Goal: Task Accomplishment & Management: Use online tool/utility

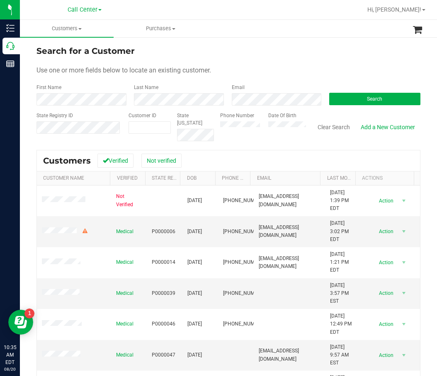
drag, startPoint x: 222, startPoint y: 119, endPoint x: 214, endPoint y: 126, distance: 10.9
click at [214, 126] on div "Phone Number Date Of Birth" at bounding box center [260, 126] width 92 height 29
click at [387, 97] on button "Search" at bounding box center [374, 99] width 91 height 12
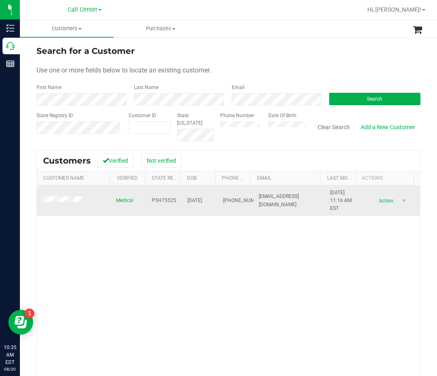
click at [163, 199] on span "P5HT5525" at bounding box center [164, 201] width 24 height 8
click at [164, 201] on span "P5HT5525" at bounding box center [164, 201] width 24 height 8
click at [164, 200] on span "P5HT5525" at bounding box center [164, 201] width 24 height 8
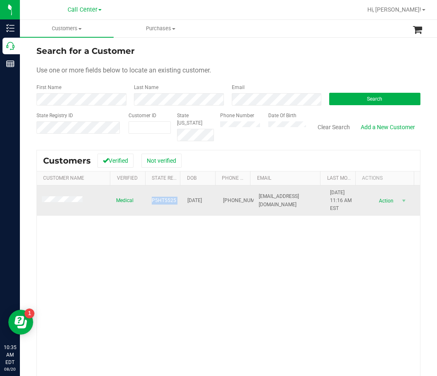
copy span "P5HT5525"
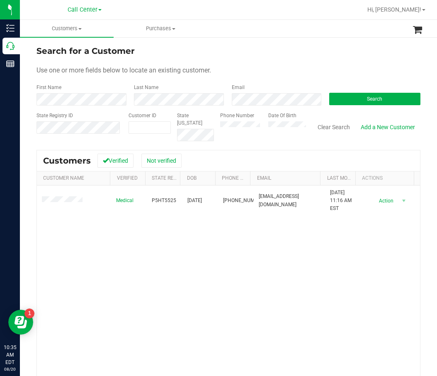
drag, startPoint x: 189, startPoint y: 342, endPoint x: 198, endPoint y: 284, distance: 59.1
click at [191, 339] on div "Medical P5HT5525 12/15/1999 (850) 419-8618 alexbb1321@icloud.com 11/15/2024 11:…" at bounding box center [228, 304] width 383 height 237
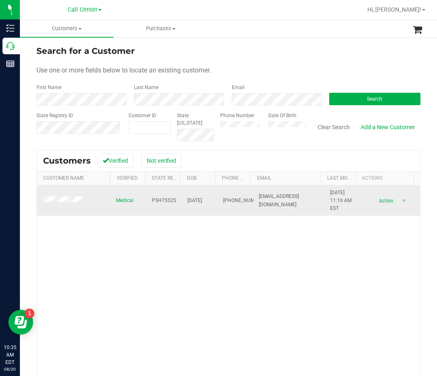
click at [196, 200] on span "12/15/1999" at bounding box center [194, 201] width 15 height 8
copy span "12/15/1999"
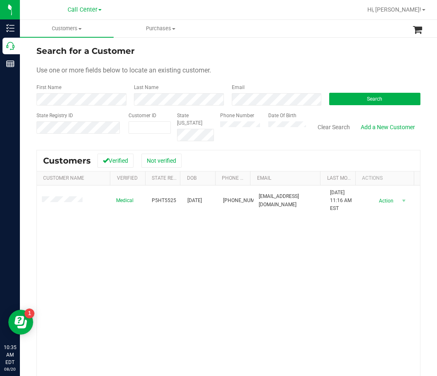
click at [227, 288] on div "Medical P5HT5525 12/15/1999 (850) 419-8618 alexbb1321@icloud.com 11/15/2024 11:…" at bounding box center [228, 304] width 383 height 237
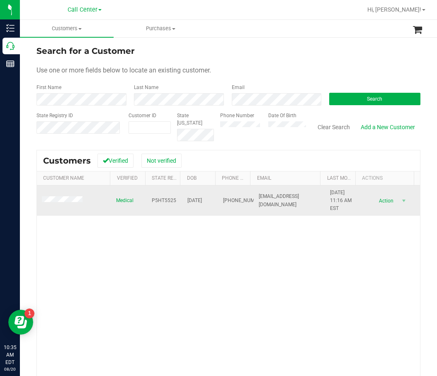
click at [66, 206] on td at bounding box center [74, 201] width 74 height 31
click at [68, 206] on td at bounding box center [74, 201] width 74 height 31
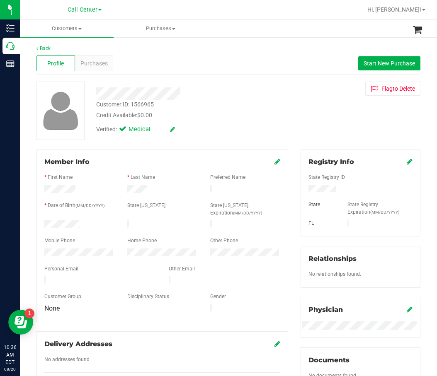
drag, startPoint x: 222, startPoint y: 85, endPoint x: 181, endPoint y: 82, distance: 40.7
click at [222, 85] on div at bounding box center [189, 91] width 198 height 19
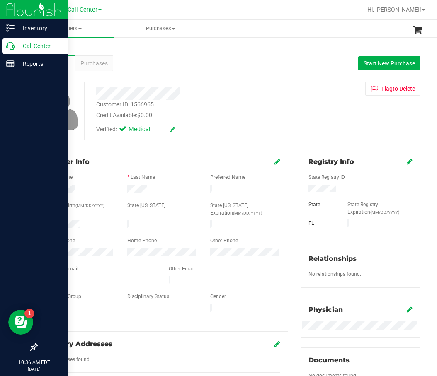
click at [16, 46] on p "Call Center" at bounding box center [40, 46] width 50 height 10
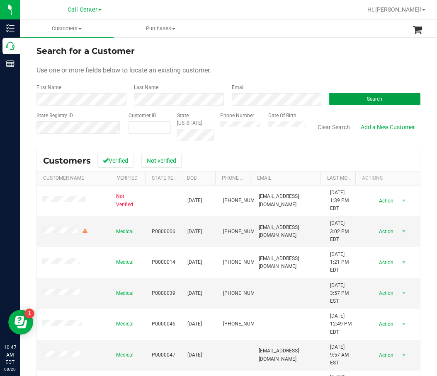
click at [359, 99] on button "Search" at bounding box center [374, 99] width 91 height 12
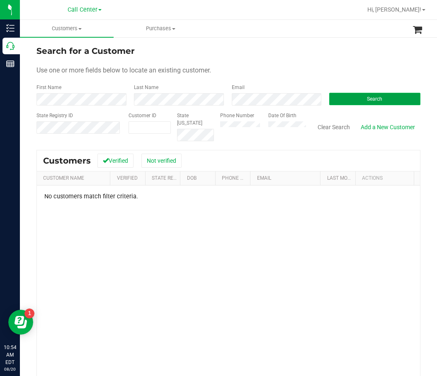
click at [376, 95] on button "Search" at bounding box center [374, 99] width 91 height 12
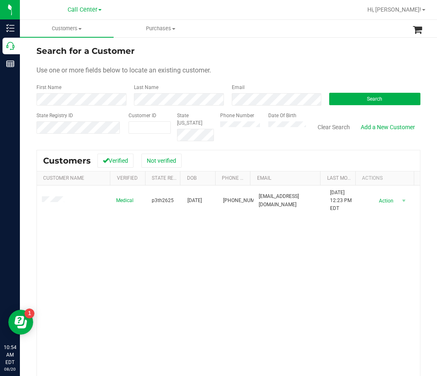
click at [158, 262] on div "Medical p3th2625 04/07/1993 (941) 920-3797 austingillmusic@gmail.com 8/19/2025 …" at bounding box center [228, 304] width 383 height 237
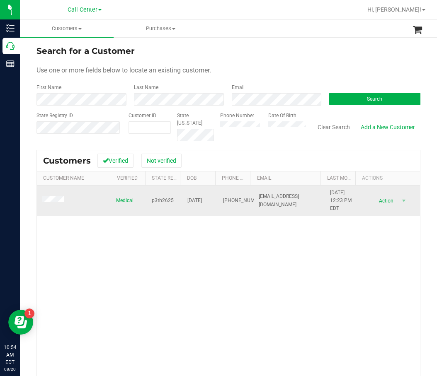
click at [165, 199] on span "p3th2625" at bounding box center [163, 201] width 22 height 8
copy span "p3th2625"
click at [199, 202] on span "04/07/1993" at bounding box center [194, 201] width 15 height 8
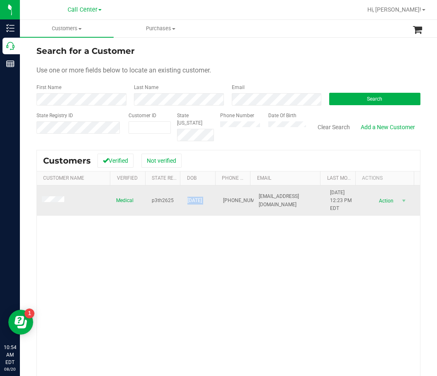
click at [200, 201] on span "04/07/1993" at bounding box center [194, 201] width 15 height 8
copy span "04/07/1993"
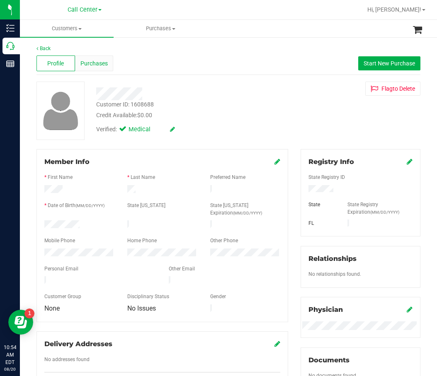
click at [107, 60] on div "Purchases" at bounding box center [94, 64] width 39 height 16
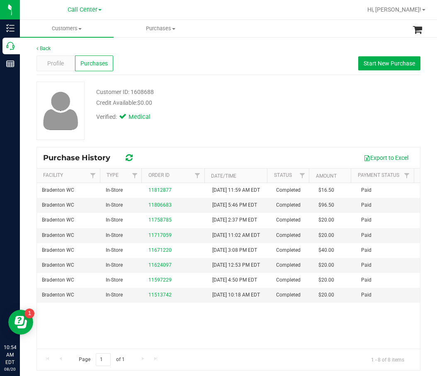
click at [185, 107] on div "Credit Available: $0.00" at bounding box center [189, 103] width 186 height 9
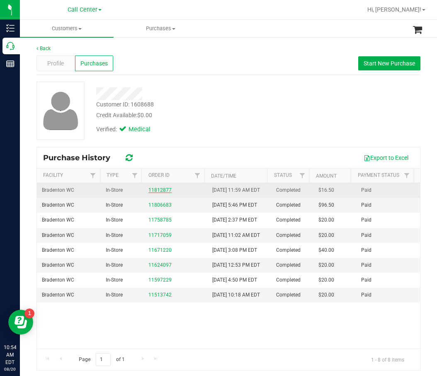
click at [154, 193] on link "11812877" at bounding box center [159, 190] width 23 height 6
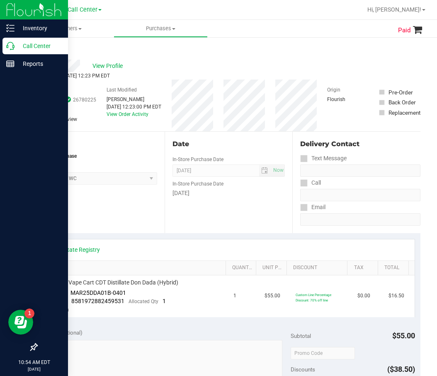
click at [16, 47] on p "Call Center" at bounding box center [40, 46] width 50 height 10
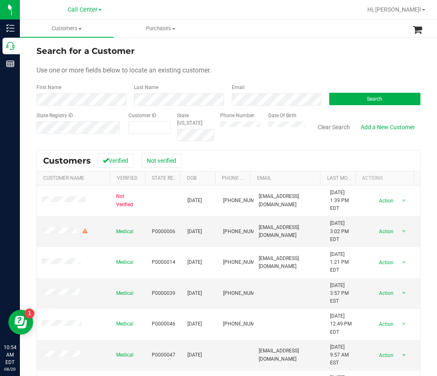
click at [160, 107] on form "Search for a Customer Use one or more fields below to locate an existing custom…" at bounding box center [228, 93] width 384 height 97
click at [230, 116] on label "Phone Number" at bounding box center [237, 115] width 34 height 7
click at [233, 121] on div "Phone Number" at bounding box center [241, 126] width 42 height 29
click at [158, 131] on span at bounding box center [149, 127] width 42 height 12
drag, startPoint x: 75, startPoint y: 84, endPoint x: 76, endPoint y: 89, distance: 5.5
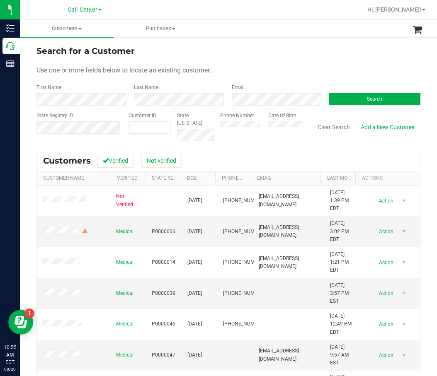
click at [75, 84] on div "First Name" at bounding box center [81, 95] width 91 height 22
click at [232, 91] on label "Email" at bounding box center [238, 87] width 13 height 7
click at [282, 92] on div "Email" at bounding box center [273, 95] width 97 height 22
click at [207, 108] on form "Search for a Customer Use one or more fields below to locate an existing custom…" at bounding box center [228, 93] width 384 height 97
drag, startPoint x: 145, startPoint y: 132, endPoint x: 133, endPoint y: 131, distance: 11.2
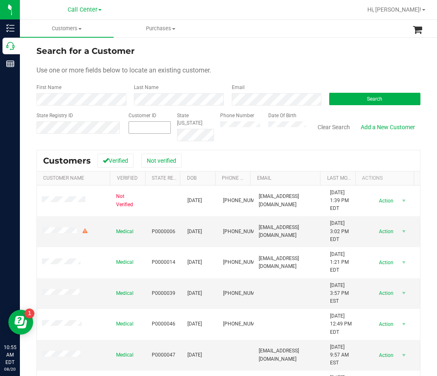
click at [145, 132] on span at bounding box center [149, 127] width 42 height 12
drag, startPoint x: 87, startPoint y: 135, endPoint x: 74, endPoint y: 107, distance: 31.1
click at [87, 135] on input "text" at bounding box center [64, 137] width 57 height 7
paste input "text"
click at [214, 121] on div "Phone Number Date Of Birth" at bounding box center [260, 126] width 92 height 29
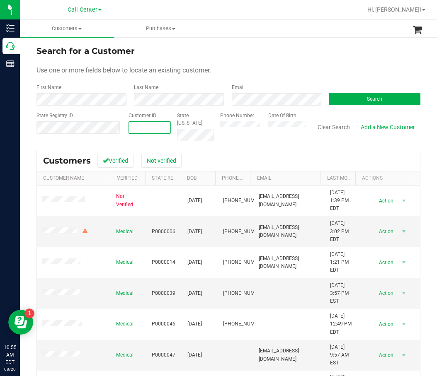
click at [164, 129] on span at bounding box center [149, 127] width 42 height 12
click at [145, 128] on span at bounding box center [149, 127] width 42 height 12
click at [262, 124] on div "Date Of Birth" at bounding box center [284, 126] width 44 height 29
click at [358, 104] on button "Search" at bounding box center [374, 99] width 91 height 12
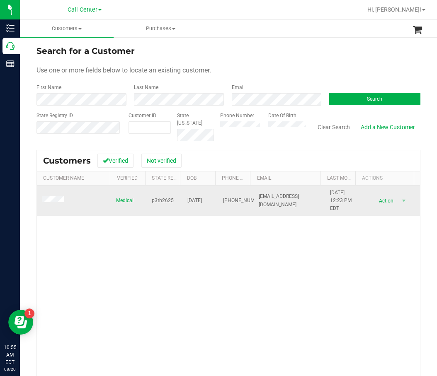
click at [161, 202] on span "p3th2625" at bounding box center [163, 201] width 22 height 8
click at [162, 202] on span "p3th2625" at bounding box center [163, 201] width 22 height 8
copy span "p3th2625"
drag, startPoint x: 254, startPoint y: 280, endPoint x: 161, endPoint y: 210, distance: 115.7
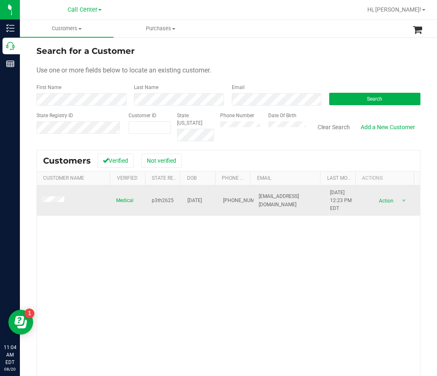
click at [253, 280] on div "Medical p3th2625 04/07/1993 (941) 920-3797 austingillmusic@gmail.com 8/19/2025 …" at bounding box center [228, 304] width 383 height 237
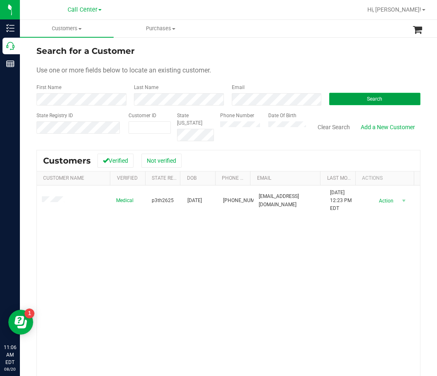
click at [373, 98] on span "Search" at bounding box center [374, 99] width 15 height 6
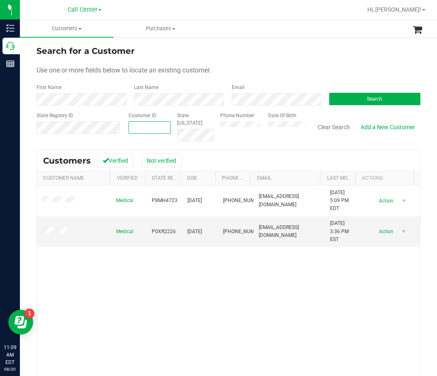
click at [141, 124] on span at bounding box center [149, 127] width 42 height 12
paste input "1447297"
type input "1447297"
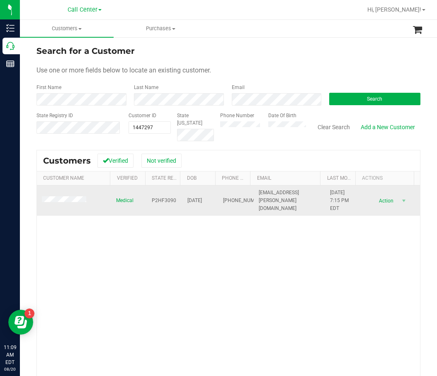
click at [170, 201] on span "P2HF3090" at bounding box center [164, 201] width 24 height 8
click at [165, 198] on span "P2HF3090" at bounding box center [164, 201] width 24 height 8
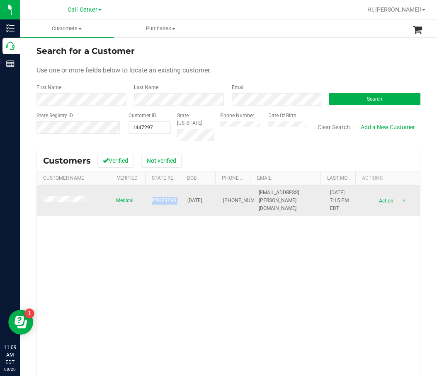
copy span "P2HF3090"
click at [192, 203] on span "01/04/1986" at bounding box center [194, 201] width 15 height 8
click at [193, 200] on span "01/04/1986" at bounding box center [194, 201] width 15 height 8
click at [193, 199] on span "01/04/1986" at bounding box center [194, 201] width 15 height 8
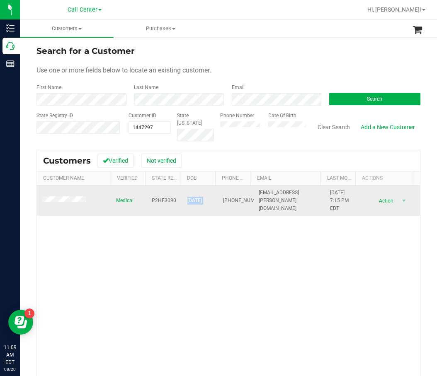
copy span "01/04/1986"
click at [223, 202] on span "(401) 952-9929" at bounding box center [243, 201] width 41 height 8
copy span "(401) 952-9929"
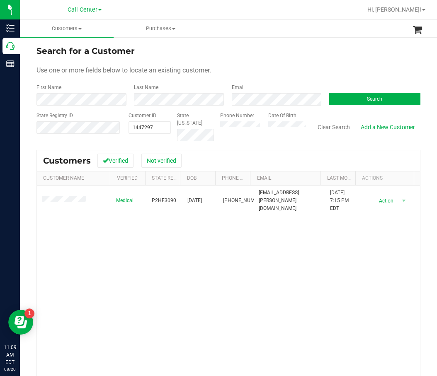
click at [290, 269] on div "Medical P2HF3090 01/04/1986 (401) 952-9929 jilean.decristoforo@gmail.com 8/1/20…" at bounding box center [228, 304] width 383 height 237
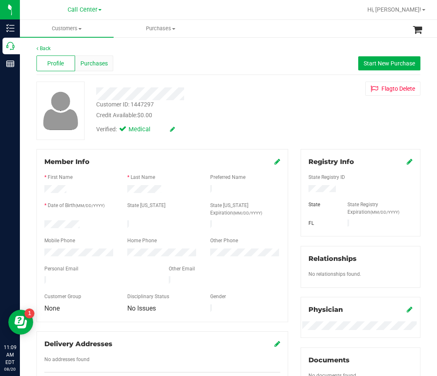
click at [100, 58] on div "Purchases" at bounding box center [94, 64] width 39 height 16
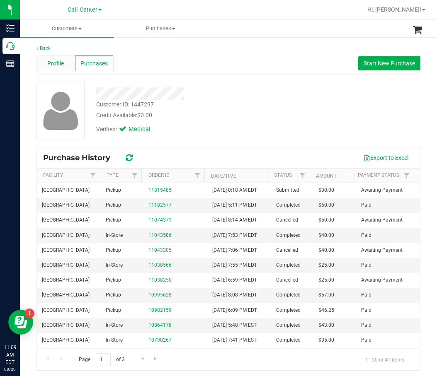
click at [60, 64] on span "Profile" at bounding box center [55, 63] width 17 height 9
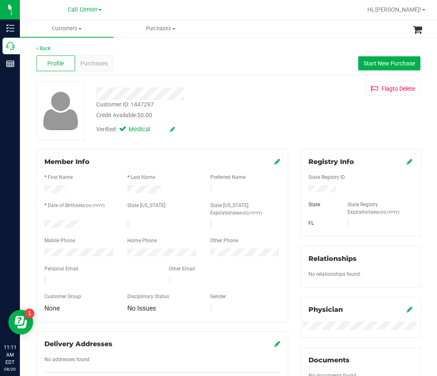
drag, startPoint x: 162, startPoint y: 66, endPoint x: 148, endPoint y: 63, distance: 15.2
click at [162, 66] on div "Profile Purchases Start New Purchase" at bounding box center [228, 63] width 384 height 23
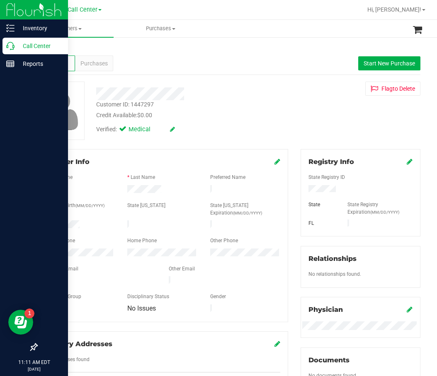
click at [7, 47] on icon at bounding box center [10, 46] width 8 height 8
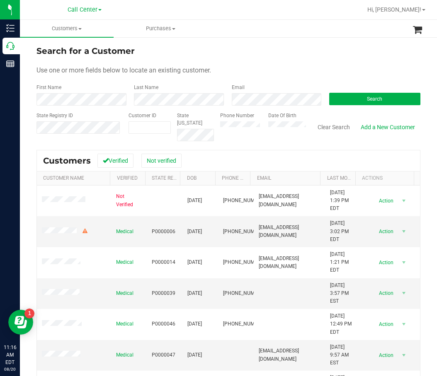
drag, startPoint x: 150, startPoint y: 48, endPoint x: 146, endPoint y: 43, distance: 7.1
click at [150, 48] on div "Search for a Customer" at bounding box center [228, 51] width 384 height 12
click at [336, 107] on form "Search for a Customer Use one or more fields below to locate an existing custom…" at bounding box center [228, 93] width 384 height 97
click at [339, 103] on button "Search" at bounding box center [374, 99] width 91 height 12
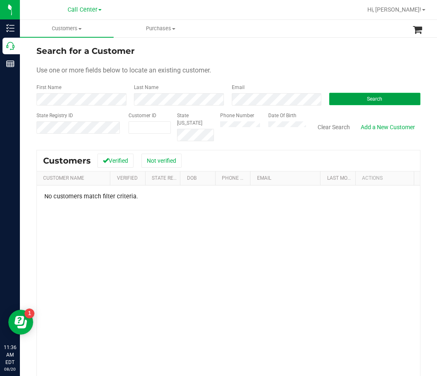
drag, startPoint x: 351, startPoint y: 105, endPoint x: 356, endPoint y: 99, distance: 7.6
click at [351, 104] on button "Search" at bounding box center [374, 99] width 91 height 12
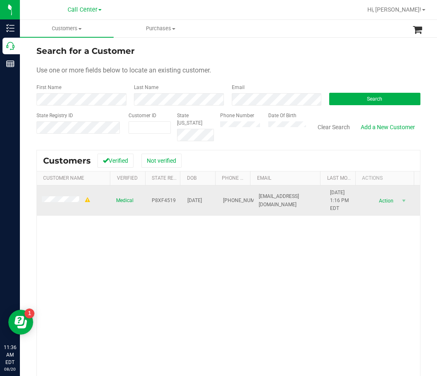
click at [160, 202] on span "P8XF4519" at bounding box center [164, 201] width 24 height 8
copy span "P8XF4519"
click at [198, 201] on span "09/20/1967" at bounding box center [194, 201] width 15 height 8
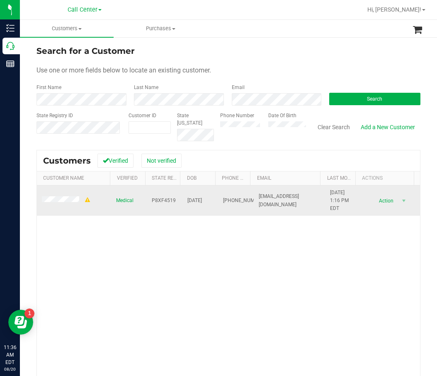
click at [198, 200] on span "09/20/1967" at bounding box center [194, 201] width 15 height 8
copy span "09/20/1967"
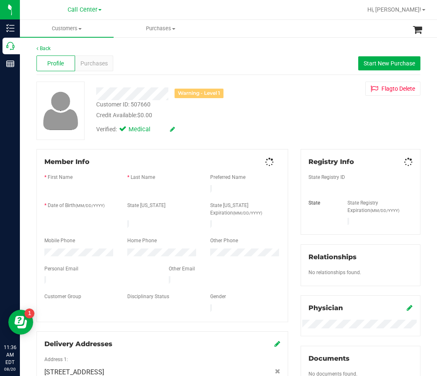
click at [90, 63] on span "Purchases" at bounding box center [93, 63] width 27 height 9
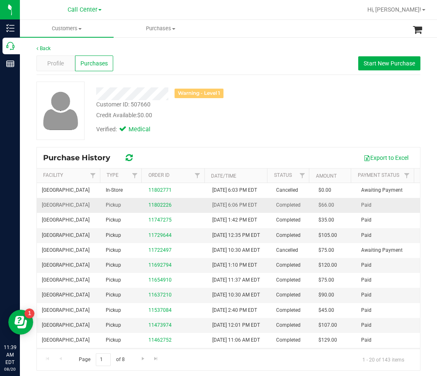
click at [155, 209] on div "11802226" at bounding box center [175, 205] width 54 height 8
click at [155, 208] on link "11802226" at bounding box center [159, 205] width 23 height 6
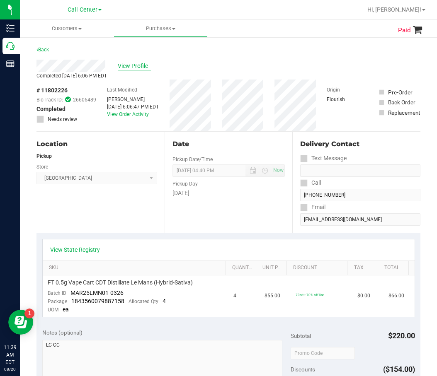
click at [126, 69] on span "View Profile" at bounding box center [134, 66] width 33 height 9
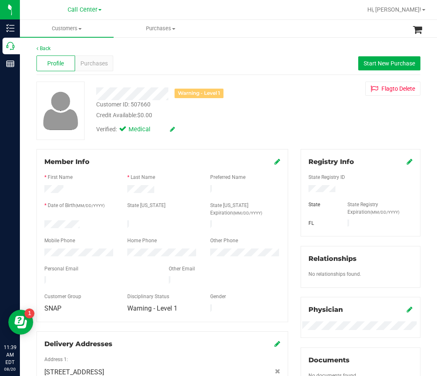
click at [100, 72] on div "Profile Purchases Start New Purchase" at bounding box center [228, 63] width 384 height 23
click at [104, 68] on div "Purchases" at bounding box center [94, 64] width 39 height 16
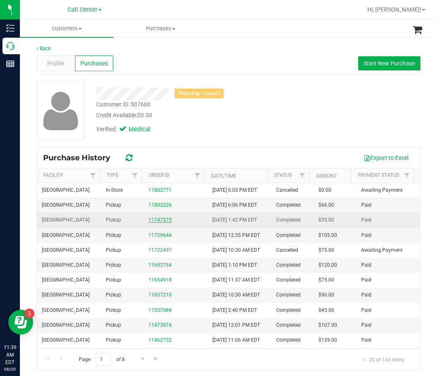
click at [153, 223] on link "11747275" at bounding box center [159, 220] width 23 height 6
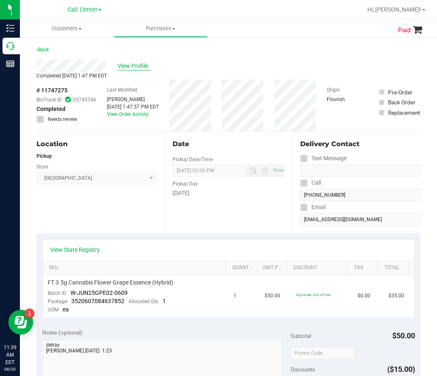
click at [144, 66] on span "View Profile" at bounding box center [134, 66] width 33 height 9
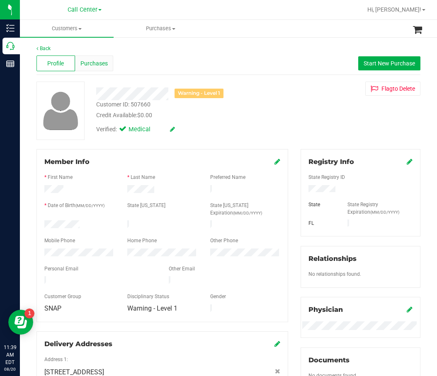
click at [109, 62] on div "Purchases" at bounding box center [94, 64] width 39 height 16
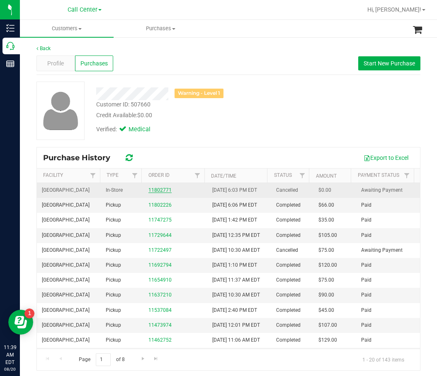
click at [164, 192] on link "11802771" at bounding box center [159, 190] width 23 height 6
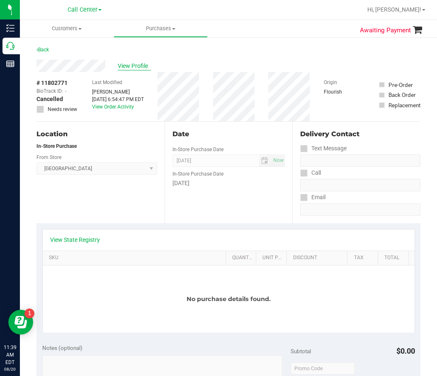
click at [129, 69] on span "View Profile" at bounding box center [134, 66] width 33 height 9
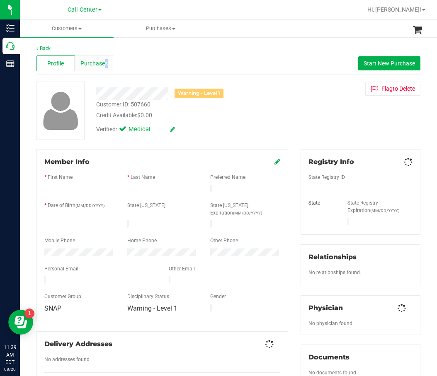
click at [105, 64] on span "Purchases" at bounding box center [93, 63] width 27 height 9
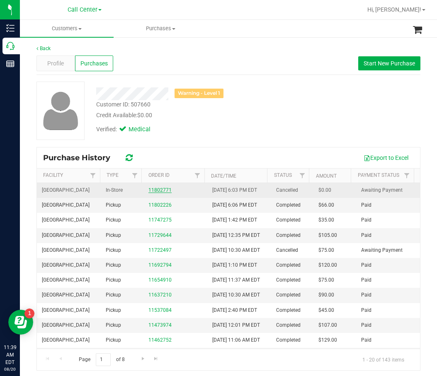
click at [154, 193] on link "11802771" at bounding box center [159, 190] width 23 height 6
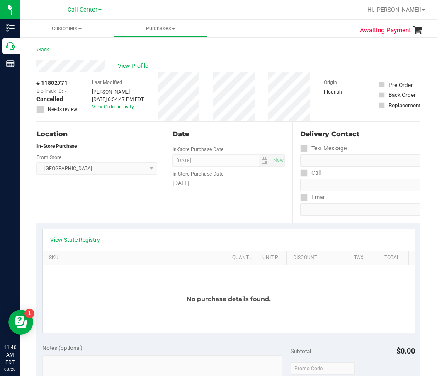
click at [133, 212] on div "Location In-Store Purchase From Store Boynton Beach WC Select Store Bonita Spri…" at bounding box center [100, 173] width 128 height 102
click at [135, 62] on span "View Profile" at bounding box center [134, 66] width 33 height 9
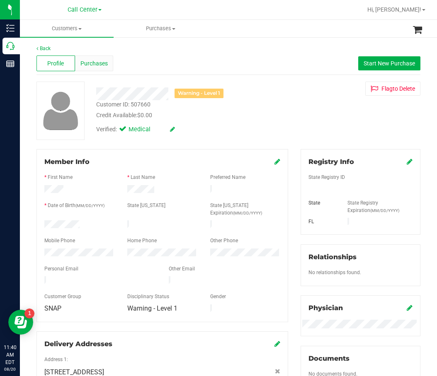
click at [96, 60] on span "Purchases" at bounding box center [93, 63] width 27 height 9
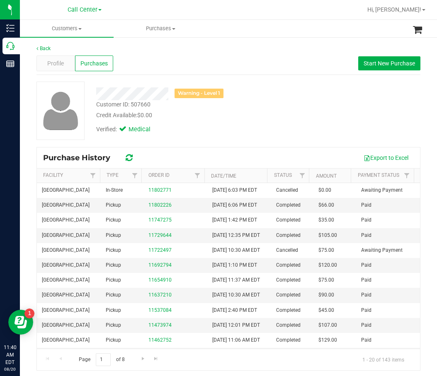
click at [184, 80] on div "Back Profile Purchases Start New Purchase Warning - Level 1 Customer ID: 507660…" at bounding box center [228, 208] width 384 height 326
click at [172, 161] on div "Export to Excel" at bounding box center [278, 158] width 272 height 14
click at [310, 86] on div "Warning - Level 1 Customer ID: 507660 Credit Available: $0.00 Verified: Medical" at bounding box center [228, 111] width 396 height 58
click at [191, 140] on div "Warning - Level 1 Customer ID: 507660 Credit Available: $0.00 Verified: Medical" at bounding box center [228, 114] width 384 height 65
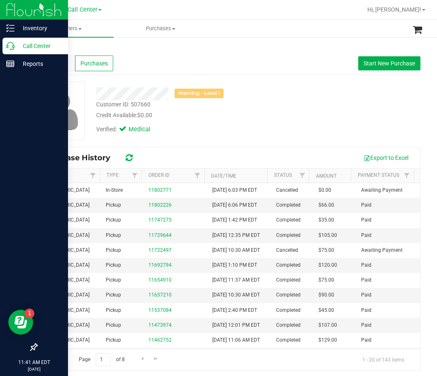
click at [15, 48] on p "Call Center" at bounding box center [40, 46] width 50 height 10
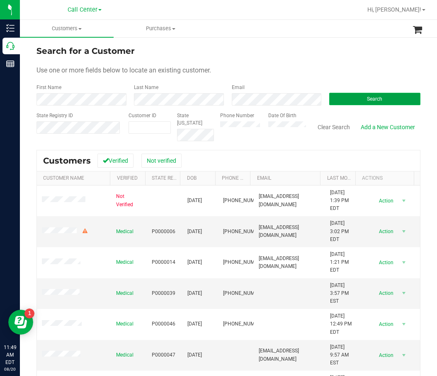
click at [367, 97] on span "Search" at bounding box center [374, 99] width 15 height 6
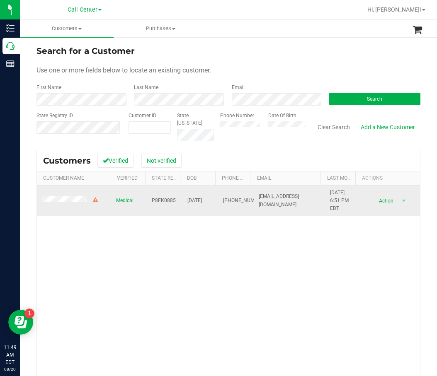
click at [77, 196] on td at bounding box center [74, 201] width 74 height 31
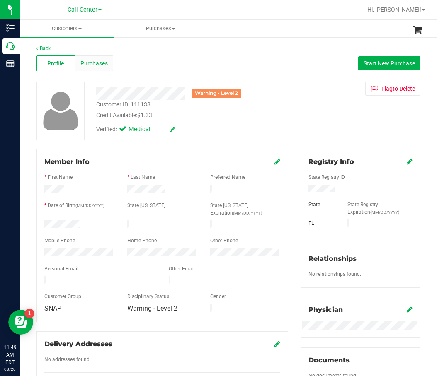
click at [91, 61] on span "Purchases" at bounding box center [93, 63] width 27 height 9
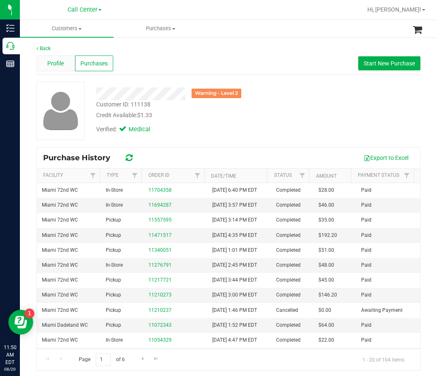
click at [57, 66] on span "Profile" at bounding box center [55, 63] width 17 height 9
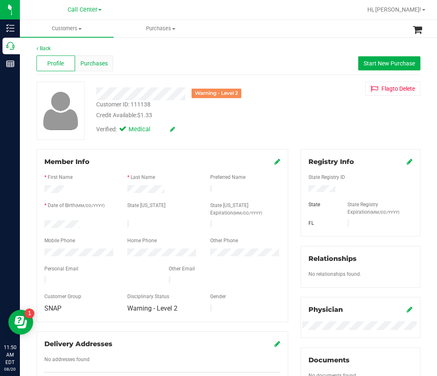
click at [94, 69] on div "Purchases" at bounding box center [94, 64] width 39 height 16
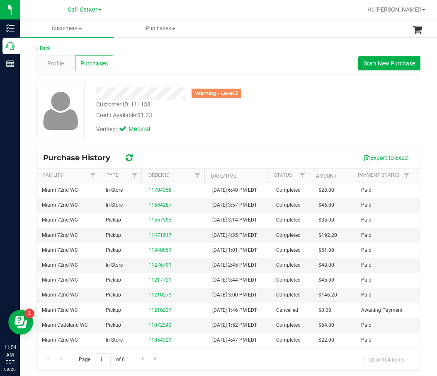
click at [201, 123] on div "Verified: Medical" at bounding box center [189, 129] width 198 height 18
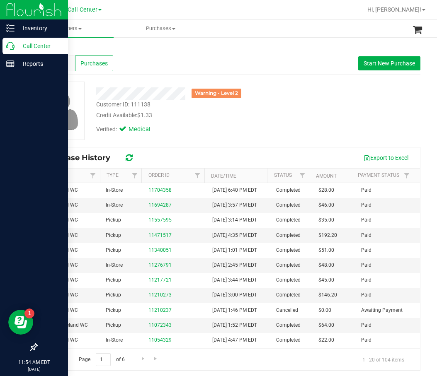
click at [13, 46] on icon at bounding box center [10, 46] width 8 height 8
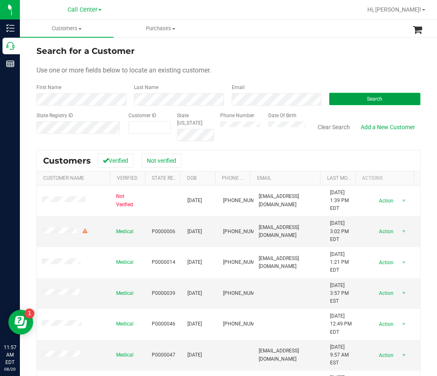
click at [377, 99] on button "Search" at bounding box center [374, 99] width 91 height 12
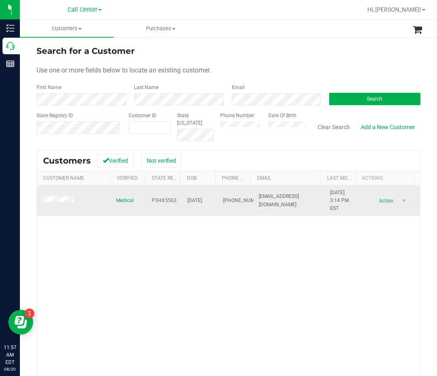
click at [157, 200] on span "P3HX5563" at bounding box center [164, 201] width 25 height 8
copy span "P3HX5563"
click at [195, 198] on span "10/19/1961" at bounding box center [194, 201] width 15 height 8
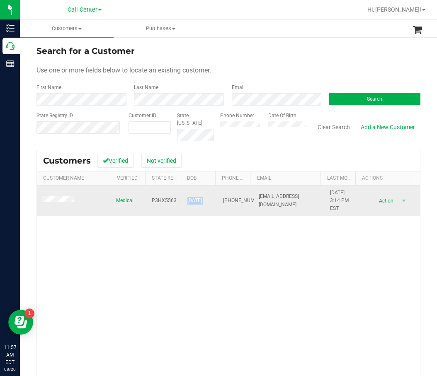
click at [195, 198] on span "10/19/1961" at bounding box center [194, 201] width 15 height 8
copy span "10/19/1961"
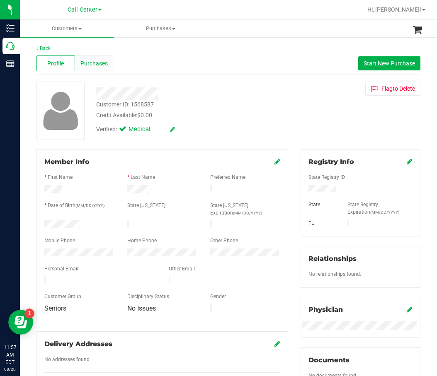
click at [100, 61] on span "Purchases" at bounding box center [93, 63] width 27 height 9
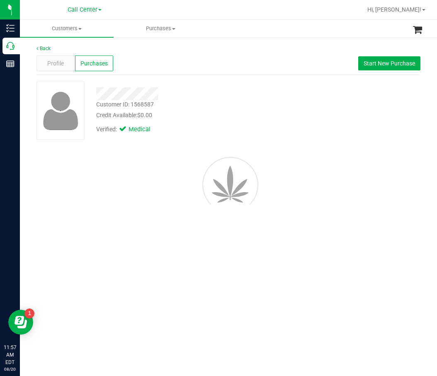
click at [195, 75] on div "Back Profile Purchases Start New Purchase Customer ID: 1568587 Credit Available…" at bounding box center [228, 133] width 384 height 177
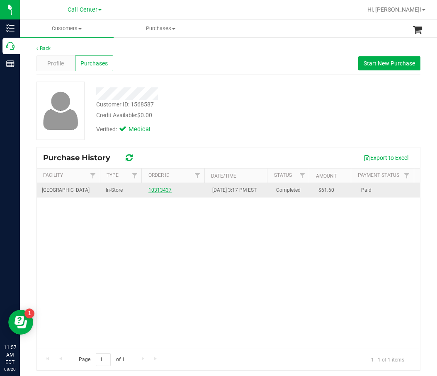
click at [148, 193] on link "10313437" at bounding box center [159, 190] width 23 height 6
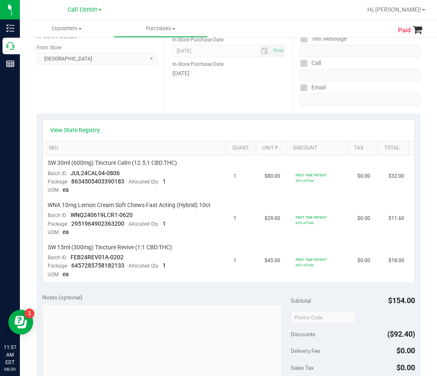
scroll to position [124, 0]
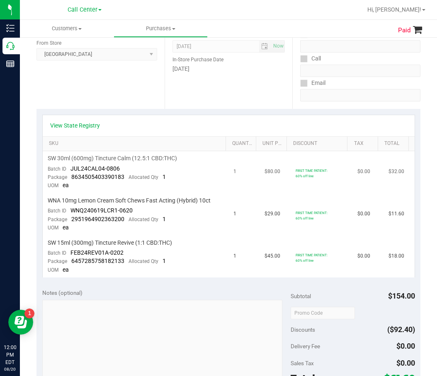
click at [162, 160] on span "SW 30ml (600mg) Tincture Calm (12.5:1 CBD:THC)" at bounding box center [112, 159] width 129 height 8
click at [169, 158] on span "SW 30ml (600mg) Tincture Calm (12.5:1 CBD:THC)" at bounding box center [112, 159] width 129 height 8
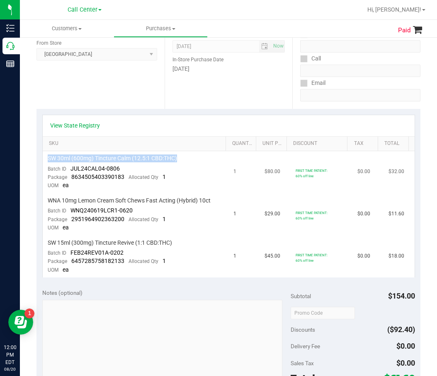
click at [169, 158] on span "SW 30ml (600mg) Tincture Calm (12.5:1 CBD:THC)" at bounding box center [112, 159] width 129 height 8
click at [128, 176] on span "Allocated Qty" at bounding box center [143, 177] width 30 height 6
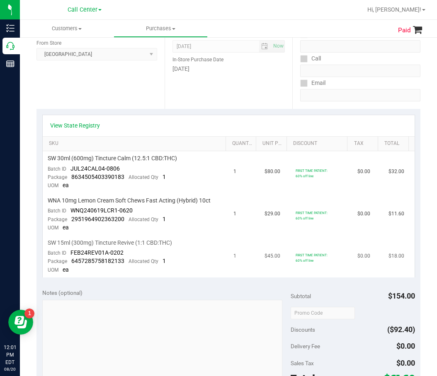
click at [193, 271] on td "SW 15ml (300mg) Tincture Revive (1:1 CBD:THC) Batch ID FEB24REV01A-0202 Package…" at bounding box center [136, 257] width 186 height 42
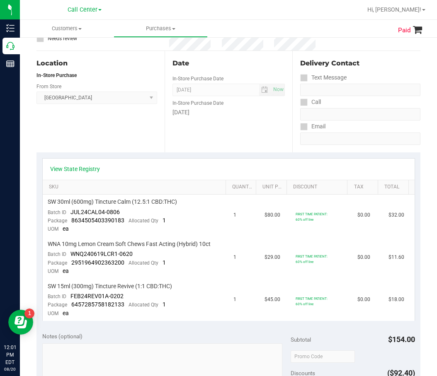
scroll to position [83, 0]
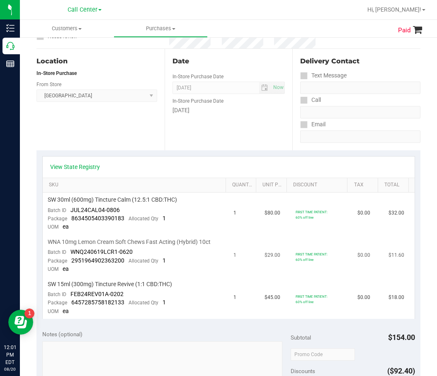
click at [189, 245] on span "WNA 10mg Lemon Cream Soft Chews Fast Acting (Hybrid) 10ct" at bounding box center [129, 242] width 163 height 8
click at [127, 281] on span "SW 15ml (300mg) Tincture Revive (1:1 CBD:THC)" at bounding box center [110, 284] width 124 height 8
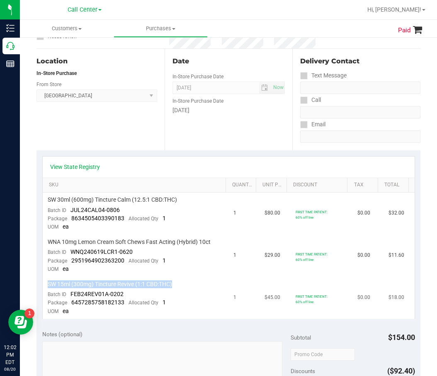
click at [127, 281] on span "SW 15ml (300mg) Tincture Revive (1:1 CBD:THC)" at bounding box center [110, 284] width 124 height 8
drag, startPoint x: 127, startPoint y: 281, endPoint x: 74, endPoint y: 280, distance: 53.0
click at [74, 280] on span "SW 15ml (300mg) Tincture Revive (1:1 CBD:THC)" at bounding box center [110, 284] width 124 height 8
click at [80, 272] on td "WNA 10mg Lemon Cream Soft Chews Fast Acting (Hybrid) 10ct Batch ID WNQ240619LCR…" at bounding box center [136, 256] width 186 height 42
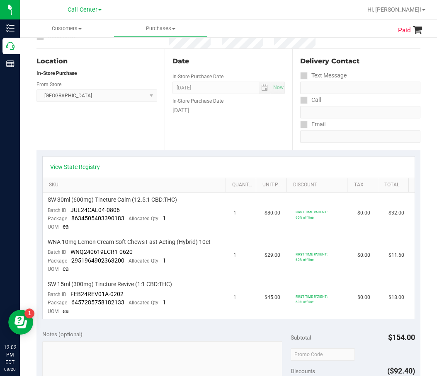
click at [190, 64] on div "Date" at bounding box center [228, 61] width 113 height 10
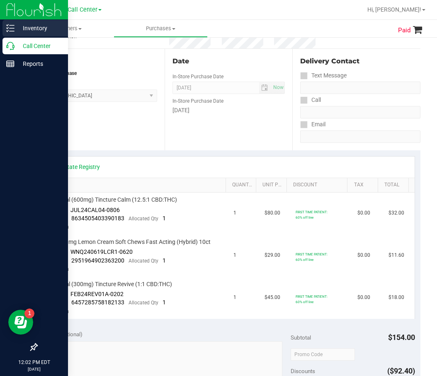
click at [16, 36] on link "Inventory" at bounding box center [34, 29] width 68 height 18
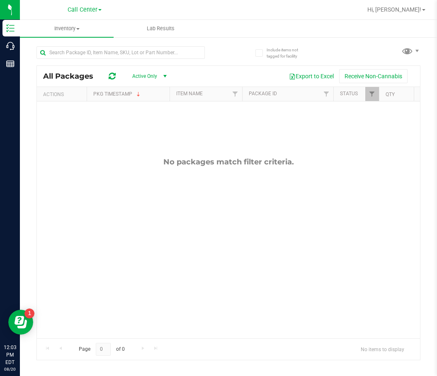
click at [205, 128] on div "No packages match filter criteria." at bounding box center [228, 248] width 383 height 293
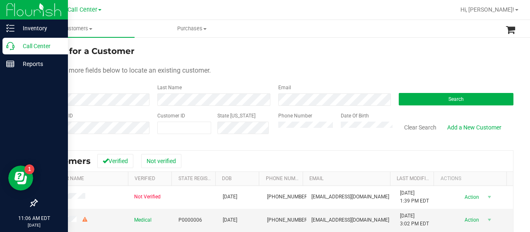
click at [18, 47] on p "Call Center" at bounding box center [40, 46] width 50 height 10
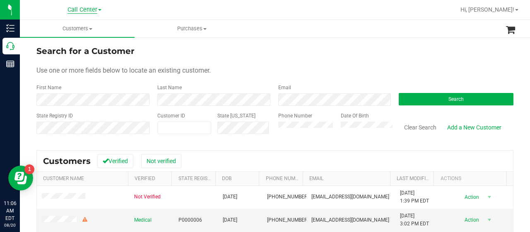
click at [89, 11] on span "Call Center" at bounding box center [83, 9] width 30 height 7
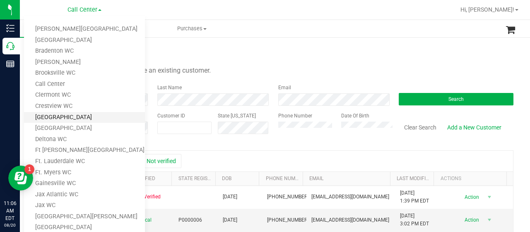
click at [75, 117] on link "[GEOGRAPHIC_DATA]" at bounding box center [84, 117] width 121 height 11
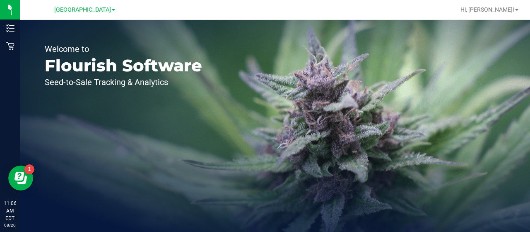
drag, startPoint x: 96, startPoint y: 15, endPoint x: 99, endPoint y: 10, distance: 6.0
click at [96, 13] on div "Deerfield Beach WC Bonita Springs WC Boynton Beach WC Bradenton WC Brandon WC B…" at bounding box center [84, 10] width 61 height 10
click at [99, 10] on span "[GEOGRAPHIC_DATA]" at bounding box center [82, 9] width 57 height 7
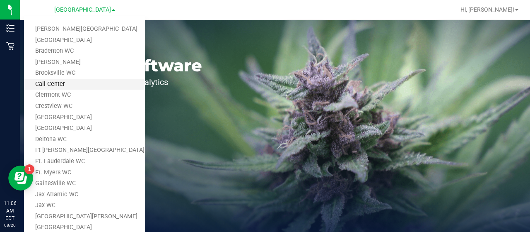
click at [77, 86] on link "Call Center" at bounding box center [84, 84] width 121 height 11
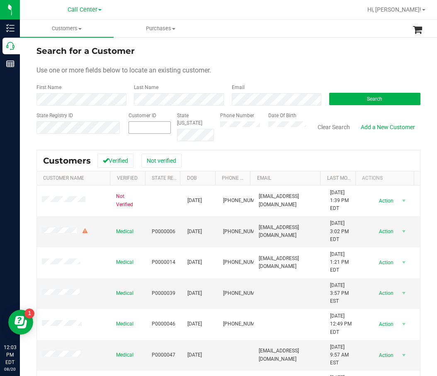
click at [149, 125] on span at bounding box center [149, 127] width 42 height 12
paste input "1440177"
type input "1440177"
click at [347, 99] on button "Search" at bounding box center [374, 99] width 91 height 12
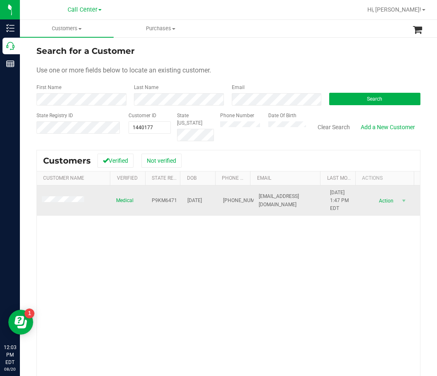
click at [164, 200] on span "P9KM6471" at bounding box center [164, 201] width 25 height 8
copy span "P9KM6471"
click at [197, 198] on span "10/24/1950" at bounding box center [194, 201] width 15 height 8
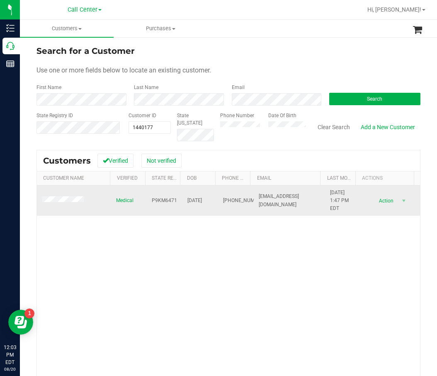
click at [197, 198] on span "10/24/1950" at bounding box center [194, 201] width 15 height 8
copy span "10/24/1950"
click at [223, 201] on span "(386) 283-4257" at bounding box center [243, 201] width 41 height 8
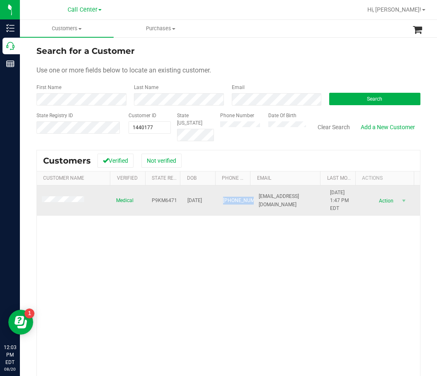
click at [223, 201] on span "(386) 283-4257" at bounding box center [243, 201] width 41 height 8
copy span "(386) 283-4257"
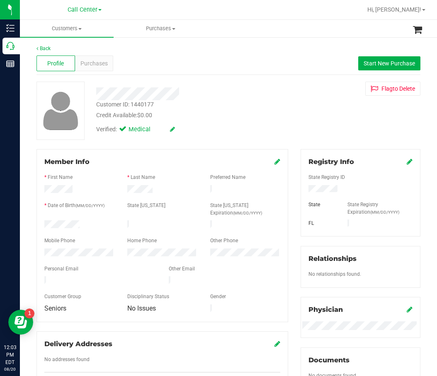
click at [267, 123] on div "Verified: Medical" at bounding box center [189, 129] width 198 height 18
click at [101, 64] on span "Purchases" at bounding box center [93, 63] width 27 height 9
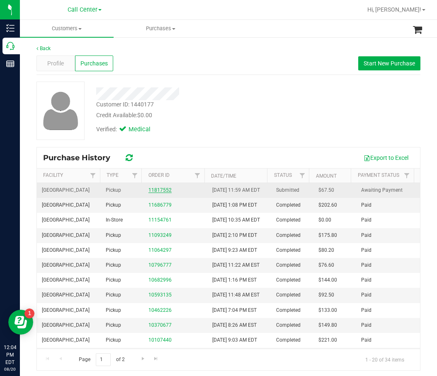
click at [162, 193] on link "11817552" at bounding box center [159, 190] width 23 height 6
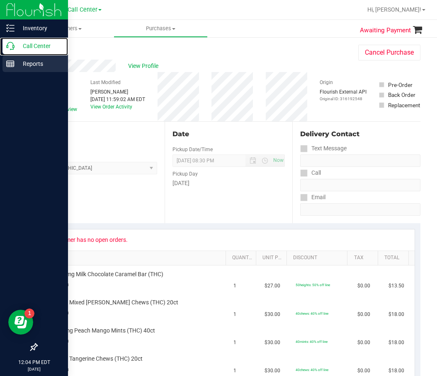
drag, startPoint x: 22, startPoint y: 46, endPoint x: 0, endPoint y: 60, distance: 25.3
click at [22, 46] on p "Call Center" at bounding box center [40, 46] width 50 height 10
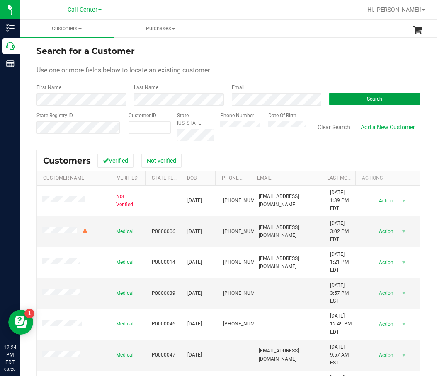
click at [343, 99] on button "Search" at bounding box center [374, 99] width 91 height 12
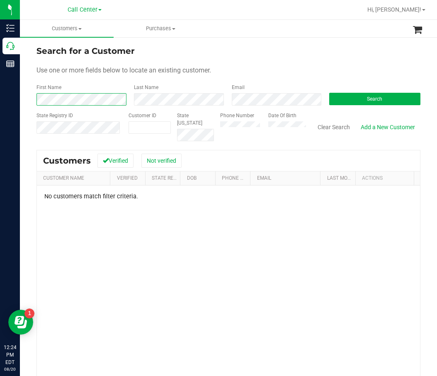
click at [127, 103] on div "First Name Last Name Email Search" at bounding box center [228, 95] width 384 height 22
click at [128, 122] on span at bounding box center [149, 127] width 42 height 12
click at [27, 100] on div "Search for a Customer Use one or more fields below to locate an existing custom…" at bounding box center [228, 244] width 417 height 416
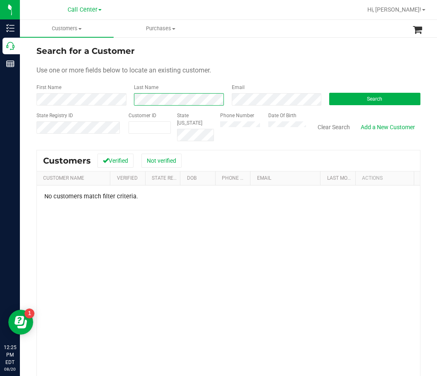
click at [126, 100] on div "First Name Last Name Email Search" at bounding box center [228, 95] width 384 height 22
click at [104, 261] on div "No customers match filter criteria." at bounding box center [228, 308] width 383 height 244
click at [352, 105] on button "Search" at bounding box center [374, 99] width 91 height 12
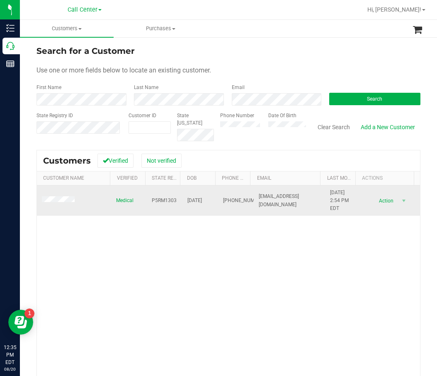
click at [157, 201] on span "P5RM1303" at bounding box center [164, 201] width 25 height 8
copy span "P5RM1303"
click at [193, 201] on span "04/14/1984" at bounding box center [194, 201] width 15 height 8
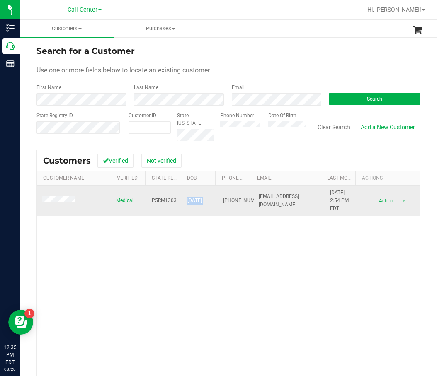
click at [193, 201] on span "04/14/1984" at bounding box center [194, 201] width 15 height 8
copy span "04/14/1984"
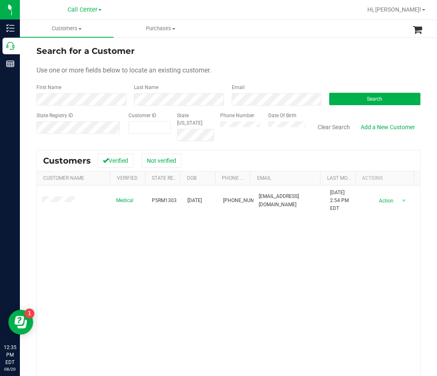
click at [112, 259] on div "Medical P5RM1303 04/14/1984 (850) 242-4902 tylerbowman806@gmail.com 8/16/2025 2…" at bounding box center [228, 304] width 383 height 237
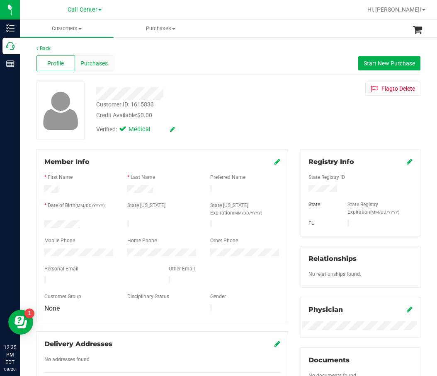
click at [97, 65] on span "Purchases" at bounding box center [93, 63] width 27 height 9
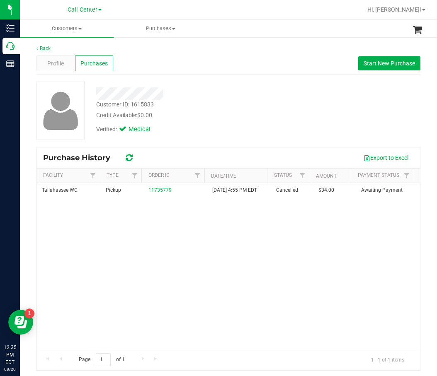
click at [189, 133] on div "Verified: Medical" at bounding box center [189, 129] width 198 height 18
drag, startPoint x: 196, startPoint y: 110, endPoint x: 3, endPoint y: 52, distance: 201.6
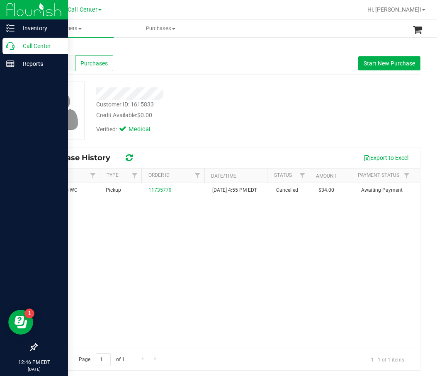
click at [194, 110] on div "Customer ID: 1615833 Credit Available: $0.00" at bounding box center [189, 109] width 198 height 19
click at [28, 44] on p "Call Center" at bounding box center [40, 46] width 50 height 10
click at [15, 51] on p "Call Center" at bounding box center [40, 46] width 50 height 10
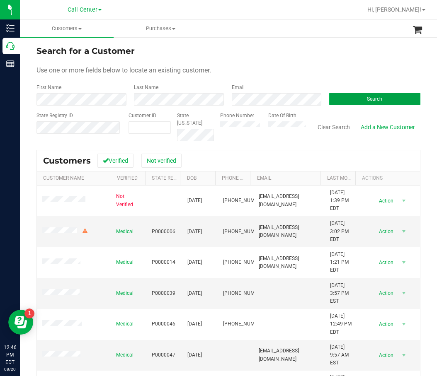
click at [372, 97] on span "Search" at bounding box center [374, 99] width 15 height 6
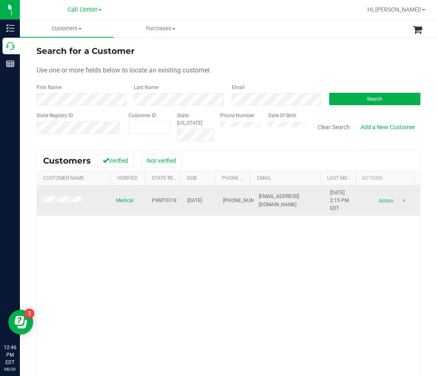
click at [159, 201] on span "P9MT3318" at bounding box center [164, 201] width 25 height 8
copy span "P9MT3318"
click at [199, 202] on span "04/14/1958" at bounding box center [194, 201] width 15 height 8
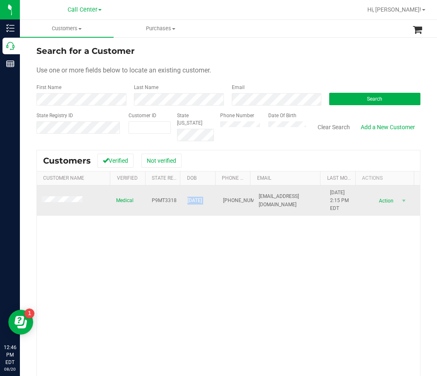
click at [199, 202] on span "04/14/1958" at bounding box center [194, 201] width 15 height 8
copy span "04/14/1958"
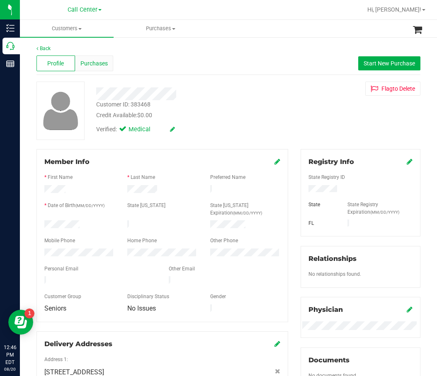
click at [100, 68] on span "Purchases" at bounding box center [93, 63] width 27 height 9
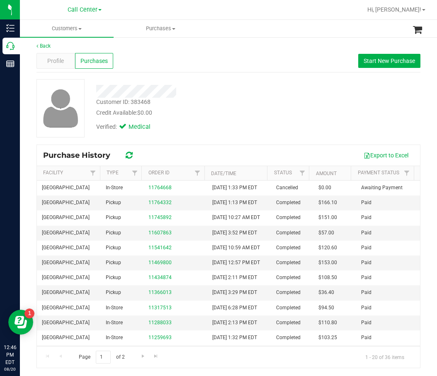
scroll to position [3, 0]
drag, startPoint x: 215, startPoint y: 131, endPoint x: 139, endPoint y: 102, distance: 80.9
click at [213, 131] on div "Verified: Medical" at bounding box center [189, 126] width 198 height 18
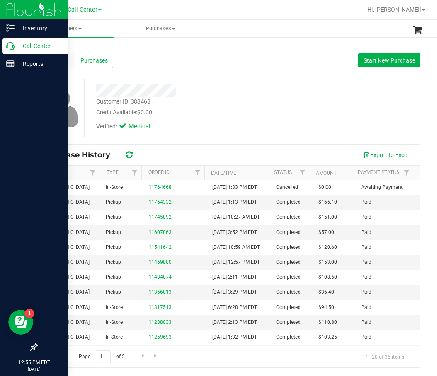
click at [16, 53] on div "Call Center" at bounding box center [34, 46] width 65 height 17
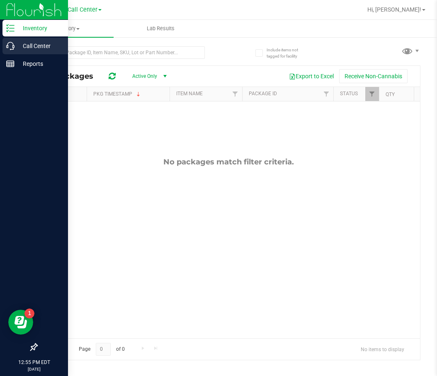
click at [13, 46] on icon at bounding box center [10, 46] width 8 height 8
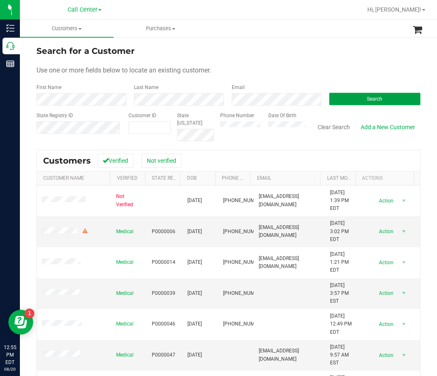
click at [373, 93] on button "Search" at bounding box center [374, 99] width 91 height 12
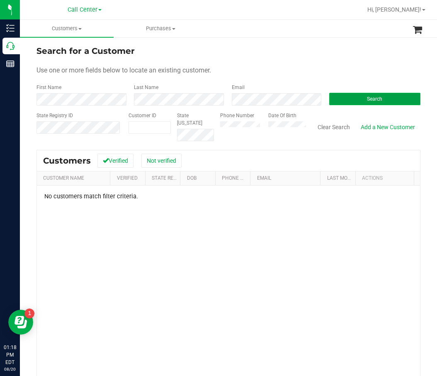
click at [353, 99] on button "Search" at bounding box center [374, 99] width 91 height 12
drag, startPoint x: 363, startPoint y: 229, endPoint x: 360, endPoint y: 223, distance: 6.1
click at [363, 229] on div "No customers match filter criteria." at bounding box center [228, 308] width 383 height 244
click at [222, 153] on div "Customers Verified Not verified" at bounding box center [228, 160] width 383 height 21
click at [162, 136] on div "Customer ID" at bounding box center [149, 126] width 42 height 29
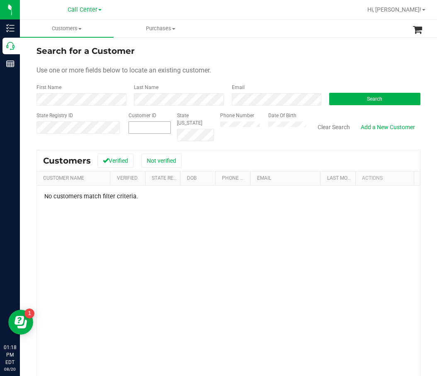
click at [135, 122] on span at bounding box center [149, 127] width 42 height 12
click at [133, 127] on span at bounding box center [149, 127] width 42 height 12
click at [132, 126] on span at bounding box center [149, 127] width 42 height 12
drag, startPoint x: 143, startPoint y: 128, endPoint x: 132, endPoint y: 131, distance: 11.1
click at [143, 128] on span at bounding box center [149, 127] width 42 height 12
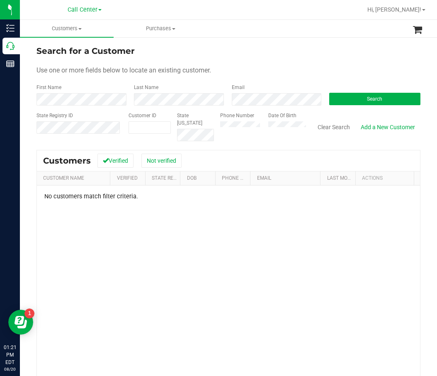
click at [273, 181] on th "Email" at bounding box center [285, 179] width 70 height 14
click at [331, 107] on form "Search for a Customer Use one or more fields below to locate an existing custom…" at bounding box center [228, 93] width 384 height 97
click at [334, 102] on button "Search" at bounding box center [374, 99] width 91 height 12
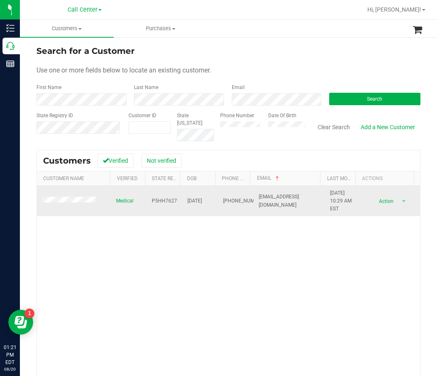
click at [161, 203] on span "P5HH7627" at bounding box center [164, 201] width 25 height 8
copy span "P5HH7627"
click at [194, 201] on span "10/23/1950" at bounding box center [194, 201] width 15 height 8
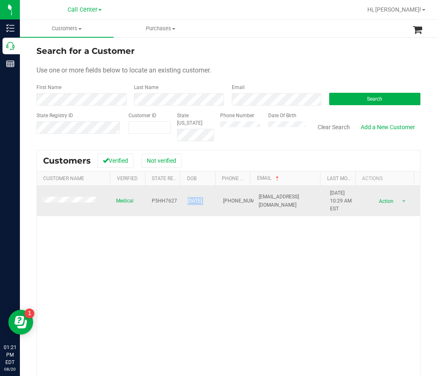
click at [194, 201] on span "10/23/1950" at bounding box center [194, 201] width 15 height 8
copy span "10/23/1950"
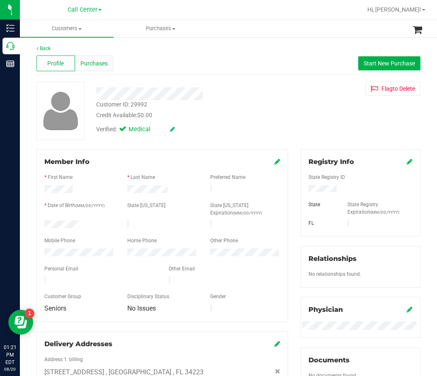
click at [104, 57] on div "Purchases" at bounding box center [94, 64] width 39 height 16
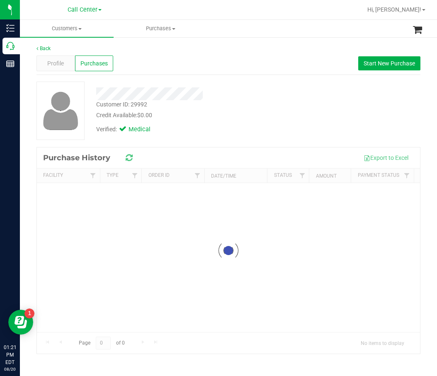
click at [294, 63] on div "Profile Purchases Start New Purchase" at bounding box center [228, 63] width 384 height 23
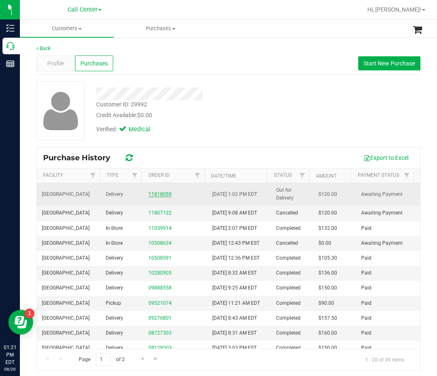
click at [163, 196] on link "11818059" at bounding box center [159, 194] width 23 height 6
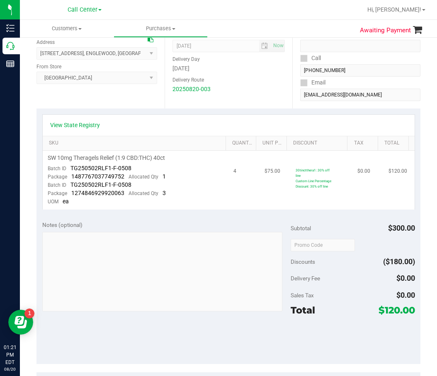
scroll to position [124, 0]
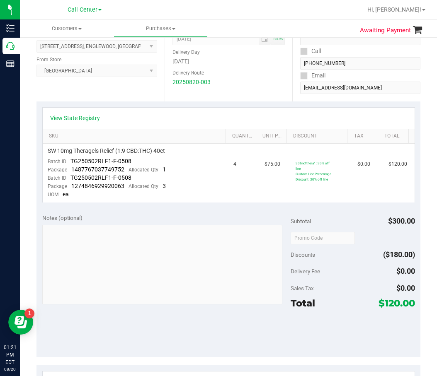
click at [77, 116] on link "View State Registry" at bounding box center [75, 118] width 50 height 8
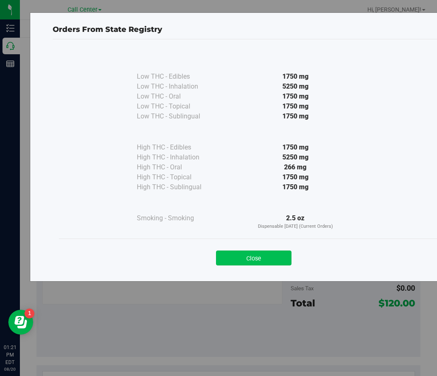
click at [272, 253] on button "Close" at bounding box center [253, 258] width 75 height 15
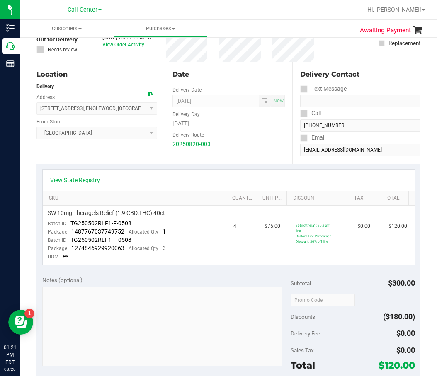
scroll to position [0, 0]
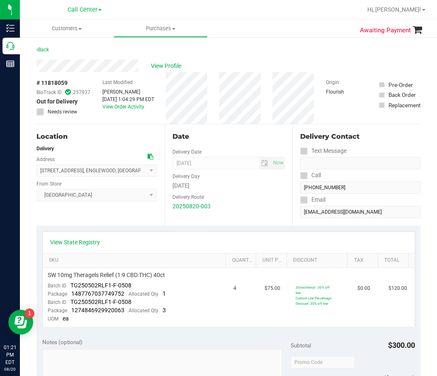
click at [265, 242] on div "View State Registry" at bounding box center [228, 242] width 357 height 8
click at [201, 224] on div "Date Delivery Date 08/20/2025 Now 08/20/2025 08:00 AM Now Delivery Day Wednesda…" at bounding box center [228, 175] width 128 height 102
click at [121, 109] on link "View Order Activity" at bounding box center [123, 107] width 42 height 6
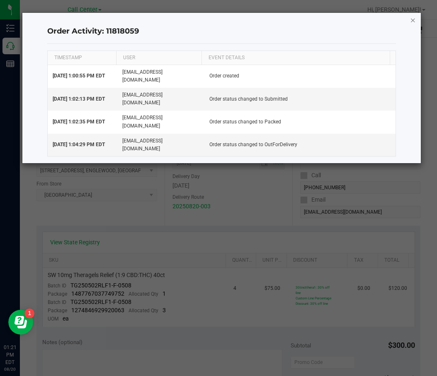
click at [412, 19] on icon "button" at bounding box center [413, 20] width 6 height 10
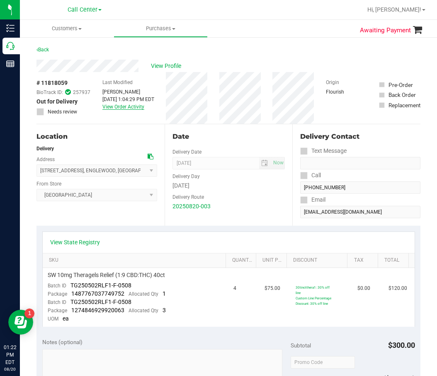
click at [125, 108] on link "View Order Activity" at bounding box center [123, 107] width 42 height 6
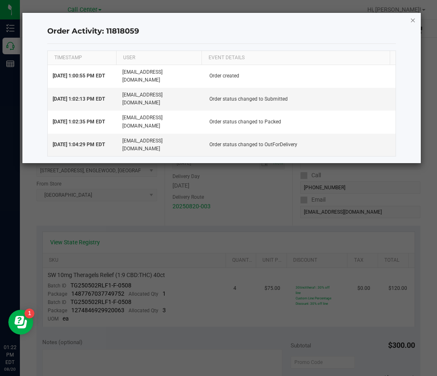
click at [414, 21] on icon "button" at bounding box center [413, 20] width 6 height 10
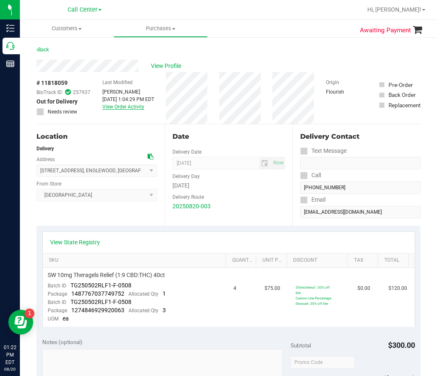
click at [124, 109] on link "View Order Activity" at bounding box center [123, 107] width 42 height 6
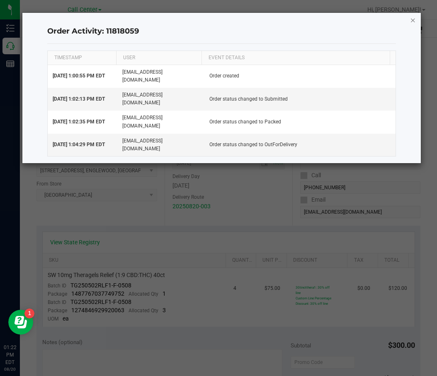
click at [413, 23] on icon "button" at bounding box center [413, 20] width 6 height 10
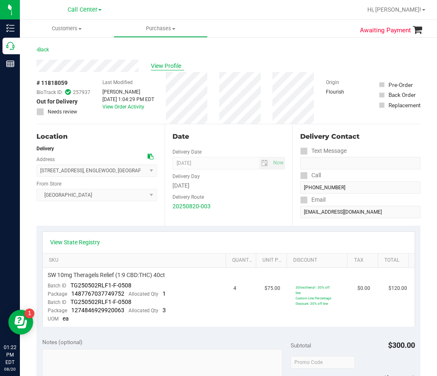
click at [161, 68] on span "View Profile" at bounding box center [167, 66] width 33 height 9
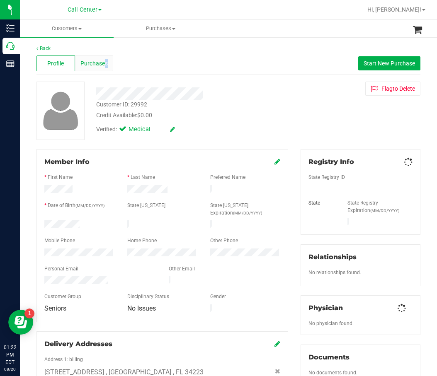
click at [106, 69] on div "Purchases" at bounding box center [94, 64] width 39 height 16
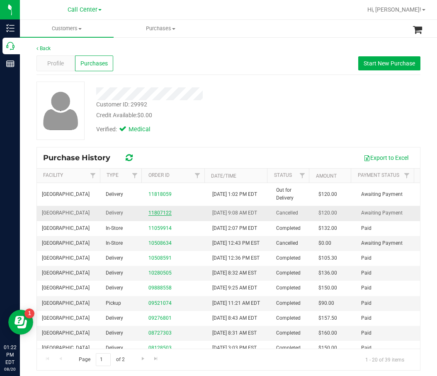
click at [161, 216] on link "11807122" at bounding box center [159, 213] width 23 height 6
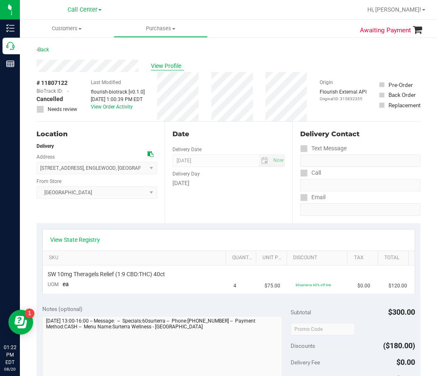
click at [164, 67] on span "View Profile" at bounding box center [167, 66] width 33 height 9
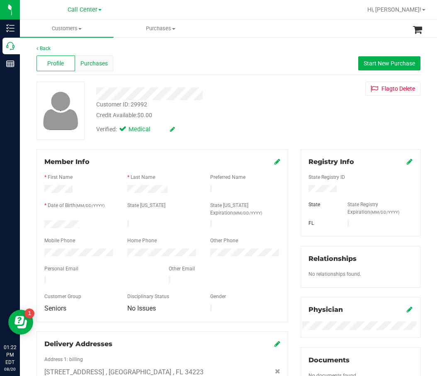
click at [101, 64] on span "Purchases" at bounding box center [93, 63] width 27 height 9
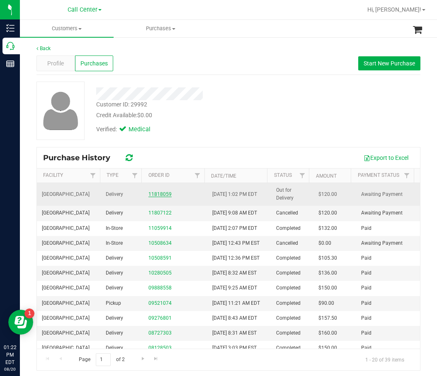
click at [164, 195] on link "11818059" at bounding box center [159, 194] width 23 height 6
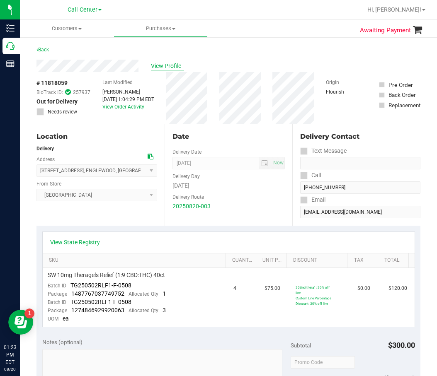
click at [166, 68] on span "View Profile" at bounding box center [167, 66] width 33 height 9
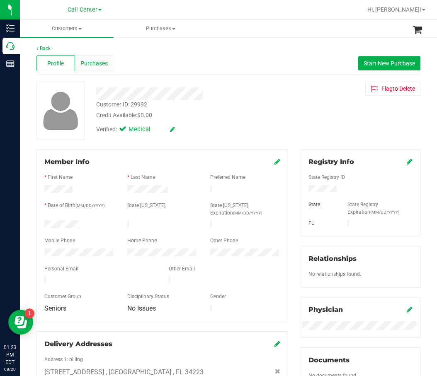
click at [99, 59] on span "Purchases" at bounding box center [93, 63] width 27 height 9
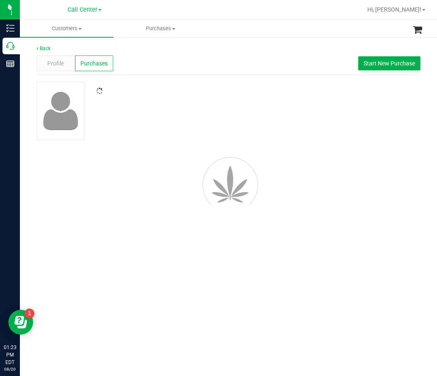
click at [235, 75] on div "Profile Purchases Start New Purchase" at bounding box center [228, 63] width 384 height 23
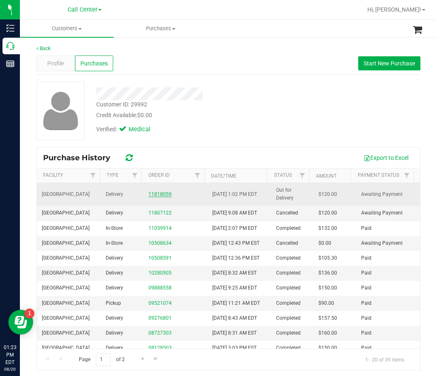
click at [164, 193] on link "11818059" at bounding box center [159, 194] width 23 height 6
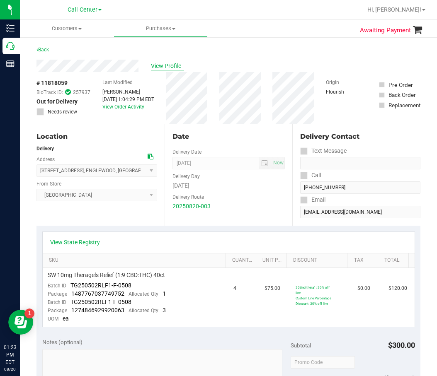
click at [163, 66] on span "View Profile" at bounding box center [167, 66] width 33 height 9
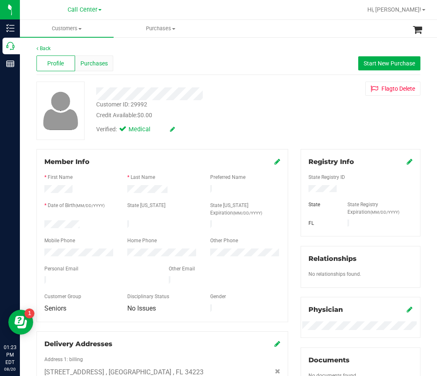
click at [99, 64] on span "Purchases" at bounding box center [93, 63] width 27 height 9
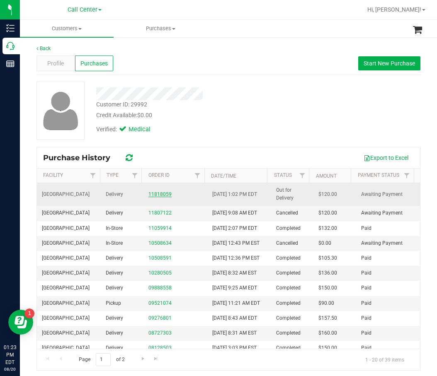
click at [159, 197] on link "11818059" at bounding box center [159, 194] width 23 height 6
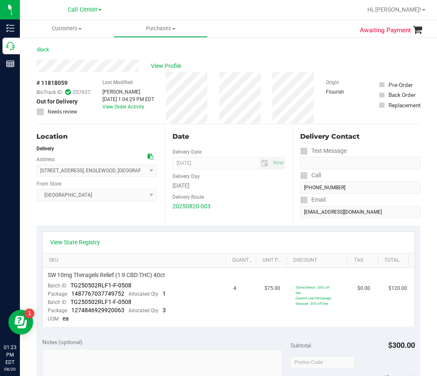
click at [170, 119] on div "# 11818059 BioTrack ID: 257937 Out for Delivery Needs review Last Modified Wood…" at bounding box center [228, 98] width 384 height 52
click at [176, 67] on span "View Profile" at bounding box center [167, 66] width 33 height 9
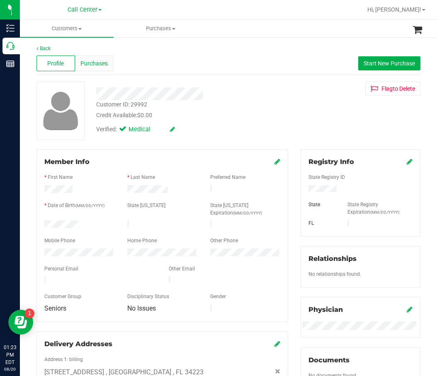
click at [103, 68] on div "Purchases" at bounding box center [94, 64] width 39 height 16
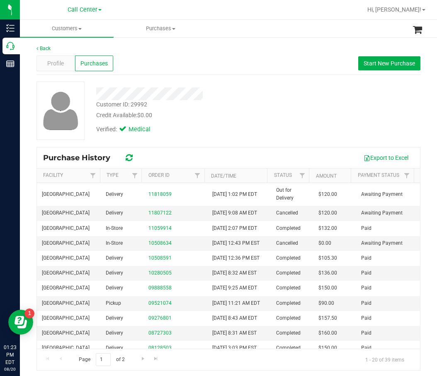
click at [251, 113] on div "Credit Available: $0.00" at bounding box center [189, 115] width 186 height 9
click at [261, 87] on div at bounding box center [189, 91] width 198 height 19
click at [265, 85] on div at bounding box center [189, 91] width 198 height 19
drag, startPoint x: 227, startPoint y: 68, endPoint x: 204, endPoint y: 69, distance: 23.2
click at [227, 68] on div "Profile Purchases Start New Purchase" at bounding box center [228, 63] width 384 height 23
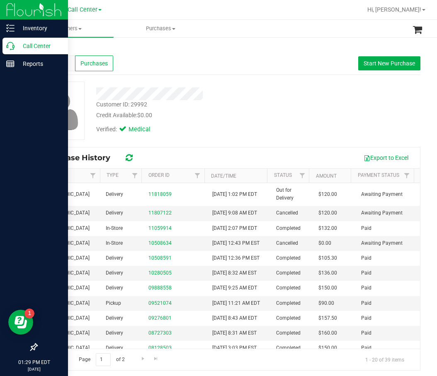
click at [14, 47] on icon at bounding box center [10, 46] width 8 height 8
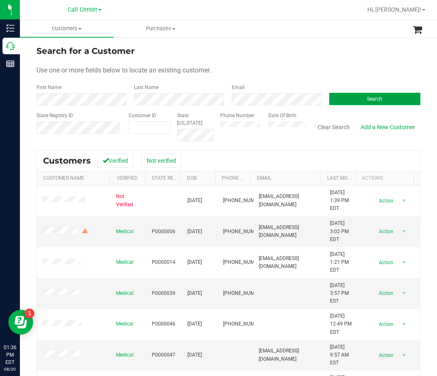
click at [352, 103] on button "Search" at bounding box center [374, 99] width 91 height 12
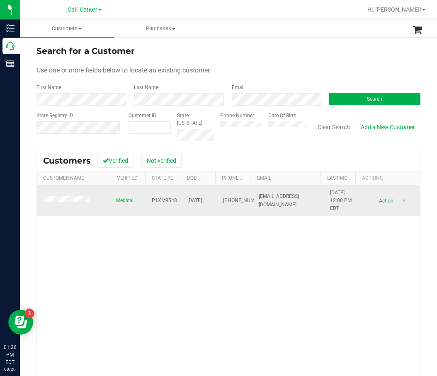
click at [162, 198] on span "P1XM9548" at bounding box center [164, 201] width 25 height 8
copy span "P1XM9548"
click at [187, 204] on span "03/26/1959" at bounding box center [194, 201] width 15 height 8
click at [188, 201] on span "03/26/1959" at bounding box center [194, 201] width 15 height 8
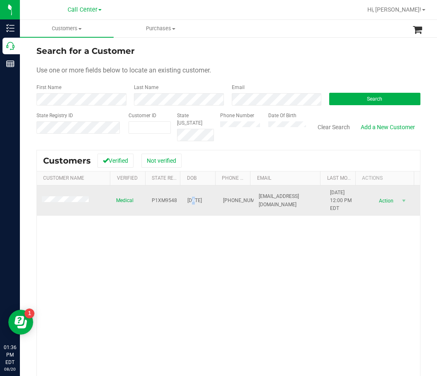
click at [188, 201] on span "03/26/1959" at bounding box center [194, 201] width 15 height 8
copy span "03/26/1959"
click at [77, 203] on span at bounding box center [66, 200] width 49 height 8
click at [73, 197] on span at bounding box center [66, 200] width 49 height 8
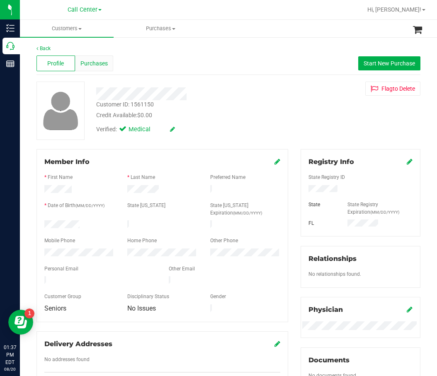
click at [105, 57] on div "Purchases" at bounding box center [94, 64] width 39 height 16
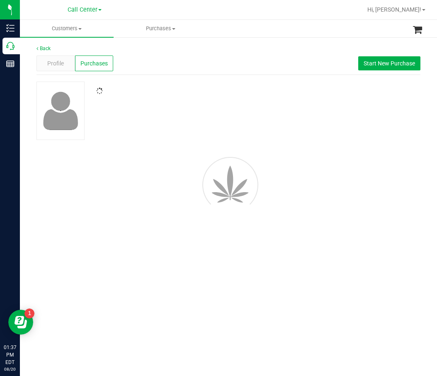
click at [229, 105] on div at bounding box center [228, 111] width 396 height 58
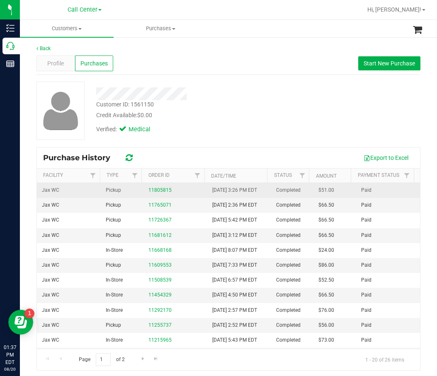
click at [136, 195] on td "Pickup" at bounding box center [122, 190] width 43 height 15
click at [155, 193] on link "11805815" at bounding box center [159, 190] width 23 height 6
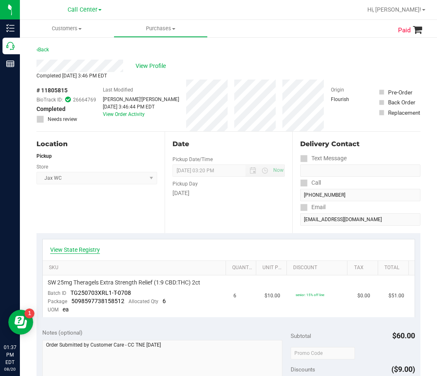
click at [83, 253] on link "View State Registry" at bounding box center [75, 250] width 50 height 8
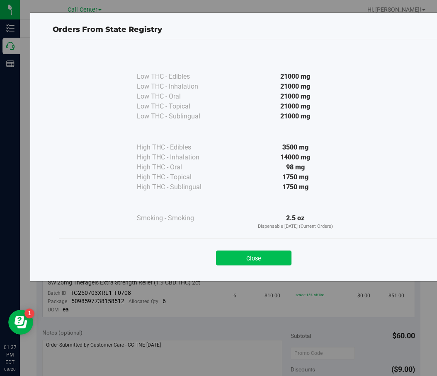
click at [276, 254] on button "Close" at bounding box center [253, 258] width 75 height 15
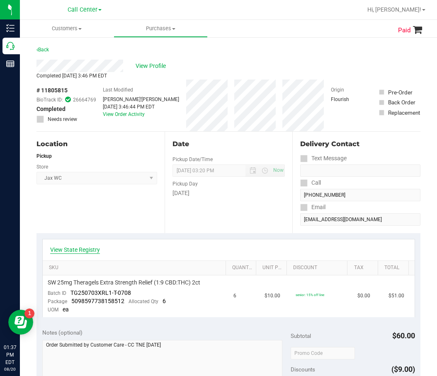
click at [64, 247] on link "View State Registry" at bounding box center [75, 250] width 50 height 8
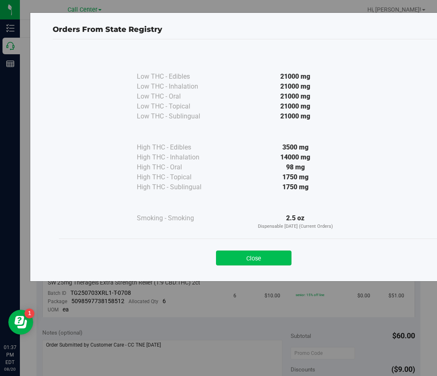
click at [261, 253] on button "Close" at bounding box center [253, 258] width 75 height 15
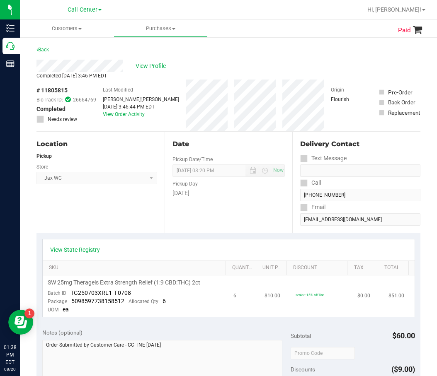
click at [165, 281] on span "SW 25mg Theragels Extra Strength Relief (1:9 CBD:THC) 2ct" at bounding box center [124, 283] width 152 height 8
click at [166, 281] on span "SW 25mg Theragels Extra Strength Relief (1:9 CBD:THC) 2ct" at bounding box center [124, 283] width 152 height 8
click at [133, 277] on td "SW 25mg Theragels Extra Strength Relief (1:9 CBD:THC) 2ct Batch ID TG250703XRL1…" at bounding box center [136, 297] width 186 height 42
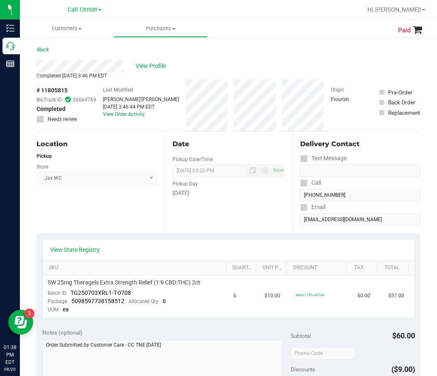
click at [159, 152] on div "Location Pickup Store Jax WC Select Store Bonita Springs WC Boynton Beach WC Br…" at bounding box center [100, 183] width 128 height 102
drag, startPoint x: 208, startPoint y: 48, endPoint x: 190, endPoint y: 55, distance: 19.7
click at [209, 48] on div "Back" at bounding box center [228, 52] width 384 height 15
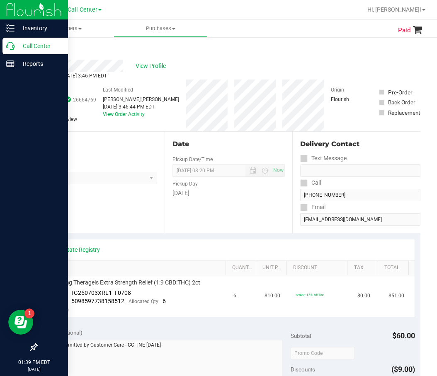
click at [9, 45] on icon at bounding box center [10, 46] width 8 height 8
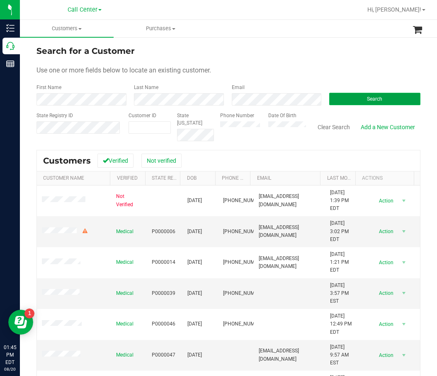
click at [355, 94] on button "Search" at bounding box center [374, 99] width 91 height 12
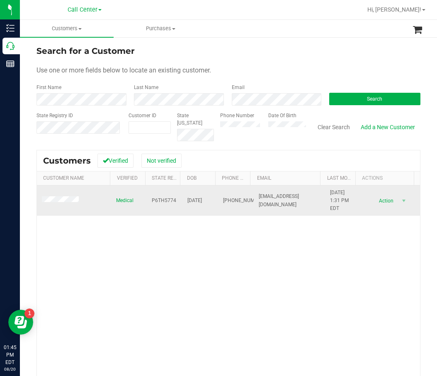
click at [166, 199] on span "P6TH5774" at bounding box center [164, 201] width 24 height 8
copy span "P6TH5774"
click at [188, 198] on span "01/05/1983" at bounding box center [194, 201] width 15 height 8
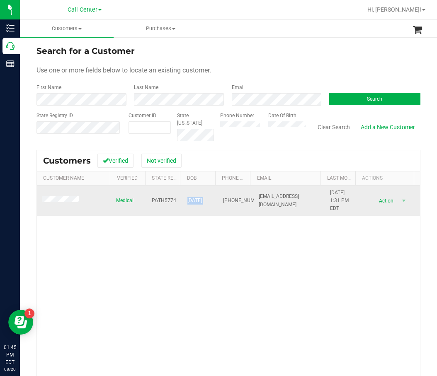
click at [189, 198] on span "01/05/1983" at bounding box center [194, 201] width 15 height 8
copy span "01/05/1983"
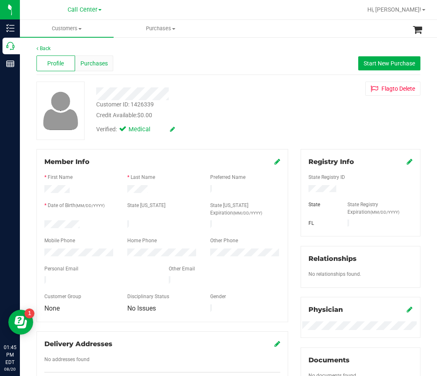
click at [96, 58] on div "Purchases" at bounding box center [94, 64] width 39 height 16
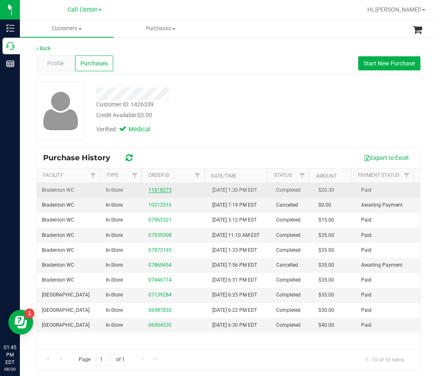
click at [162, 192] on link "11818273" at bounding box center [159, 190] width 23 height 6
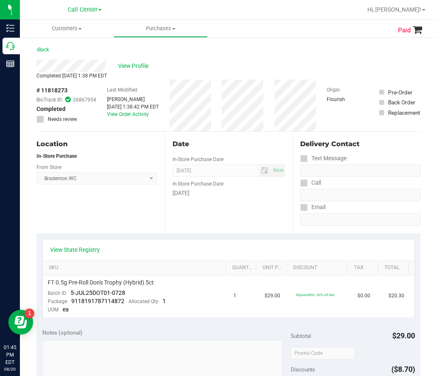
click at [164, 194] on div "Date In-Store Purchase Date Aug 20, 2025 Now In-Store Purchase Date Wednesday" at bounding box center [228, 183] width 128 height 102
click at [85, 249] on link "View State Registry" at bounding box center [75, 250] width 50 height 8
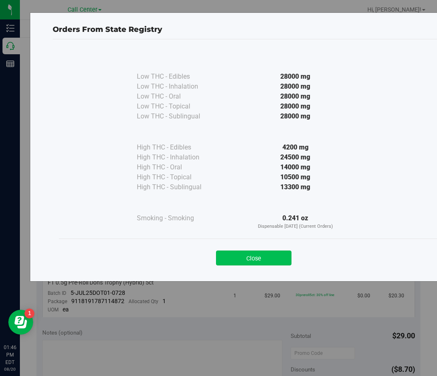
click at [248, 256] on button "Close" at bounding box center [253, 258] width 75 height 15
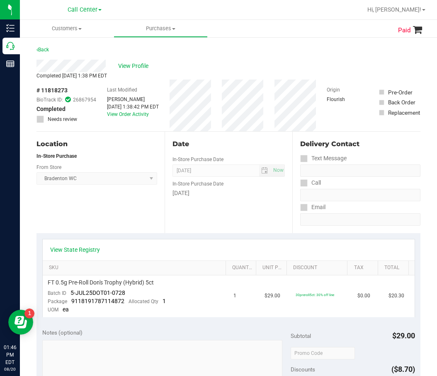
click at [215, 252] on div "View State Registry" at bounding box center [228, 250] width 357 height 8
click at [129, 283] on span "FT 0.5g Pre-Roll Don's Trophy (Hybrid) 5ct" at bounding box center [101, 283] width 106 height 8
click at [128, 283] on span "FT 0.5g Pre-Roll Don's Trophy (Hybrid) 5ct" at bounding box center [101, 283] width 106 height 8
copy div "FT 0.5g Pre-Roll Don's Trophy (Hybrid) 5ct"
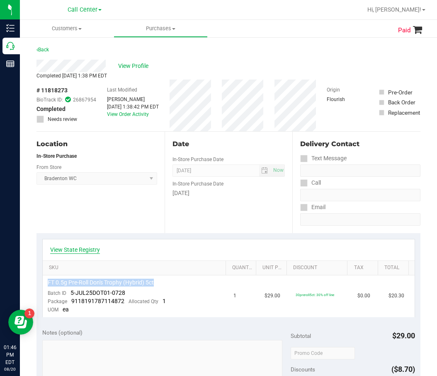
click at [83, 247] on link "View State Registry" at bounding box center [75, 250] width 50 height 8
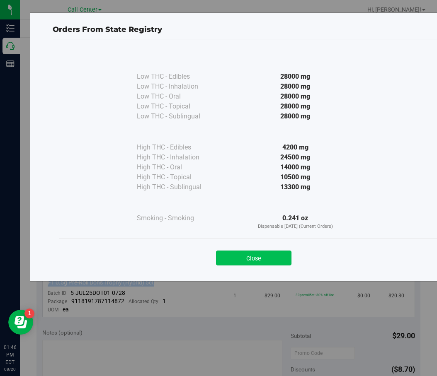
click at [273, 256] on button "Close" at bounding box center [253, 258] width 75 height 15
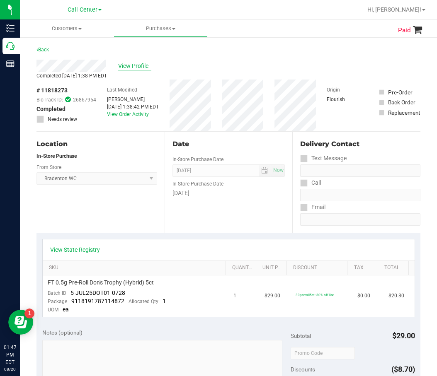
click at [128, 68] on span "View Profile" at bounding box center [134, 66] width 33 height 9
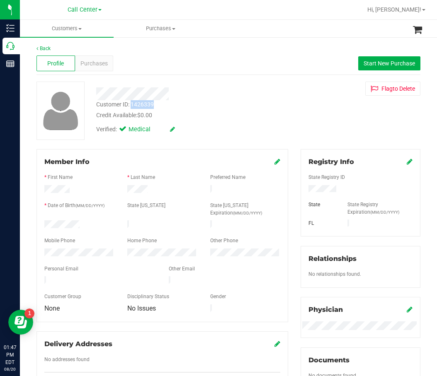
drag, startPoint x: 160, startPoint y: 107, endPoint x: 132, endPoint y: 104, distance: 27.5
click at [132, 104] on div "Customer ID: 1426339 Credit Available: $0.00" at bounding box center [189, 109] width 198 height 19
copy div "1426339"
click at [102, 61] on span "Purchases" at bounding box center [93, 63] width 27 height 9
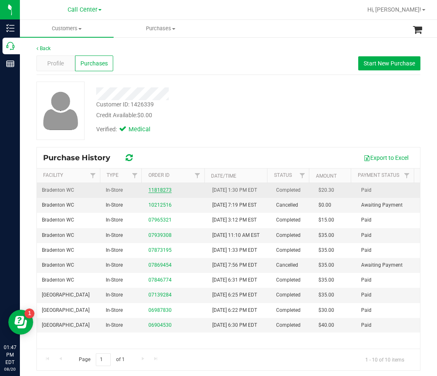
click at [165, 191] on link "11818273" at bounding box center [159, 190] width 23 height 6
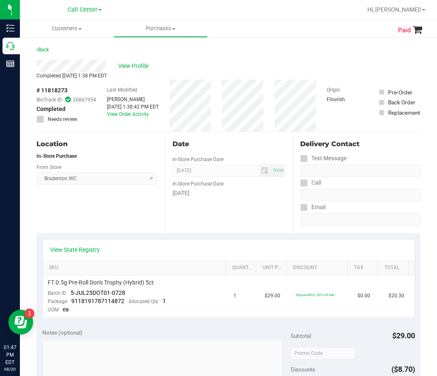
scroll to position [83, 0]
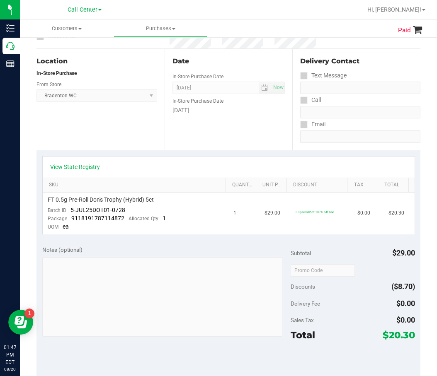
click at [282, 280] on div "Notes (optional) Subtotal $29.00 Discounts ($8.70) Delivery Fee $0.00 Sales Tax…" at bounding box center [228, 314] width 384 height 149
click at [120, 218] on span "9118191787114872" at bounding box center [97, 218] width 53 height 7
drag, startPoint x: 130, startPoint y: 210, endPoint x: 73, endPoint y: 208, distance: 57.6
click at [73, 208] on td "FT 0.5g Pre-Roll Don's Trophy (Hybrid) 5ct Batch ID 5-JUL25DOT01-0728 Package 9…" at bounding box center [136, 214] width 186 height 42
click at [71, 208] on span "5-JUL25DOT01-0728" at bounding box center [97, 210] width 55 height 7
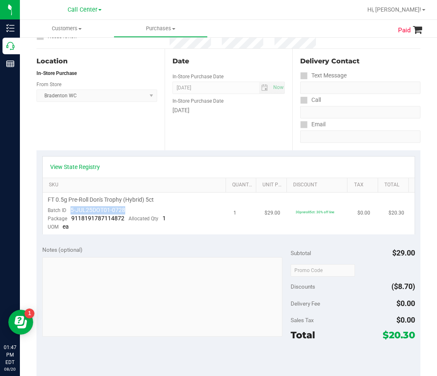
drag, startPoint x: 70, startPoint y: 208, endPoint x: 132, endPoint y: 208, distance: 62.1
click at [132, 208] on td "FT 0.5g Pre-Roll Don's Trophy (Hybrid) 5ct Batch ID 5-JUL25DOT01-0728 Package 9…" at bounding box center [136, 214] width 186 height 42
copy span "5-JUL25DOT01-0728"
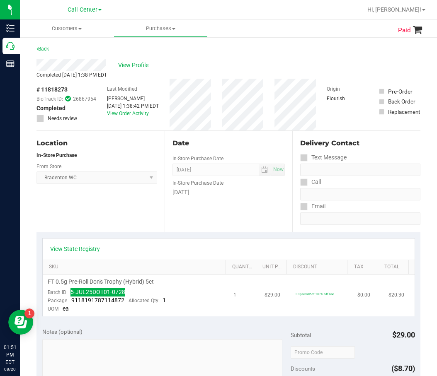
scroll to position [0, 0]
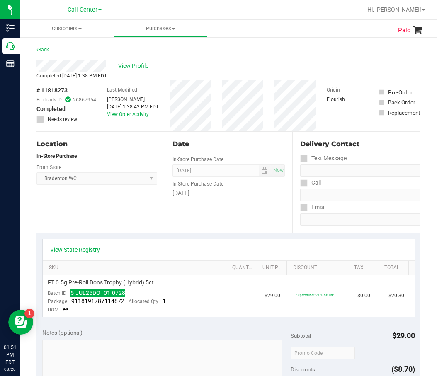
drag, startPoint x: 156, startPoint y: 218, endPoint x: 146, endPoint y: 210, distance: 13.0
click at [156, 218] on div "Location In-Store Purchase From Store Bradenton WC Select Store Bonita Springs …" at bounding box center [100, 183] width 128 height 102
click at [111, 219] on div "Location In-Store Purchase From Store Bradenton WC Select Store Bonita Springs …" at bounding box center [100, 183] width 128 height 102
click at [56, 90] on span "# 11818273" at bounding box center [51, 90] width 31 height 9
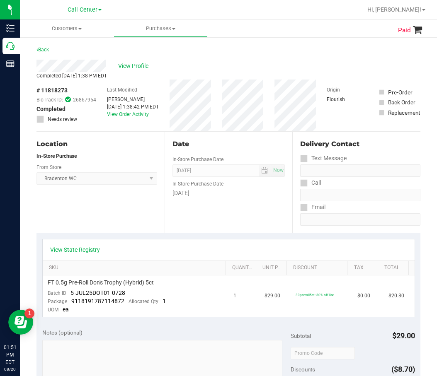
click at [56, 90] on span "# 11818273" at bounding box center [51, 90] width 31 height 9
click at [56, 89] on span "# 11818273" at bounding box center [51, 90] width 31 height 9
click at [57, 89] on span "# 11818273" at bounding box center [51, 90] width 31 height 9
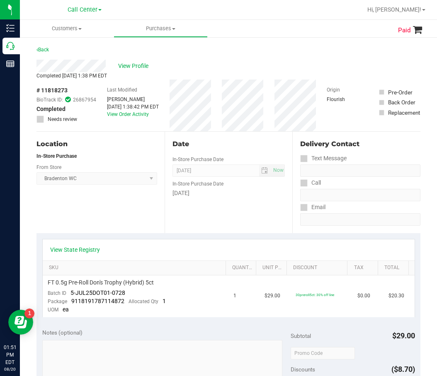
click at [57, 89] on span "# 11818273" at bounding box center [51, 90] width 31 height 9
copy div "# 11818273"
click at [99, 278] on td "FT 0.5g Pre-Roll Don's Trophy (Hybrid) 5ct Batch ID 5-JUL25DOT01-0728 Package 9…" at bounding box center [136, 297] width 186 height 42
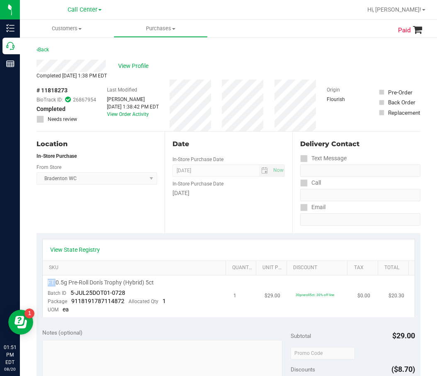
click at [99, 278] on td "FT 0.5g Pre-Roll Don's Trophy (Hybrid) 5ct Batch ID 5-JUL25DOT01-0728 Package 9…" at bounding box center [136, 297] width 186 height 42
click at [101, 282] on span "FT 0.5g Pre-Roll Don's Trophy (Hybrid) 5ct" at bounding box center [101, 283] width 106 height 8
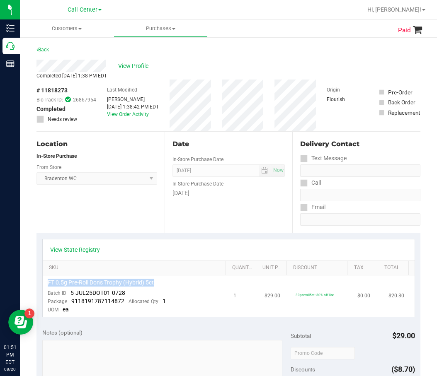
click at [111, 294] on span "5-JUL25DOT01-0728" at bounding box center [97, 293] width 55 height 7
drag, startPoint x: 133, startPoint y: 289, endPoint x: 69, endPoint y: 290, distance: 64.2
click at [69, 290] on td "FT 0.5g Pre-Roll Don's Trophy (Hybrid) 5ct Batch ID 5-JUL25DOT01-0728 Package 9…" at bounding box center [136, 297] width 186 height 42
drag, startPoint x: 117, startPoint y: 300, endPoint x: 80, endPoint y: 300, distance: 36.9
click at [80, 300] on span "9118191787114872" at bounding box center [97, 301] width 53 height 7
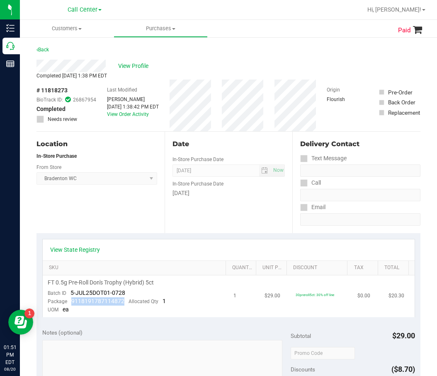
drag, startPoint x: 71, startPoint y: 301, endPoint x: 124, endPoint y: 301, distance: 53.4
click at [124, 301] on div "Package 9118191787114872 Allocated Qty 1" at bounding box center [107, 301] width 118 height 8
click at [158, 198] on div "Location In-Store Purchase From Store Bradenton WC Select Store Bonita Springs …" at bounding box center [100, 183] width 128 height 102
click at [137, 63] on span "View Profile" at bounding box center [134, 66] width 33 height 9
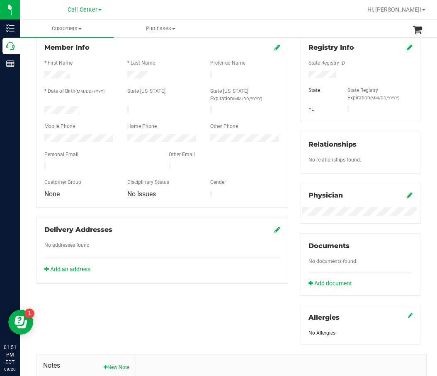
scroll to position [207, 0]
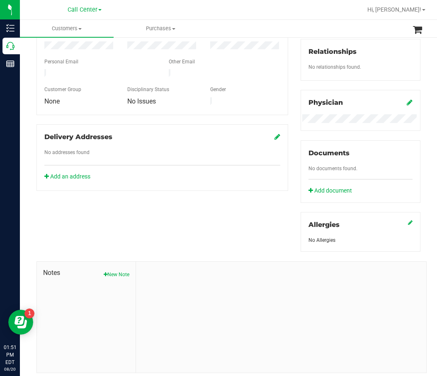
click at [90, 291] on div "Notes New Note" at bounding box center [86, 317] width 99 height 111
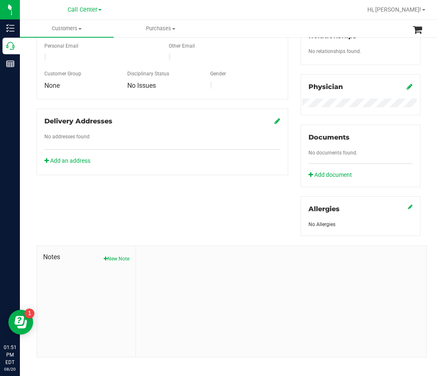
scroll to position [230, 0]
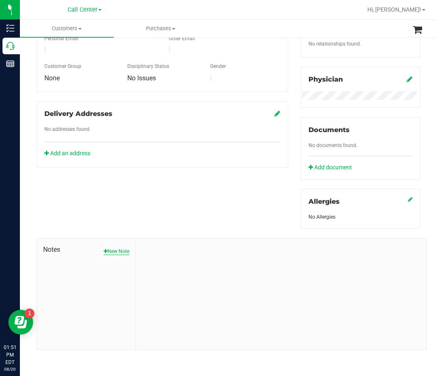
click at [110, 248] on button "New Note" at bounding box center [117, 251] width 26 height 7
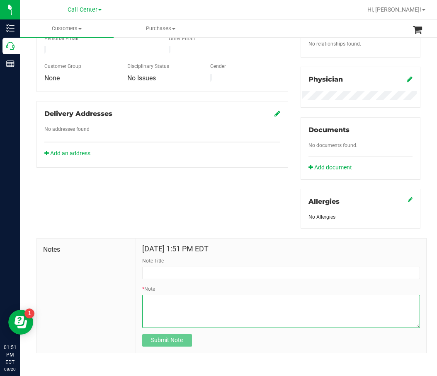
click at [168, 297] on textarea "* Note" at bounding box center [281, 311] width 278 height 33
paste textarea "Completed By: Daniela Ramos Montoya Contact Reasons: feedback.complaint.product…"
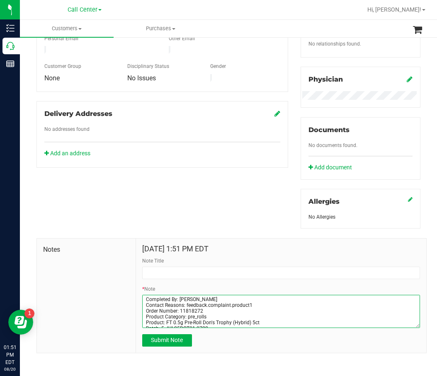
scroll to position [0, 0]
click at [173, 306] on textarea "* Note" at bounding box center [281, 311] width 278 height 33
click at [172, 310] on textarea "* Note" at bounding box center [281, 311] width 278 height 33
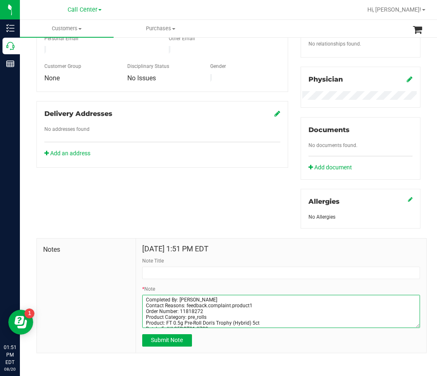
click at [172, 310] on textarea "* Note" at bounding box center [281, 311] width 278 height 33
type textarea "Completed By: Daniela Ramos Montoya Contact Reasons: feedback.complaint.product…"
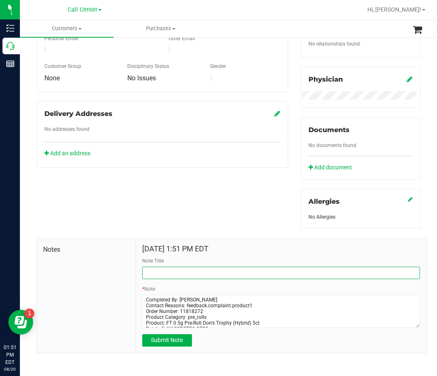
click at [179, 274] on input "Note Title" at bounding box center [281, 273] width 278 height 12
paste input "Order Number: 11818272"
type input "Order Number: 11818272"
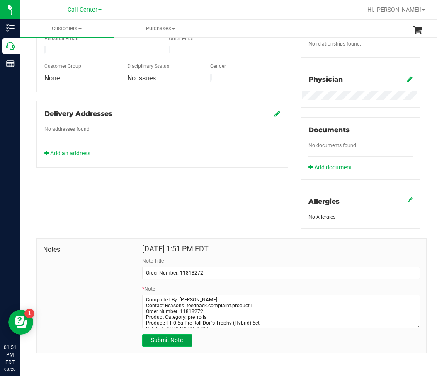
click at [179, 341] on span "Submit Note" at bounding box center [167, 340] width 32 height 7
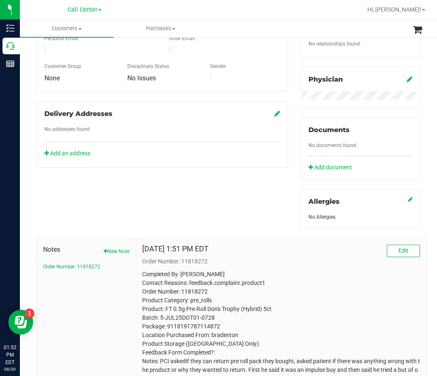
drag, startPoint x: 206, startPoint y: 128, endPoint x: 184, endPoint y: 131, distance: 22.2
click at [206, 128] on div "Delivery Addresses No addresses found Add an address" at bounding box center [161, 134] width 251 height 67
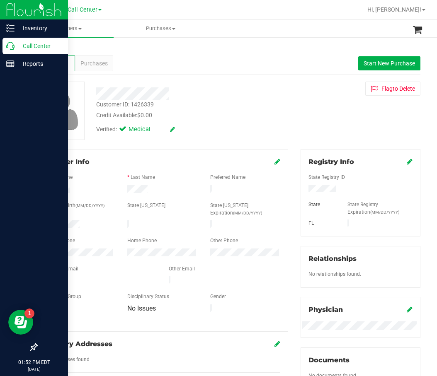
click at [11, 49] on icon at bounding box center [10, 46] width 8 height 8
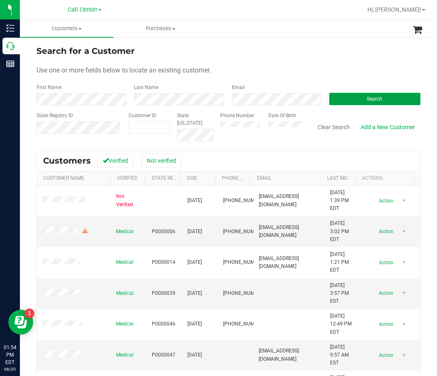
click at [348, 104] on button "Search" at bounding box center [374, 99] width 91 height 12
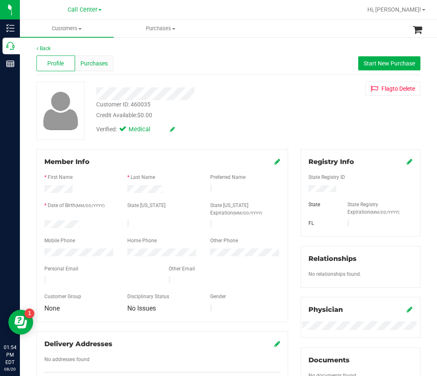
click at [90, 63] on span "Purchases" at bounding box center [93, 63] width 27 height 9
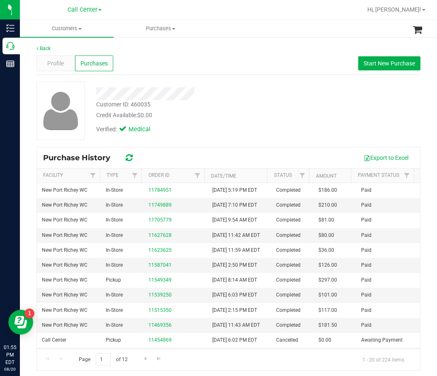
drag, startPoint x: 146, startPoint y: 82, endPoint x: 100, endPoint y: 77, distance: 46.3
click at [145, 82] on div at bounding box center [189, 91] width 198 height 19
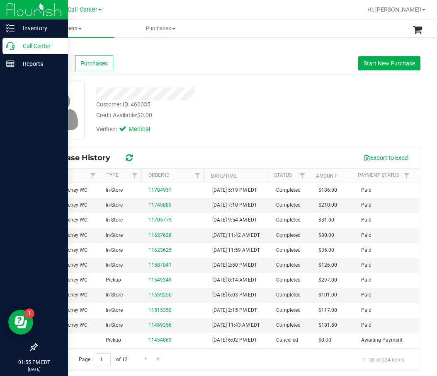
click at [14, 49] on icon at bounding box center [10, 46] width 8 height 8
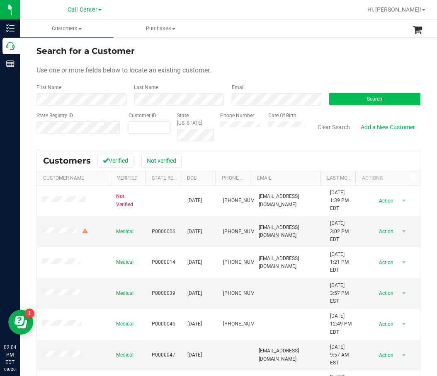
drag, startPoint x: 371, startPoint y: 106, endPoint x: 374, endPoint y: 102, distance: 5.8
click at [371, 106] on form "Search for a Customer Use one or more fields below to locate an existing custom…" at bounding box center [228, 93] width 384 height 97
click at [374, 102] on span "Search" at bounding box center [374, 99] width 15 height 6
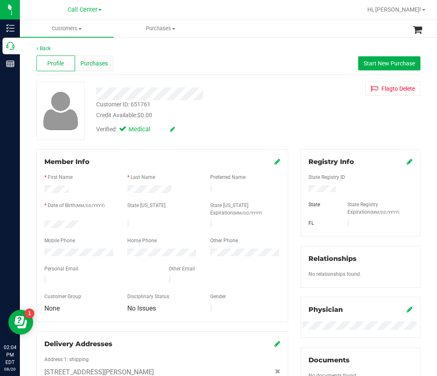
click at [94, 62] on span "Purchases" at bounding box center [93, 63] width 27 height 9
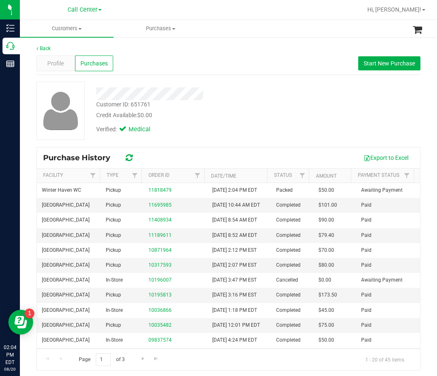
click at [233, 127] on div "Verified: Medical" at bounding box center [189, 129] width 198 height 18
drag, startPoint x: 114, startPoint y: 107, endPoint x: 130, endPoint y: 104, distance: 16.3
click at [114, 106] on div "Customer ID: 651761" at bounding box center [123, 104] width 54 height 9
click at [142, 104] on div "Customer ID: 651761" at bounding box center [123, 104] width 54 height 9
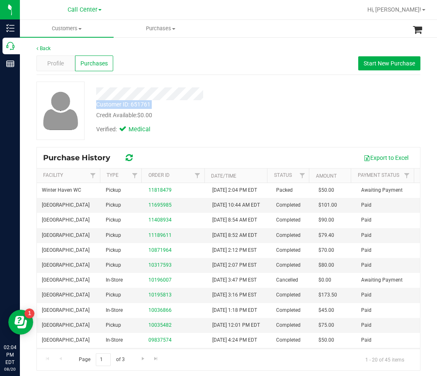
click at [142, 104] on div "Customer ID: 651761" at bounding box center [123, 104] width 54 height 9
click at [183, 105] on div "Customer ID: 651761 Credit Available: $0.00" at bounding box center [189, 109] width 198 height 19
drag, startPoint x: 160, startPoint y: 105, endPoint x: 133, endPoint y: 104, distance: 27.8
click at [133, 104] on div "Customer ID: 651761 Credit Available: $0.00" at bounding box center [189, 109] width 198 height 19
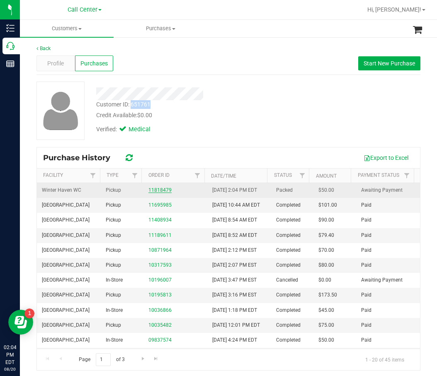
click at [164, 193] on link "11818479" at bounding box center [159, 190] width 23 height 6
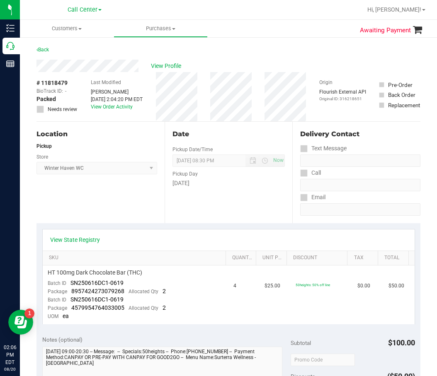
click at [55, 80] on span "# 11818479" at bounding box center [51, 83] width 31 height 9
click at [168, 65] on span "View Profile" at bounding box center [167, 66] width 33 height 9
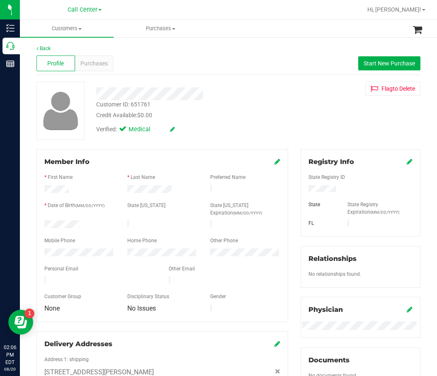
click at [121, 102] on div "Customer ID: 651761" at bounding box center [123, 104] width 54 height 9
drag, startPoint x: 186, startPoint y: 105, endPoint x: 69, endPoint y: 52, distance: 128.7
click at [185, 104] on div "Customer ID: 651761 Credit Available: $0.00" at bounding box center [189, 109] width 198 height 19
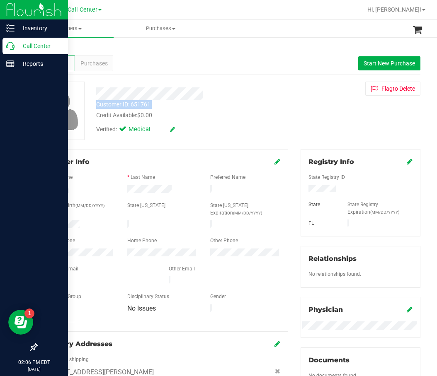
click at [16, 44] on p "Call Center" at bounding box center [40, 46] width 50 height 10
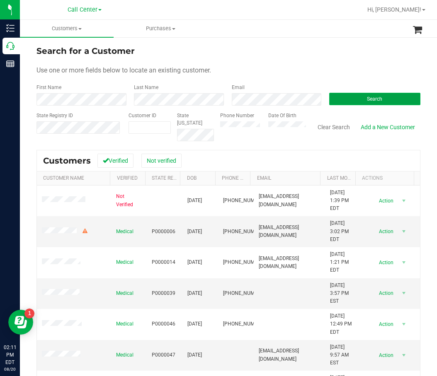
click at [336, 99] on button "Search" at bounding box center [374, 99] width 91 height 12
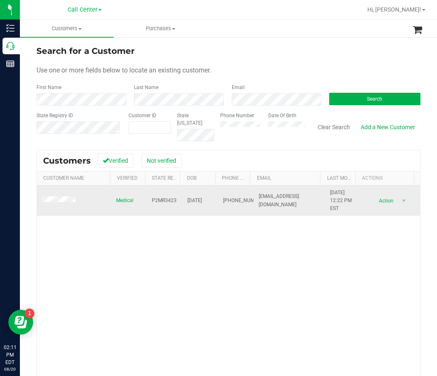
click at [170, 201] on span "P2MR3423" at bounding box center [164, 201] width 25 height 8
click at [170, 200] on span "P2MR3423" at bounding box center [164, 201] width 25 height 8
click at [198, 201] on span "07/14/1990" at bounding box center [194, 201] width 15 height 8
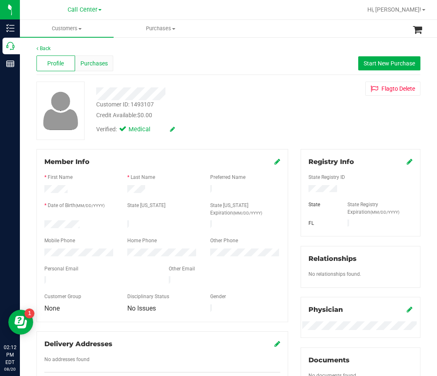
click at [95, 64] on span "Purchases" at bounding box center [93, 63] width 27 height 9
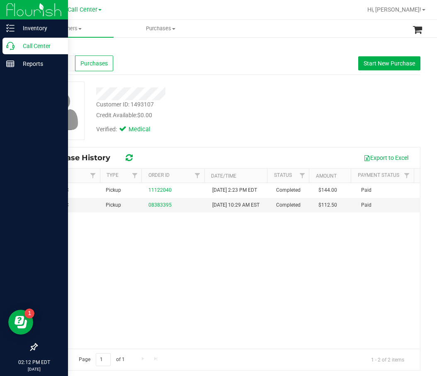
click at [11, 41] on div "Call Center" at bounding box center [34, 46] width 65 height 17
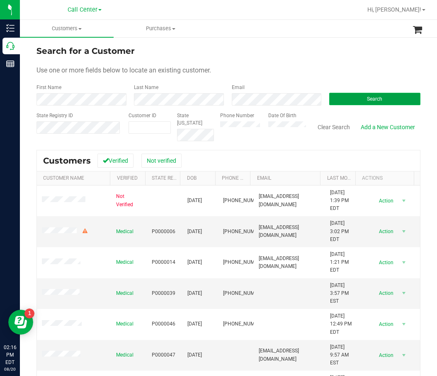
click at [379, 99] on button "Search" at bounding box center [374, 99] width 91 height 12
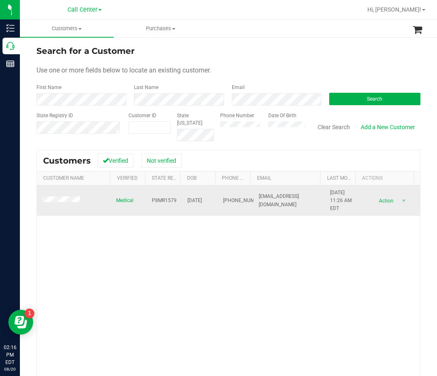
click at [134, 197] on td "Medical" at bounding box center [129, 201] width 36 height 31
drag, startPoint x: 177, startPoint y: 199, endPoint x: 168, endPoint y: 200, distance: 9.1
click at [177, 199] on tr "Medical P8MR1579 11/19/1991 (901) 626-5032 justcicely@gmail.com 9/5/2024 11:26 …" at bounding box center [228, 201] width 383 height 31
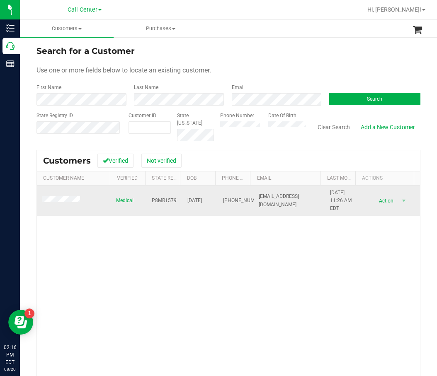
click at [167, 199] on span "P8MR1579" at bounding box center [164, 201] width 25 height 8
click at [198, 200] on span "11/19/1991" at bounding box center [194, 201] width 15 height 8
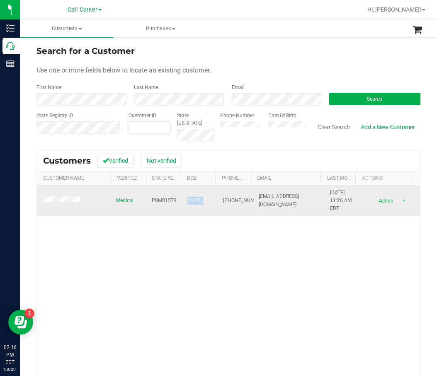
click at [198, 200] on span "11/19/1991" at bounding box center [194, 201] width 15 height 8
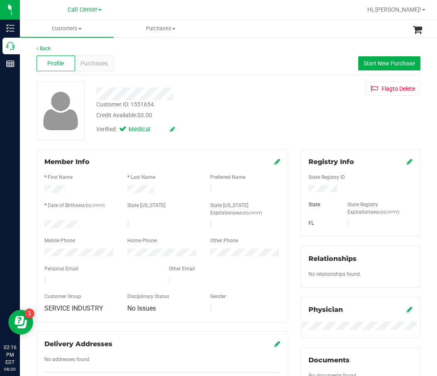
click at [94, 73] on div "Profile Purchases Start New Purchase" at bounding box center [228, 63] width 384 height 23
click at [99, 62] on span "Purchases" at bounding box center [93, 63] width 27 height 9
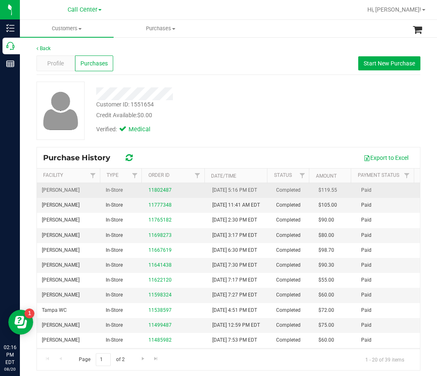
click at [169, 194] on div "11802487" at bounding box center [175, 190] width 54 height 8
click at [149, 193] on link "11802487" at bounding box center [159, 190] width 23 height 6
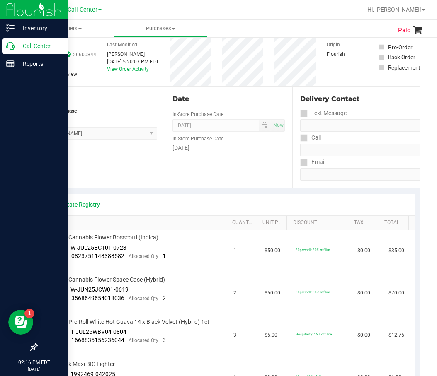
scroll to position [83, 0]
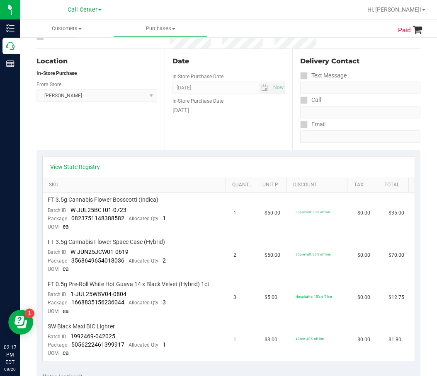
click at [199, 133] on div "Date In-Store Purchase Date Aug 16, 2025 Now In-Store Purchase Date Saturday" at bounding box center [228, 100] width 128 height 102
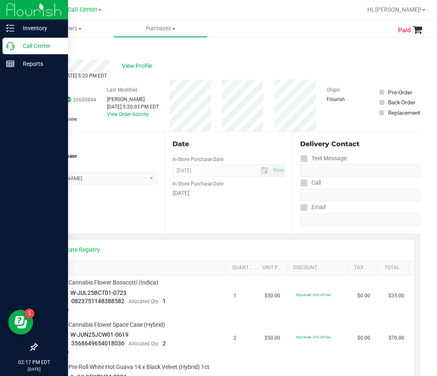
click at [5, 48] on div "Call Center" at bounding box center [34, 46] width 65 height 17
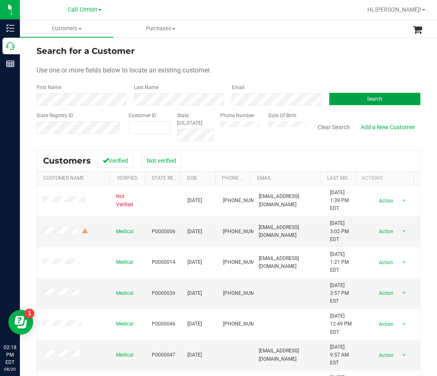
click at [375, 97] on span "Search" at bounding box center [374, 99] width 15 height 6
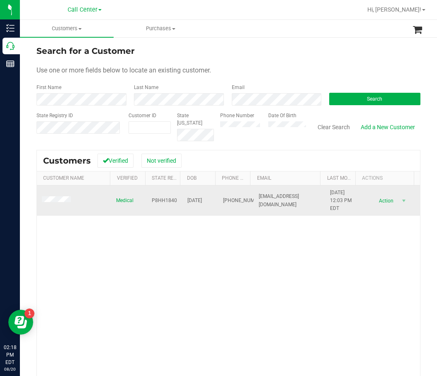
click at [158, 203] on span "P8HH1840" at bounding box center [164, 201] width 25 height 8
click at [201, 197] on span "05/11/1996" at bounding box center [194, 201] width 15 height 8
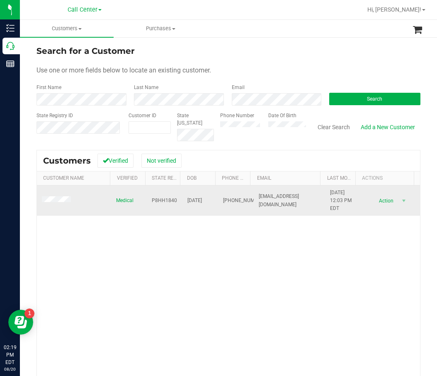
click at [201, 200] on span "05/11/1996" at bounding box center [194, 201] width 15 height 8
drag, startPoint x: 201, startPoint y: 200, endPoint x: 219, endPoint y: 205, distance: 18.0
click at [223, 205] on span "(270) 363-5945" at bounding box center [243, 201] width 41 height 8
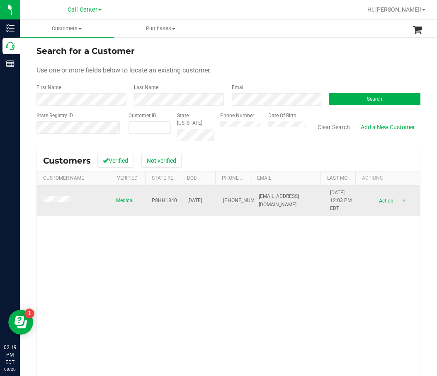
click at [196, 200] on span "05/11/1996" at bounding box center [194, 201] width 15 height 8
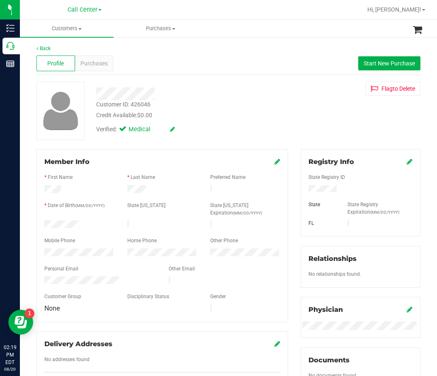
click at [250, 118] on div "Credit Available: $0.00" at bounding box center [189, 115] width 186 height 9
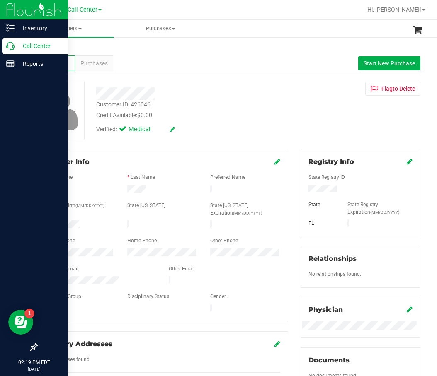
click at [10, 46] on icon at bounding box center [10, 46] width 8 height 8
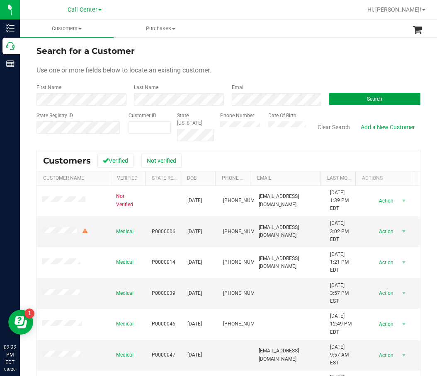
click at [374, 93] on button "Search" at bounding box center [374, 99] width 91 height 12
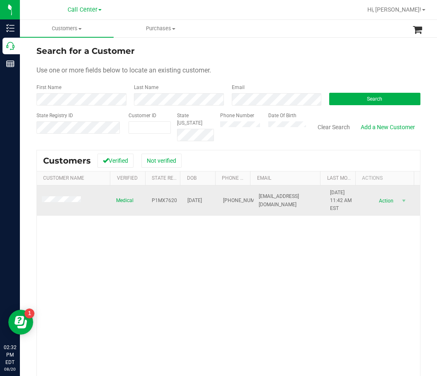
click at [147, 203] on td "P1MX7620" at bounding box center [165, 201] width 36 height 31
drag, startPoint x: 148, startPoint y: 203, endPoint x: 158, endPoint y: 199, distance: 11.0
click at [158, 199] on span "P1MX7620" at bounding box center [164, 201] width 25 height 8
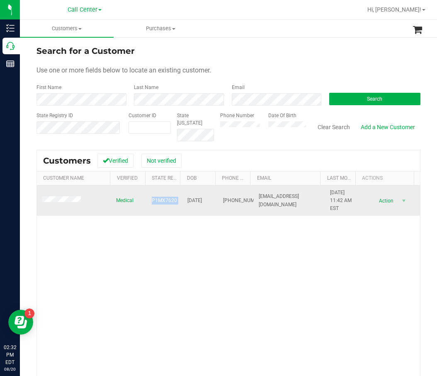
click at [158, 199] on span "P1MX7620" at bounding box center [164, 201] width 25 height 8
click at [189, 199] on span "07/17/1943" at bounding box center [194, 201] width 15 height 8
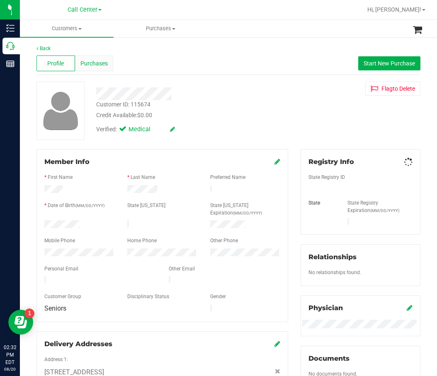
click at [78, 68] on div "Purchases" at bounding box center [94, 64] width 39 height 16
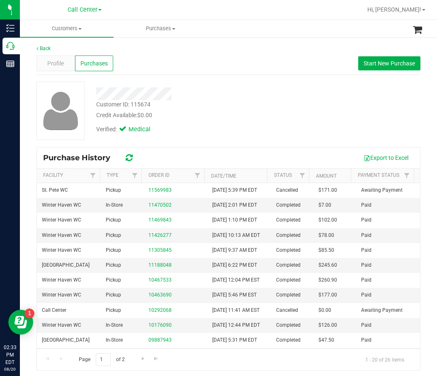
drag, startPoint x: 285, startPoint y: 71, endPoint x: 290, endPoint y: 70, distance: 6.0
click at [285, 71] on div "Profile Purchases Start New Purchase" at bounding box center [228, 63] width 384 height 23
click at [249, 148] on div "Purchase History Export to Excel" at bounding box center [228, 158] width 383 height 21
click at [370, 70] on div "Profile Purchases Start New Purchase" at bounding box center [228, 63] width 384 height 23
click at [370, 67] on button "Start New Purchase" at bounding box center [389, 63] width 62 height 14
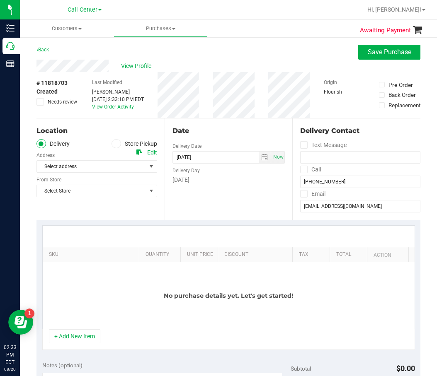
click at [126, 144] on label "Store Pickup" at bounding box center [134, 144] width 46 height 10
click at [0, 0] on input "Store Pickup" at bounding box center [0, 0] width 0 height 0
drag, startPoint x: 126, startPoint y: 144, endPoint x: 121, endPoint y: 168, distance: 24.9
click at [121, 168] on span "Select Store" at bounding box center [91, 167] width 109 height 12
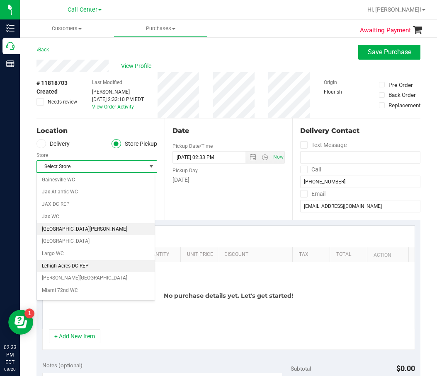
scroll to position [166, 0]
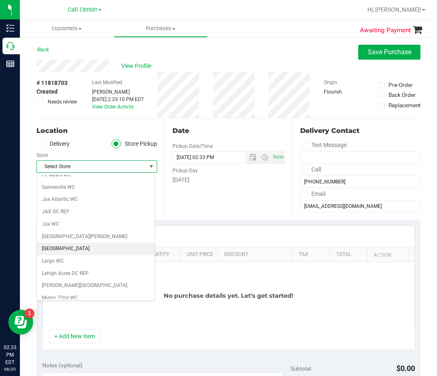
click at [89, 249] on li "[GEOGRAPHIC_DATA]" at bounding box center [96, 249] width 118 height 12
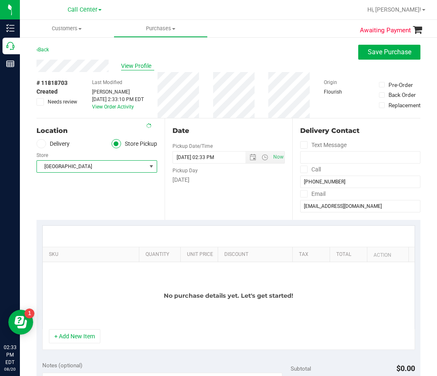
click at [126, 67] on span "View Profile" at bounding box center [137, 66] width 33 height 9
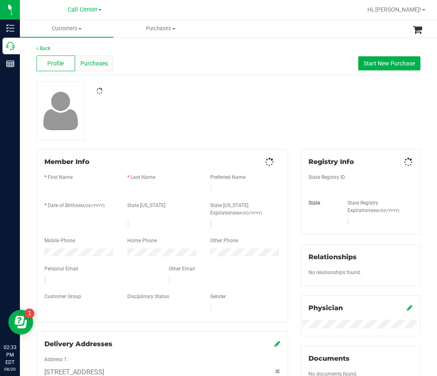
click at [106, 65] on span "Purchases" at bounding box center [93, 63] width 27 height 9
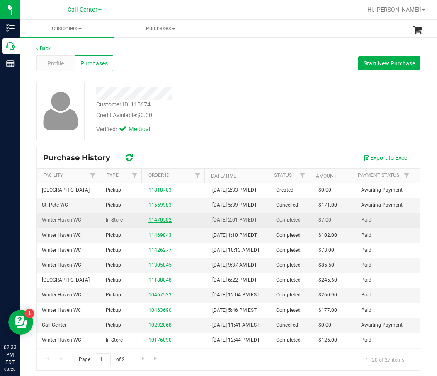
click at [157, 223] on link "11470502" at bounding box center [159, 220] width 23 height 6
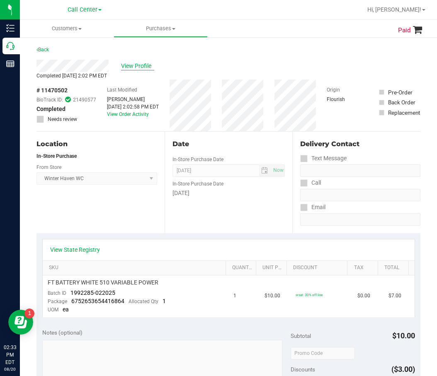
click at [136, 69] on span "View Profile" at bounding box center [137, 66] width 33 height 9
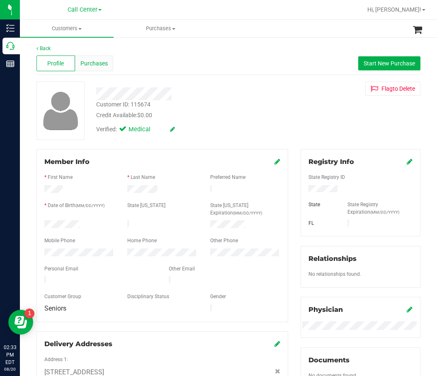
click at [87, 65] on span "Purchases" at bounding box center [93, 63] width 27 height 9
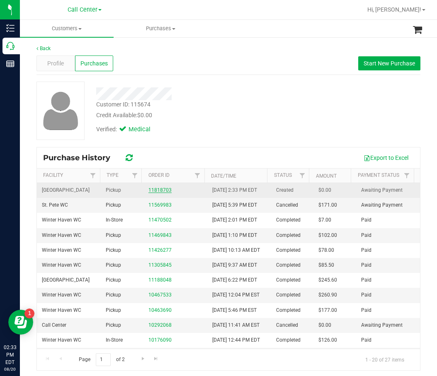
click at [165, 193] on link "11818703" at bounding box center [159, 190] width 23 height 6
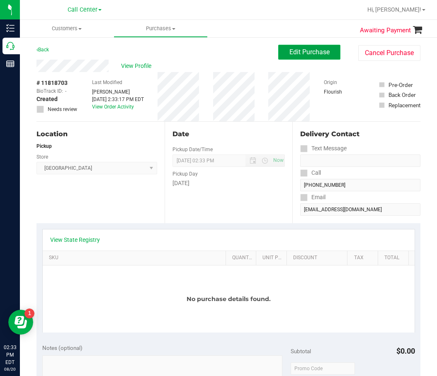
click at [308, 52] on span "Edit Purchase" at bounding box center [309, 52] width 40 height 8
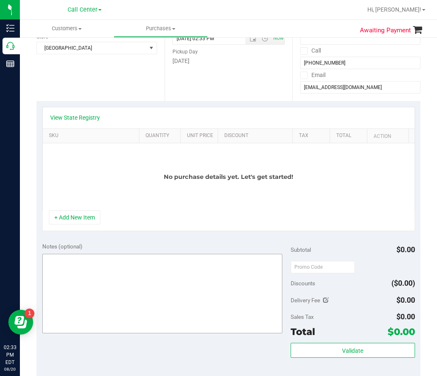
scroll to position [124, 0]
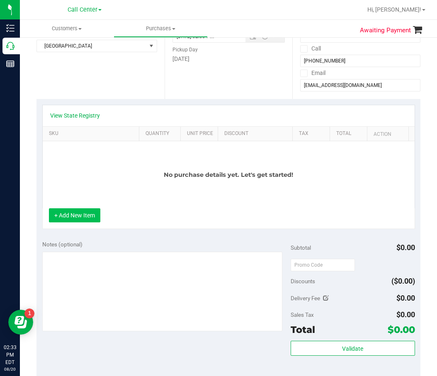
click at [92, 219] on button "+ Add New Item" at bounding box center [74, 215] width 51 height 14
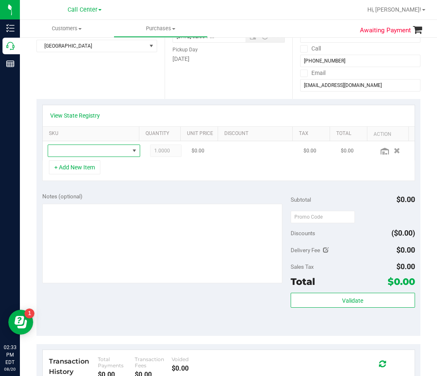
click at [107, 152] on span "NO DATA FOUND" at bounding box center [88, 151] width 81 height 12
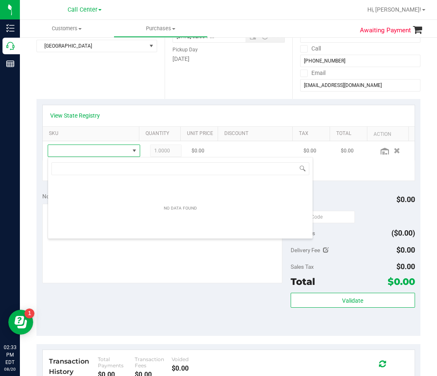
scroll to position [12, 80]
type input "b"
type input "wna"
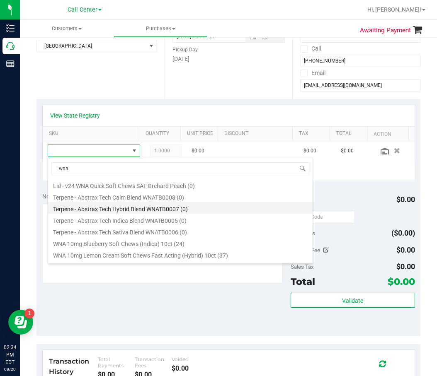
scroll to position [194, 0]
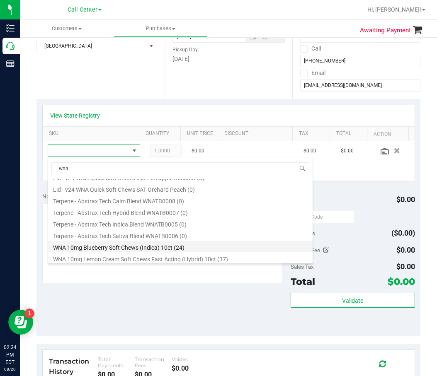
click at [114, 250] on li "WNA 10mg Blueberry Soft Chews (Indica) 10ct (24)" at bounding box center [180, 247] width 264 height 12
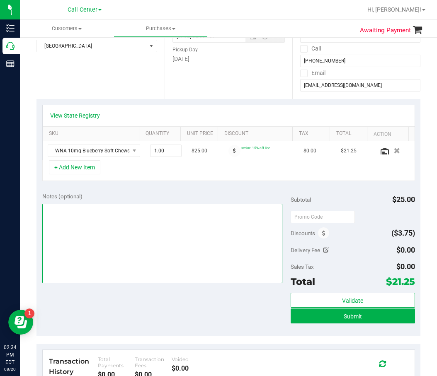
click at [217, 230] on textarea at bounding box center [162, 244] width 240 height 80
click at [194, 238] on textarea at bounding box center [162, 244] width 240 height 80
type textarea "cc dr 08/20"
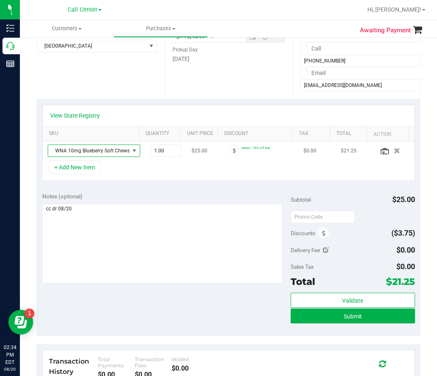
click at [108, 152] on span "WNA 10mg Blueberry Soft Chews (Indica) 10ct" at bounding box center [88, 151] width 81 height 12
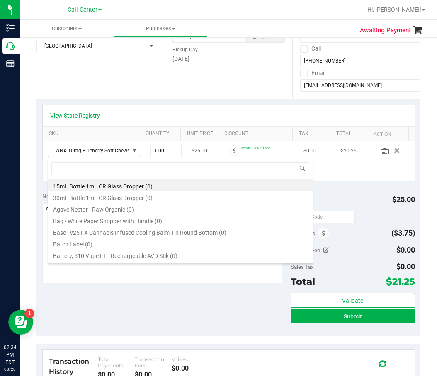
scroll to position [12, 80]
type input "wna"
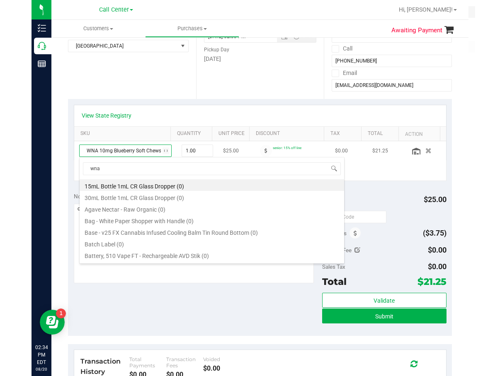
scroll to position [184, 0]
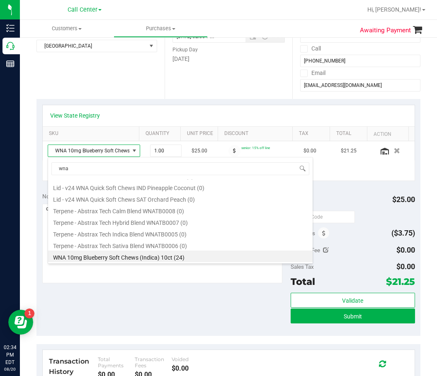
click at [143, 257] on li "WNA 10mg Blueberry Soft Chews (Indica) 10ct (24)" at bounding box center [180, 257] width 264 height 12
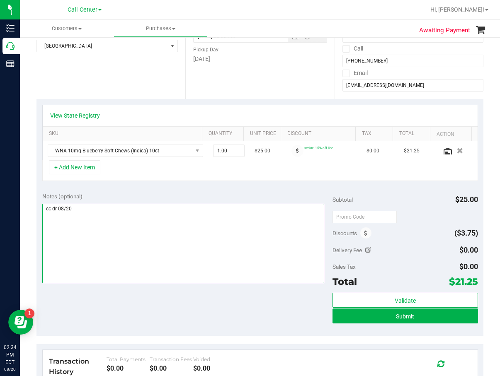
click at [233, 241] on textarea at bounding box center [183, 244] width 282 height 80
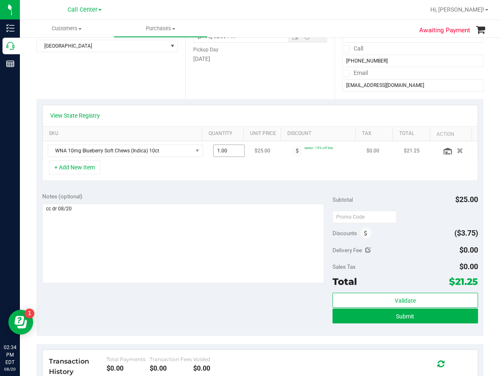
click at [227, 155] on span "1.00 1" at bounding box center [228, 151] width 31 height 12
click at [227, 140] on th "Quantity" at bounding box center [222, 134] width 41 height 15
click at [228, 150] on span at bounding box center [228, 151] width 31 height 12
type input "1"
type input "1.00"
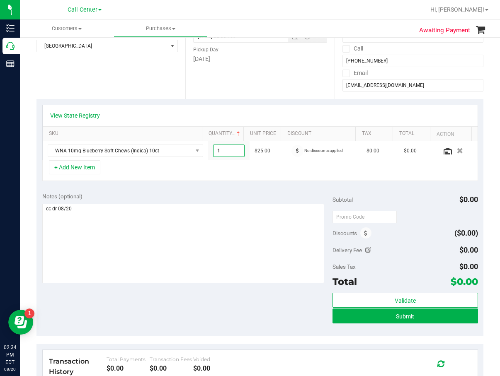
click at [274, 168] on div "+ Add New Item" at bounding box center [259, 170] width 435 height 21
click at [291, 150] on span at bounding box center [297, 151] width 12 height 12
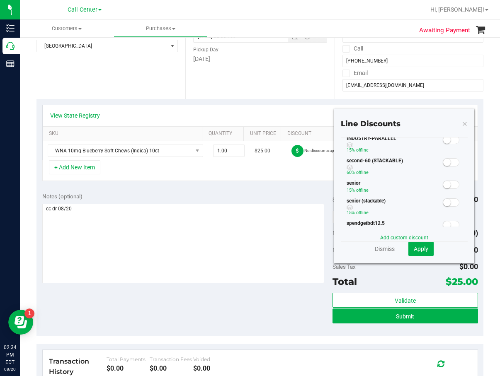
scroll to position [83, 0]
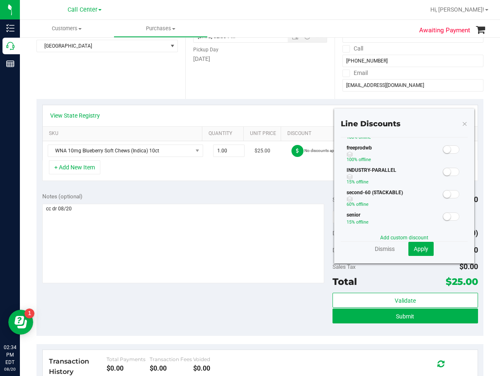
click at [436, 215] on small at bounding box center [446, 216] width 7 height 7
click at [168, 189] on div "Notes (optional) Subtotal $25.00 Discounts ($0.00) Delivery Fee $0.00 Sales Tax…" at bounding box center [259, 261] width 447 height 149
click at [415, 249] on span "Apply" at bounding box center [420, 249] width 15 height 7
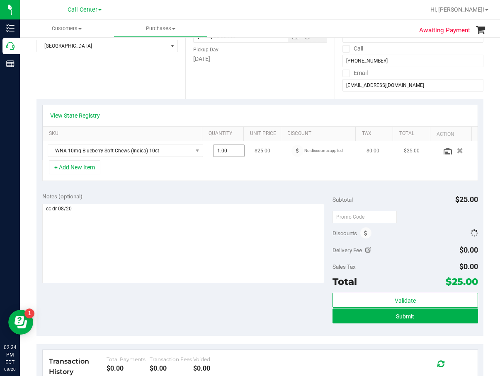
click at [224, 150] on span "1.00 1" at bounding box center [228, 151] width 31 height 12
click at [224, 150] on input "1" at bounding box center [228, 151] width 31 height 12
type input "3"
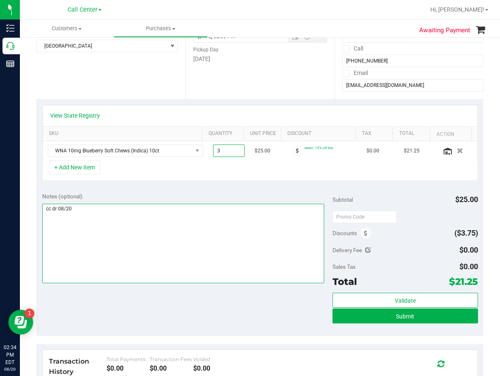
type input "3.00"
drag, startPoint x: 204, startPoint y: 221, endPoint x: 128, endPoint y: 184, distance: 84.3
click at [203, 220] on textarea at bounding box center [183, 244] width 282 height 80
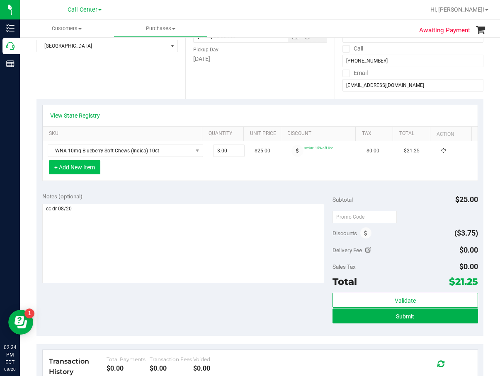
click at [96, 168] on button "+ Add New Item" at bounding box center [74, 167] width 51 height 14
click at [102, 177] on div "+ Add New Item" at bounding box center [259, 170] width 435 height 21
click at [105, 167] on div "+ Add New Item" at bounding box center [259, 170] width 435 height 21
click at [80, 171] on button "+ Add New Item" at bounding box center [74, 167] width 51 height 14
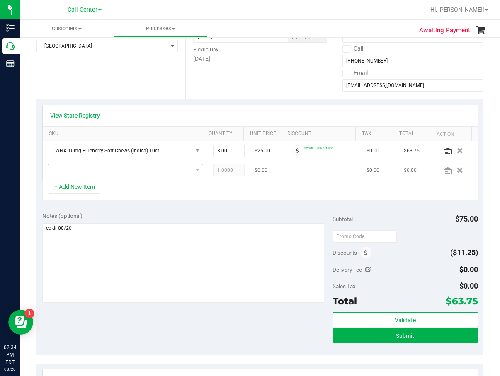
click at [81, 171] on span "NO DATA FOUND" at bounding box center [120, 170] width 144 height 12
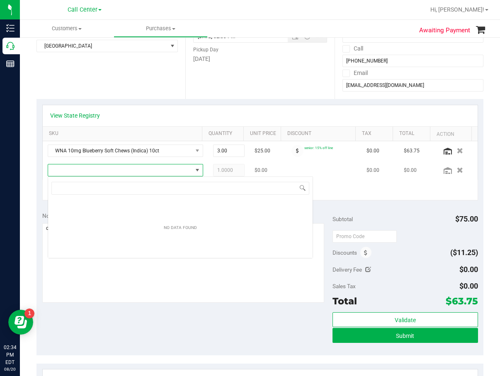
scroll to position [12, 143]
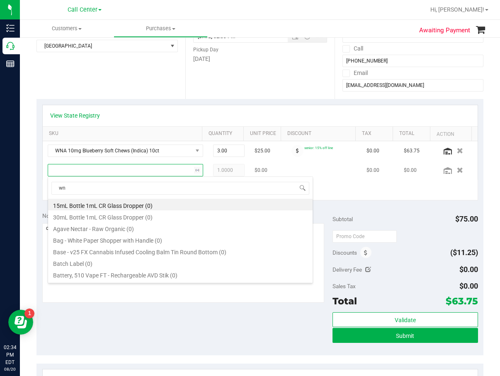
type input "wna"
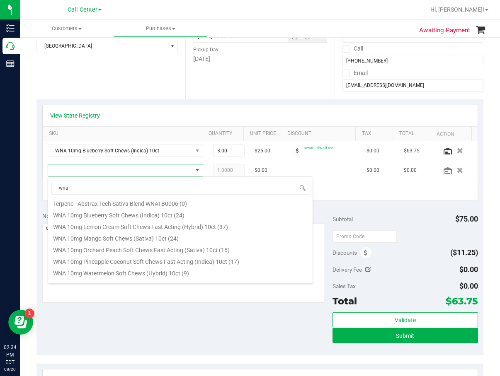
scroll to position [277, 0]
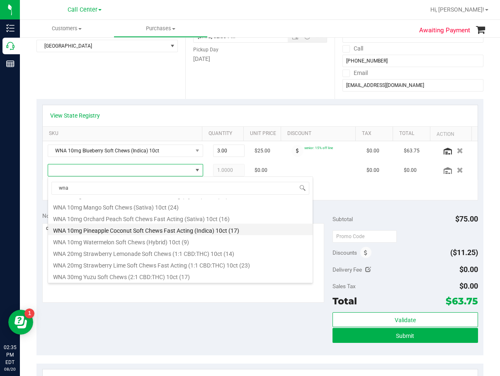
click at [166, 230] on li "WNA 10mg Pineapple Coconut Soft Chews Fast Acting (Indica) 10ct (17)" at bounding box center [180, 230] width 264 height 12
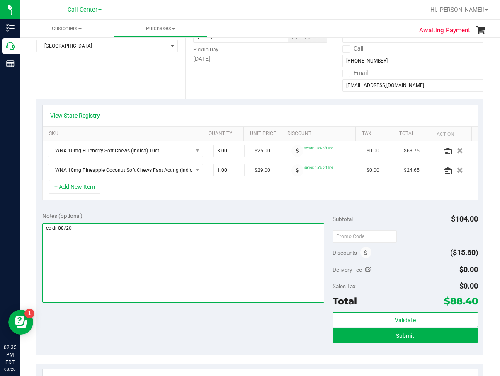
click at [130, 244] on textarea at bounding box center [183, 263] width 282 height 80
click at [225, 232] on textarea at bounding box center [183, 263] width 282 height 80
click at [167, 239] on textarea at bounding box center [183, 263] width 282 height 80
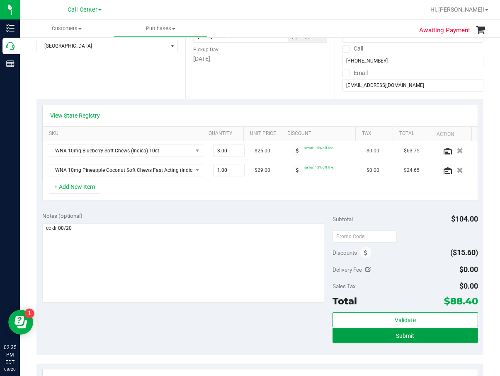
click at [354, 340] on button "Submit" at bounding box center [404, 335] width 145 height 15
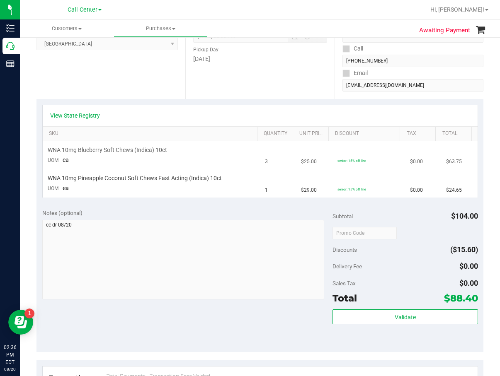
click at [309, 155] on td "$25.00" at bounding box center [314, 155] width 36 height 28
drag, startPoint x: 334, startPoint y: 90, endPoint x: 310, endPoint y: 99, distance: 25.7
click at [334, 90] on div "Delivery Contact Text Message Call (863) 660-9941 Email simmonsi3.73@gmail.com" at bounding box center [408, 49] width 149 height 102
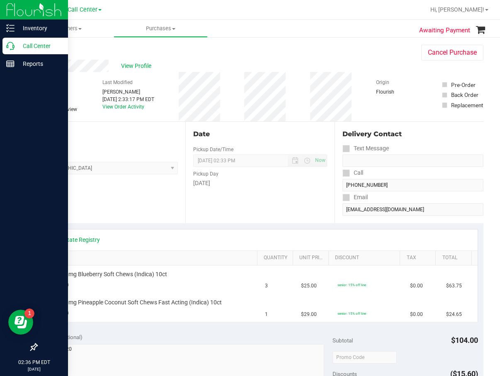
click at [9, 46] on icon at bounding box center [10, 46] width 8 height 8
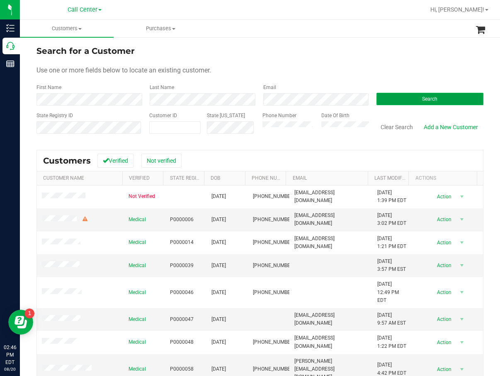
click at [390, 105] on button "Search" at bounding box center [429, 99] width 107 height 12
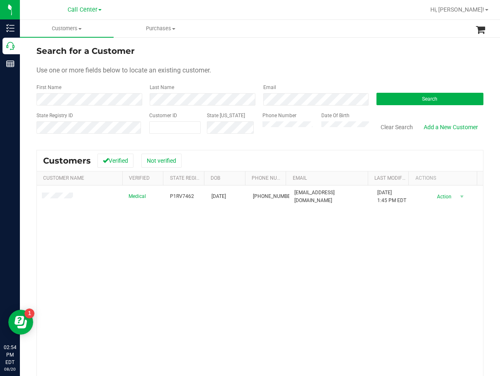
click at [436, 89] on div "Search" at bounding box center [426, 95] width 113 height 22
click at [436, 98] on button "Search" at bounding box center [429, 99] width 107 height 12
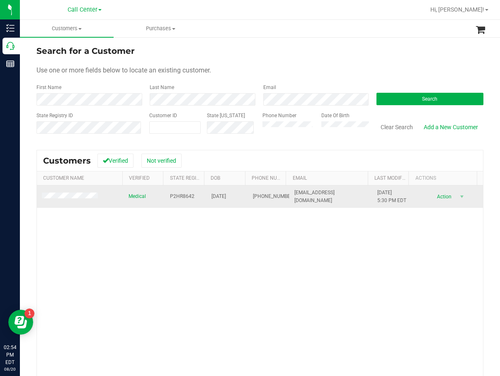
click at [188, 196] on span "P2HR8642" at bounding box center [182, 197] width 24 height 8
click at [224, 194] on span "04/12/1966" at bounding box center [218, 197] width 15 height 8
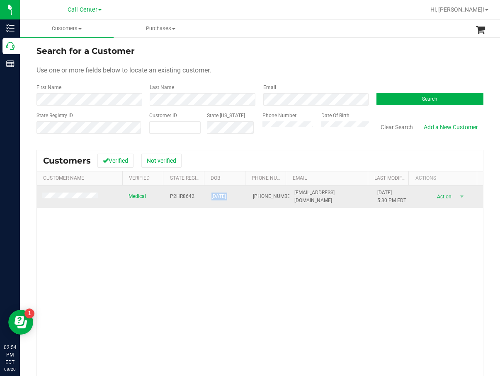
click at [224, 194] on span "04/12/1966" at bounding box center [218, 197] width 15 height 8
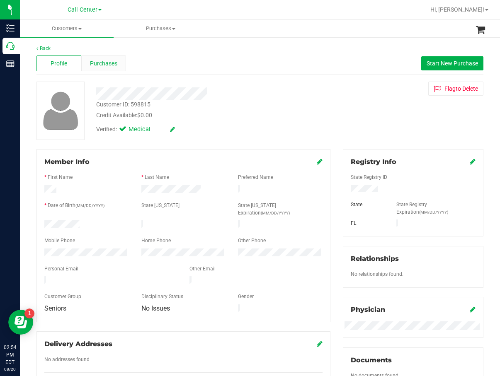
click at [108, 64] on span "Purchases" at bounding box center [103, 63] width 27 height 9
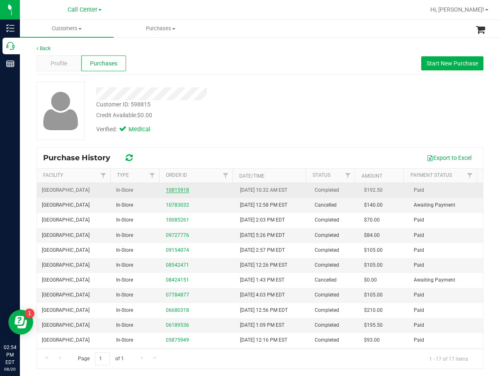
click at [184, 193] on link "10815918" at bounding box center [177, 190] width 23 height 6
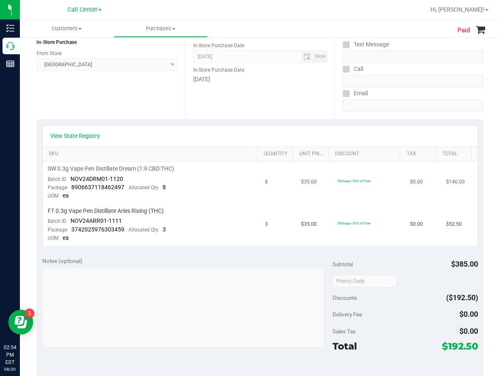
scroll to position [124, 0]
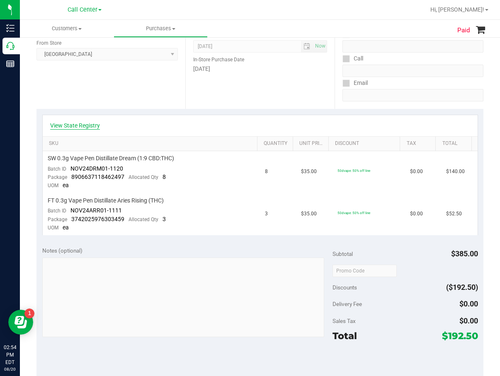
click at [86, 128] on link "View State Registry" at bounding box center [75, 125] width 50 height 8
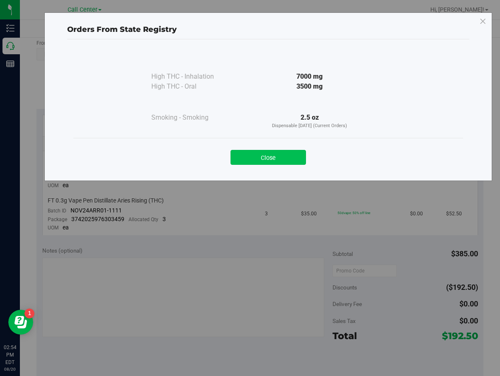
click at [274, 150] on button "Close" at bounding box center [267, 157] width 75 height 15
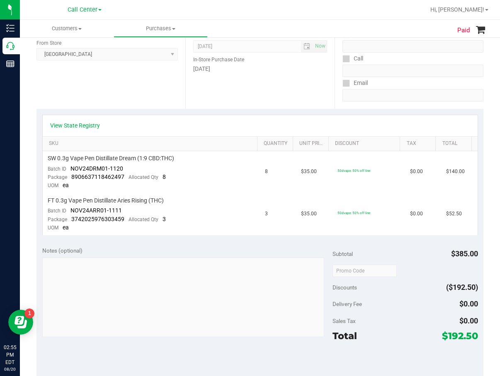
drag, startPoint x: 322, startPoint y: 115, endPoint x: 299, endPoint y: 111, distance: 23.6
click at [322, 115] on div "View State Registry" at bounding box center [260, 125] width 435 height 21
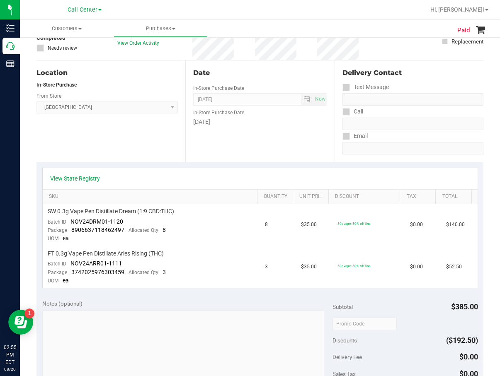
scroll to position [0, 0]
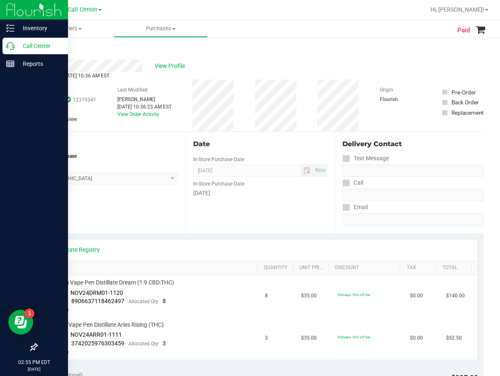
click at [24, 49] on p "Call Center" at bounding box center [40, 46] width 50 height 10
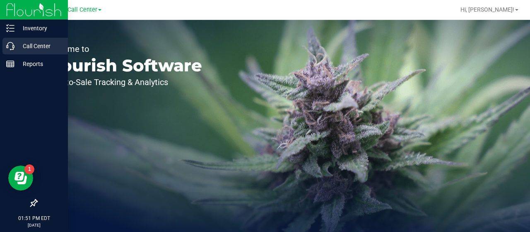
click at [0, 48] on link "Call Center" at bounding box center [34, 47] width 68 height 18
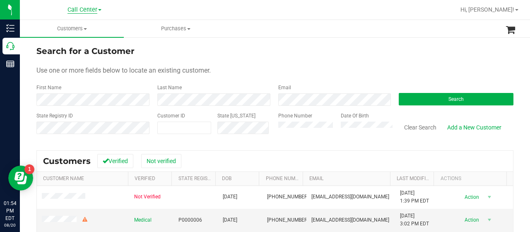
click at [84, 13] on span "Call Center" at bounding box center [83, 9] width 30 height 7
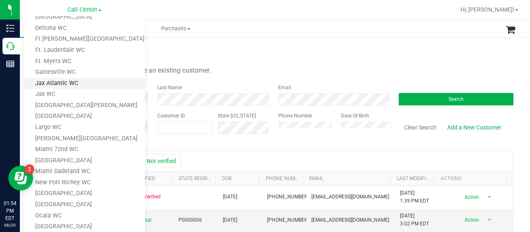
scroll to position [124, 0]
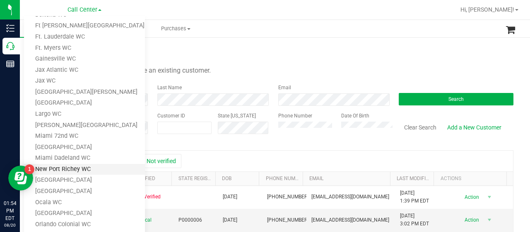
click at [88, 171] on link "New Port Richey WC" at bounding box center [84, 169] width 121 height 11
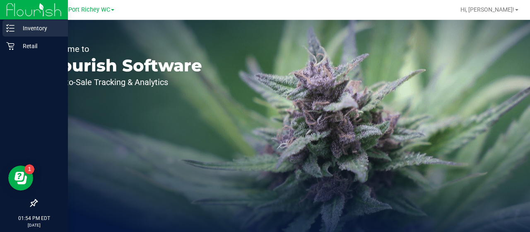
click at [34, 25] on p "Inventory" at bounding box center [40, 28] width 50 height 10
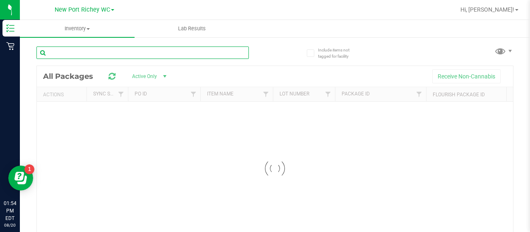
click at [72, 54] on div "Inventory All packages All inventory Waste log Lab Results Include items not ta…" at bounding box center [275, 126] width 510 height 212
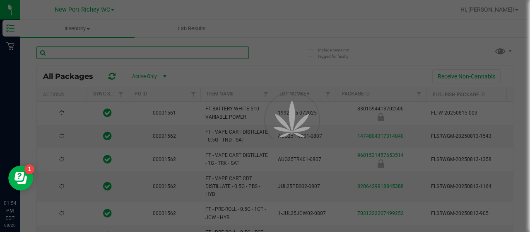
type input "h"
type input "[DATE]"
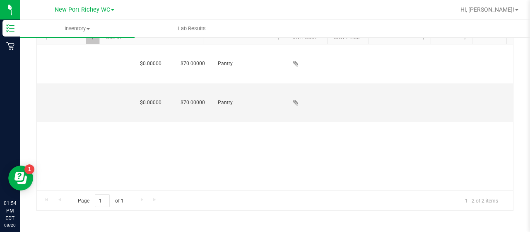
scroll to position [0, 922]
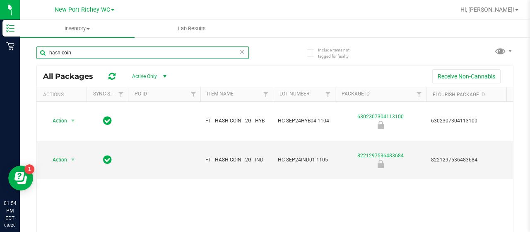
type input "hash coin"
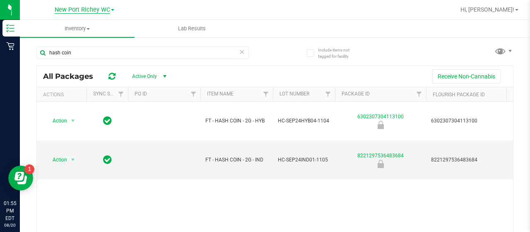
click at [103, 7] on span "New Port Richey WC" at bounding box center [83, 9] width 56 height 7
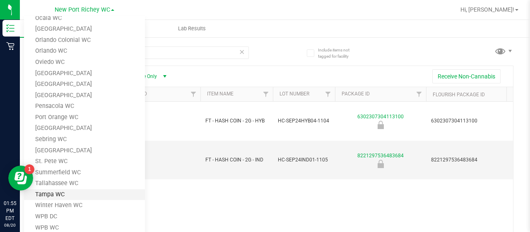
click at [82, 195] on link "Tampa WC" at bounding box center [84, 194] width 121 height 11
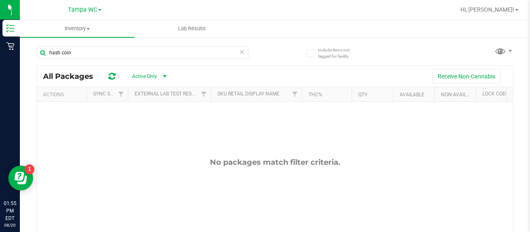
click at [74, 15] on div "Tampa WC Bonita Springs WC Boynton Beach WC Bradenton WC Brandon WC Brooksville…" at bounding box center [85, 10] width 34 height 10
click at [79, 10] on span "Tampa WC" at bounding box center [82, 9] width 29 height 7
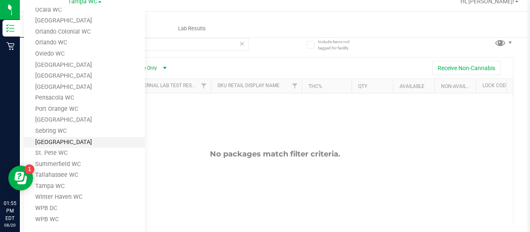
click at [80, 142] on link "[GEOGRAPHIC_DATA]" at bounding box center [84, 142] width 121 height 11
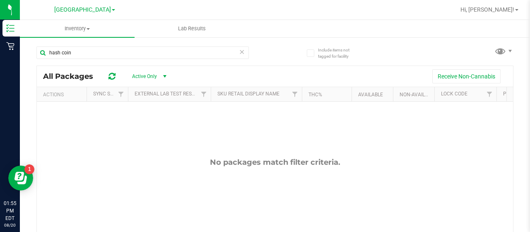
click at [87, 1] on nav "South Tampa WC Bonita Springs WC Boynton Beach WC Bradenton WC Brandon WC Brook…" at bounding box center [275, 10] width 510 height 20
click at [88, 6] on span "[GEOGRAPHIC_DATA]" at bounding box center [82, 9] width 57 height 7
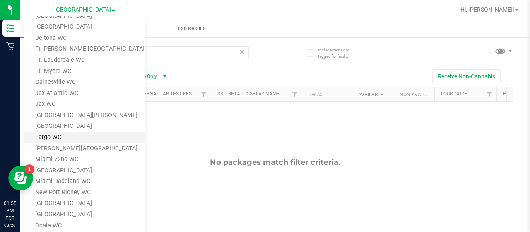
click at [76, 136] on link "Largo WC" at bounding box center [84, 137] width 121 height 11
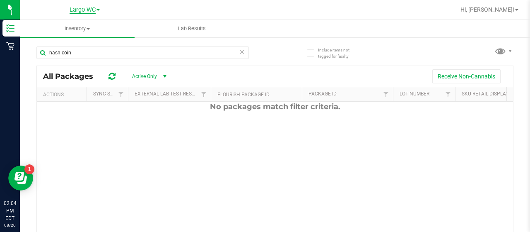
click at [89, 10] on span "Largo WC" at bounding box center [83, 9] width 26 height 7
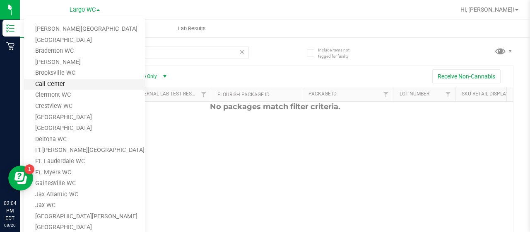
click at [89, 86] on link "Call Center" at bounding box center [84, 84] width 121 height 11
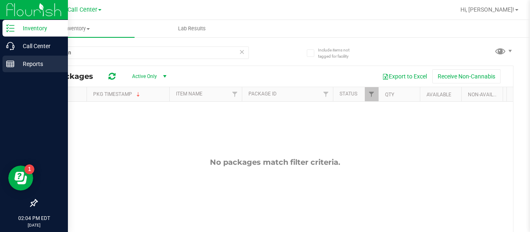
click at [18, 56] on div "Reports" at bounding box center [34, 64] width 65 height 17
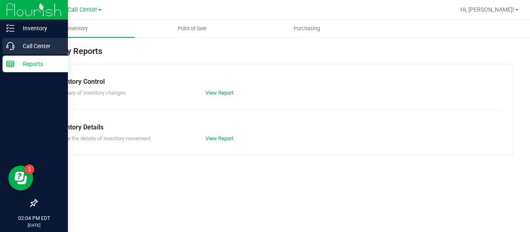
click at [16, 44] on p "Call Center" at bounding box center [40, 46] width 50 height 10
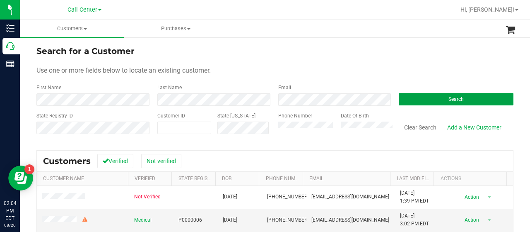
click at [465, 101] on button "Search" at bounding box center [456, 99] width 115 height 12
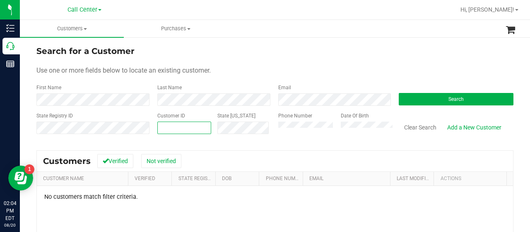
paste input "651761"
type input "651761"
click at [68, 134] on input "text" at bounding box center [64, 137] width 57 height 7
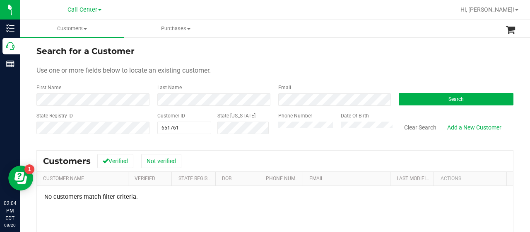
click at [68, 134] on input "text" at bounding box center [64, 137] width 57 height 7
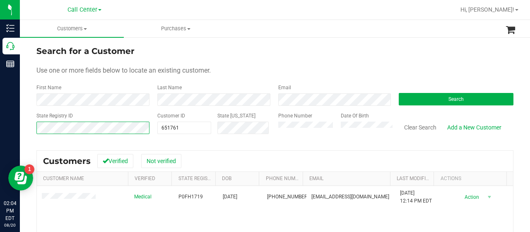
scroll to position [41, 0]
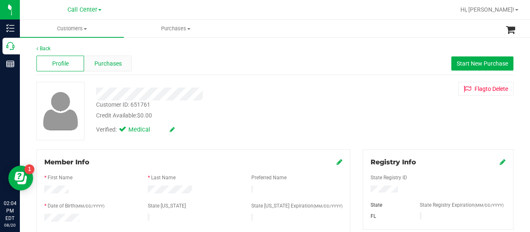
click at [110, 63] on span "Purchases" at bounding box center [107, 63] width 27 height 9
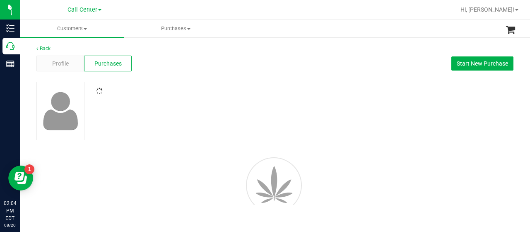
click at [233, 77] on div "Back Profile Purchases Start New Purchase" at bounding box center [274, 133] width 477 height 177
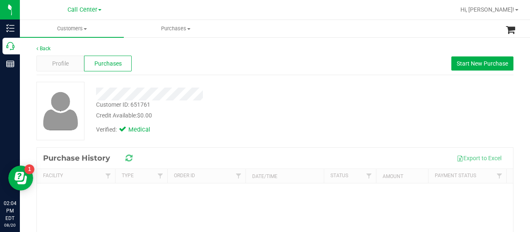
drag, startPoint x: 273, startPoint y: 108, endPoint x: 309, endPoint y: 96, distance: 37.2
click at [274, 107] on div "Customer ID: 651761 Credit Available: $0.00" at bounding box center [212, 109] width 245 height 19
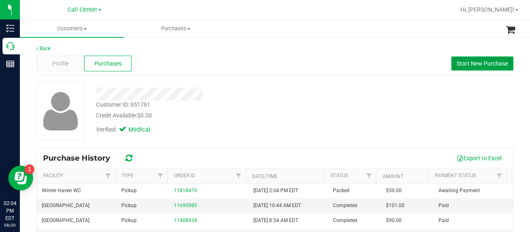
click at [467, 65] on span "Start New Purchase" at bounding box center [482, 63] width 51 height 7
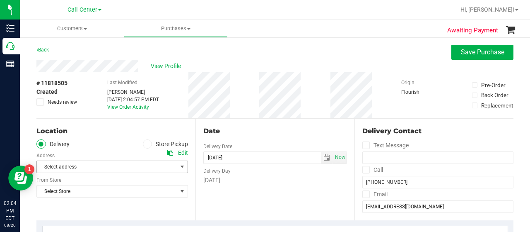
scroll to position [83, 0]
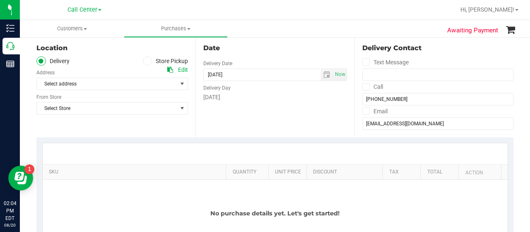
click at [165, 62] on label "Store Pickup" at bounding box center [166, 61] width 46 height 10
click at [0, 0] on input "Store Pickup" at bounding box center [0, 0] width 0 height 0
click at [156, 84] on span "Select Store" at bounding box center [107, 84] width 140 height 12
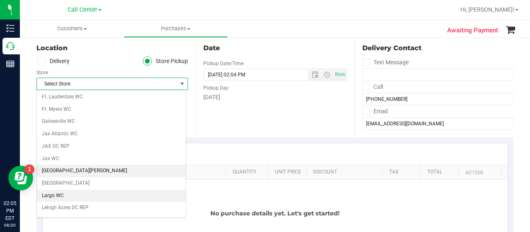
scroll to position [166, 0]
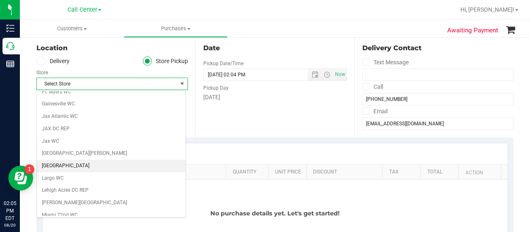
click at [109, 163] on li "[GEOGRAPHIC_DATA]" at bounding box center [111, 166] width 149 height 12
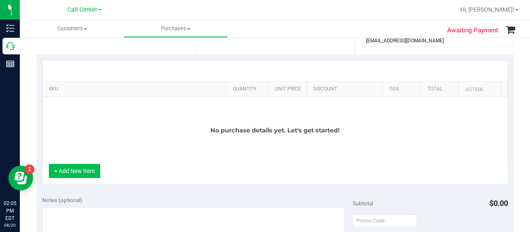
click at [71, 167] on button "+ Add New Item" at bounding box center [74, 171] width 51 height 14
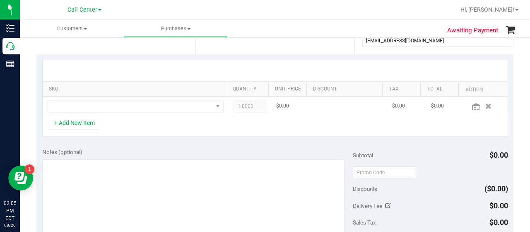
click at [157, 113] on td at bounding box center [136, 106] width 186 height 19
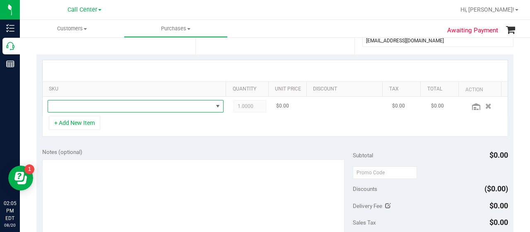
click at [164, 106] on span "NO DATA FOUND" at bounding box center [130, 106] width 165 height 12
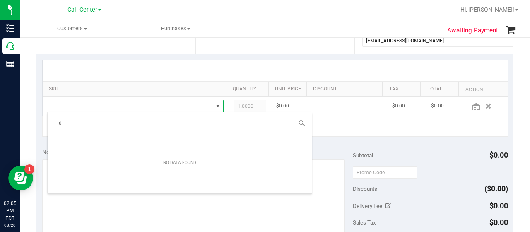
scroll to position [12, 167]
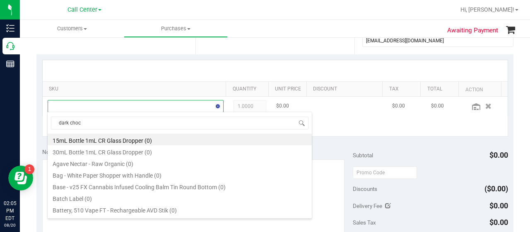
type input "dark choco"
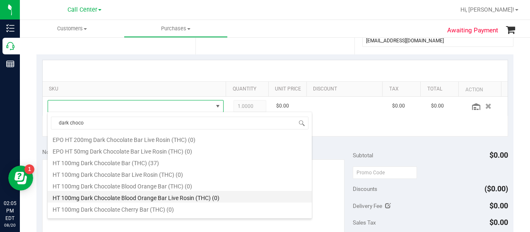
scroll to position [83, 0]
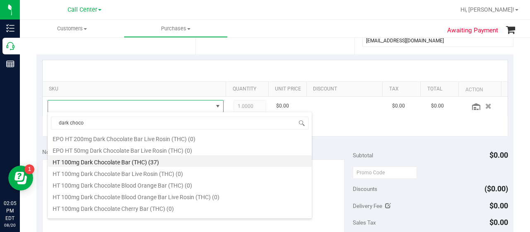
click at [172, 161] on li "HT 100mg Dark Chocolate Bar (THC) (37)" at bounding box center [180, 161] width 264 height 12
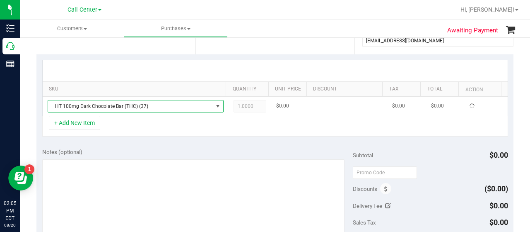
click at [247, 105] on span "1.0000 1" at bounding box center [250, 106] width 33 height 12
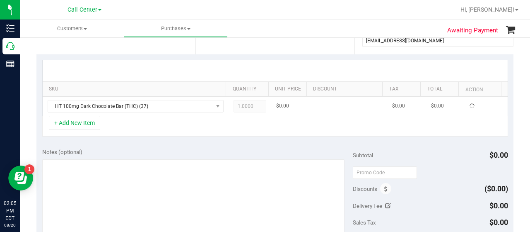
click at [247, 105] on span "1.0000 1" at bounding box center [250, 106] width 33 height 12
click at [247, 104] on span "1.0000 1" at bounding box center [250, 106] width 33 height 12
click at [248, 103] on span "1.00 1" at bounding box center [250, 106] width 33 height 12
click at [248, 103] on input "1" at bounding box center [250, 106] width 32 height 12
type input "4"
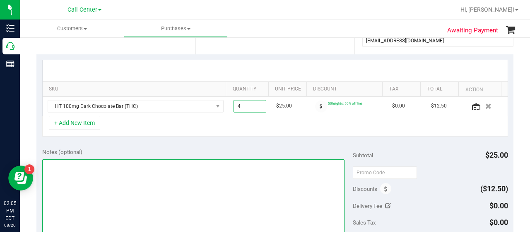
type input "4.00"
click at [203, 203] on textarea at bounding box center [193, 199] width 302 height 80
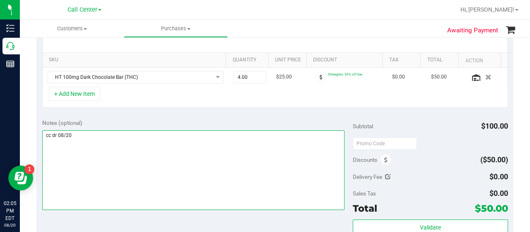
scroll to position [290, 0]
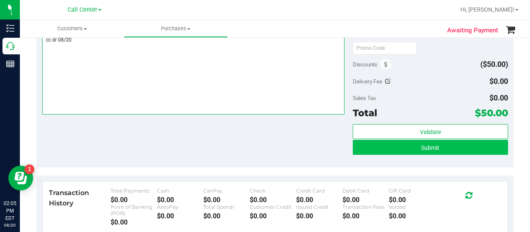
type textarea "cc dr 08/20"
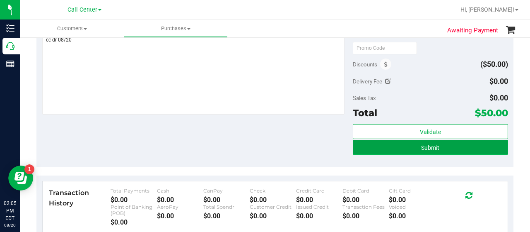
click at [440, 149] on button "Submit" at bounding box center [430, 147] width 155 height 15
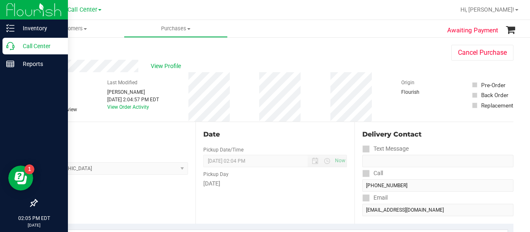
click at [31, 46] on p "Call Center" at bounding box center [40, 46] width 50 height 10
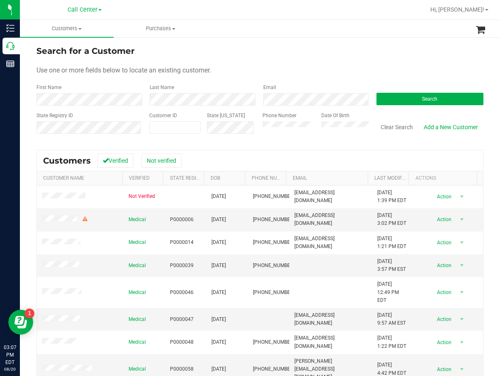
click at [326, 181] on th "Email" at bounding box center [326, 179] width 82 height 14
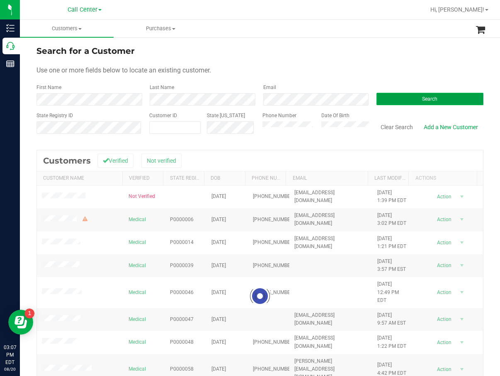
click at [398, 104] on button "Search" at bounding box center [429, 99] width 107 height 12
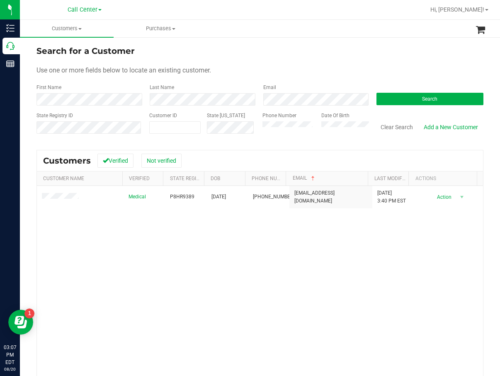
click at [249, 268] on div "Medical P8HR9389 [DATE] (701) 340-2866 [EMAIL_ADDRESS][DOMAIN_NAME] [DATE] 3:40…" at bounding box center [260, 304] width 446 height 237
click at [307, 270] on div "Medical P8HR9389 [DATE] (701) 340-2866 [EMAIL_ADDRESS][DOMAIN_NAME] [DATE] 3:40…" at bounding box center [260, 304] width 446 height 237
click at [129, 258] on div "Medical P8HR9389 [DATE] (701) 340-2866 [EMAIL_ADDRESS][DOMAIN_NAME] [DATE] 3:40…" at bounding box center [260, 304] width 446 height 237
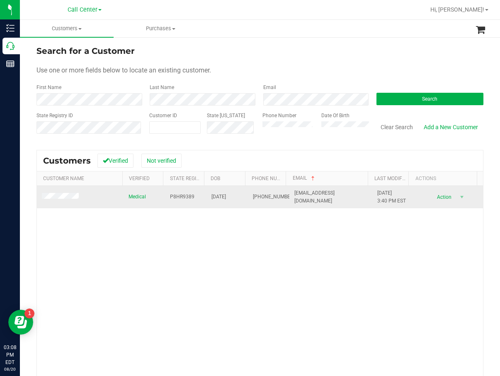
click at [182, 198] on span "P8HR9389" at bounding box center [182, 197] width 24 height 8
copy span "P8HR9389"
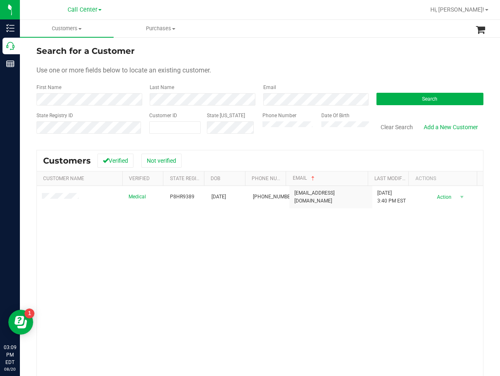
click at [278, 271] on div "Medical P8HR9389 [DATE] (701) 340-2866 [EMAIL_ADDRESS][DOMAIN_NAME] [DATE] 3:40…" at bounding box center [260, 304] width 446 height 237
click at [233, 232] on div "Medical P8HR9389 [DATE] (701) 340-2866 [EMAIL_ADDRESS][DOMAIN_NAME] [DATE] 3:40…" at bounding box center [260, 304] width 446 height 237
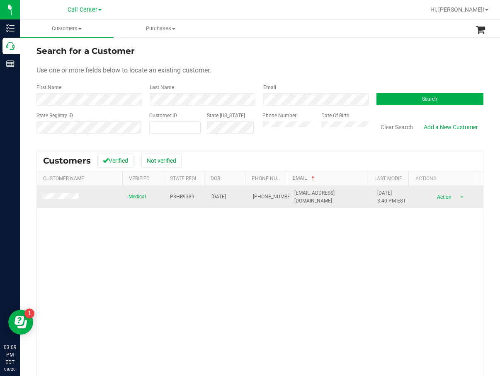
click at [253, 197] on span "[PHONE_NUMBER]" at bounding box center [273, 197] width 41 height 8
click at [253, 196] on span "[PHONE_NUMBER]" at bounding box center [273, 197] width 41 height 8
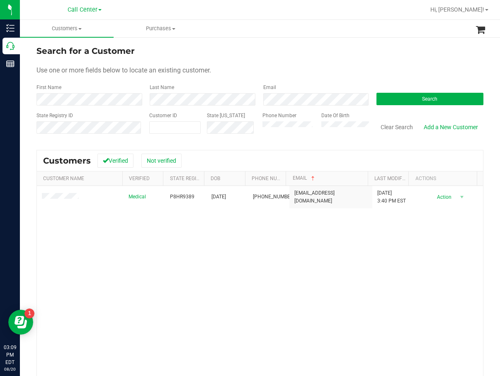
click at [237, 241] on div "Medical P8HR9389 [DATE] (701) 340-2866 [EMAIL_ADDRESS][DOMAIN_NAME] [DATE] 3:40…" at bounding box center [260, 304] width 446 height 237
click at [147, 241] on div "Medical P8HR9389 [DATE] (701) 340-2866 [EMAIL_ADDRESS][DOMAIN_NAME] [DATE] 3:40…" at bounding box center [260, 304] width 446 height 237
click at [388, 102] on button "Search" at bounding box center [429, 99] width 107 height 12
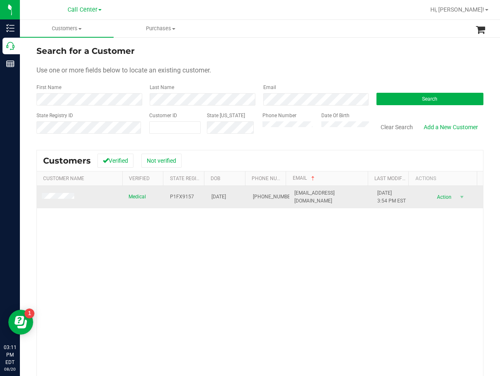
click at [178, 198] on span "P1FX9157" at bounding box center [182, 197] width 24 height 8
click at [178, 197] on span "P1FX9157" at bounding box center [182, 197] width 24 height 8
copy span "P1FX9157"
click at [216, 196] on span "[DATE]" at bounding box center [218, 197] width 15 height 8
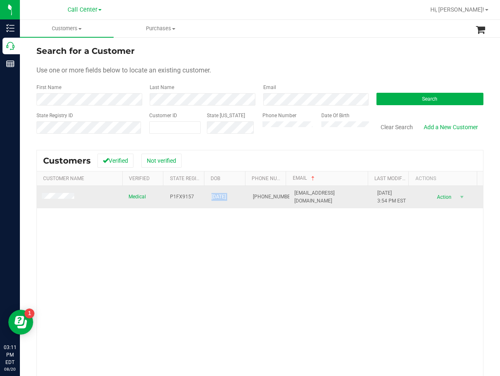
click at [216, 196] on span "[DATE]" at bounding box center [218, 197] width 15 height 8
copy span "[DATE]"
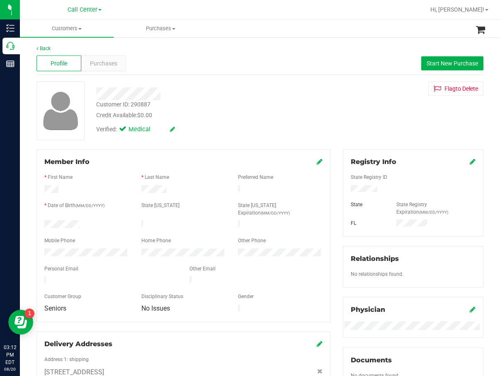
click at [217, 100] on div "Customer ID: 290887 Credit Available: $0.00" at bounding box center [205, 109] width 230 height 19
click at [106, 60] on span "Purchases" at bounding box center [103, 63] width 27 height 9
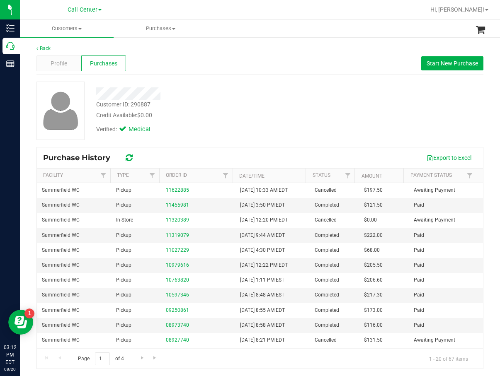
click at [249, 92] on div at bounding box center [205, 93] width 230 height 13
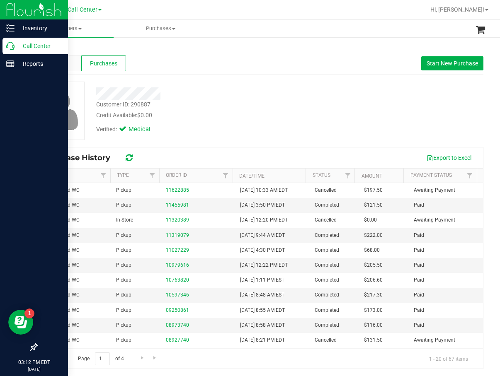
click at [13, 49] on icon at bounding box center [10, 46] width 8 height 8
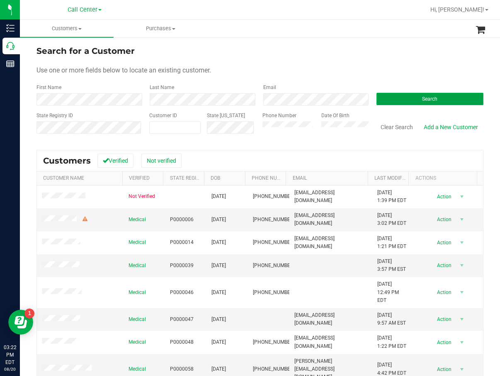
click at [421, 95] on button "Search" at bounding box center [429, 99] width 107 height 12
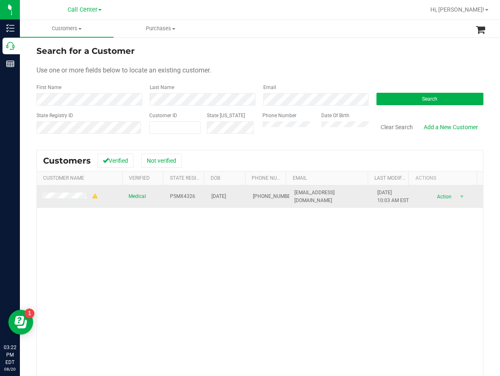
click at [171, 197] on span "P5MX4326" at bounding box center [182, 197] width 25 height 8
copy span "P5MX4326"
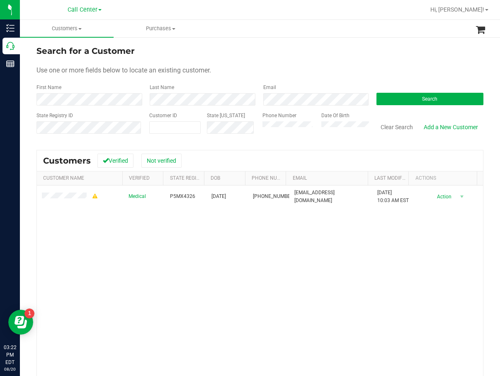
click at [196, 259] on div "Medical P5MX4326 [DATE] (732) 300-8392 [EMAIL_ADDRESS][DOMAIN_NAME] [DATE] 10:0…" at bounding box center [260, 304] width 446 height 237
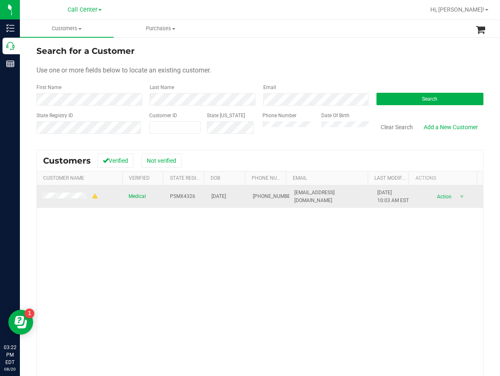
click at [225, 201] on span "[DATE]" at bounding box center [218, 197] width 15 height 8
copy span "[DATE]"
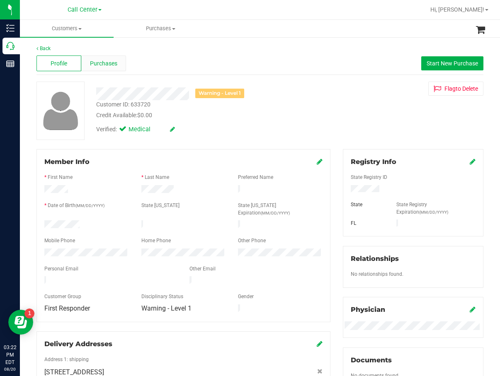
click at [108, 62] on span "Purchases" at bounding box center [103, 63] width 27 height 9
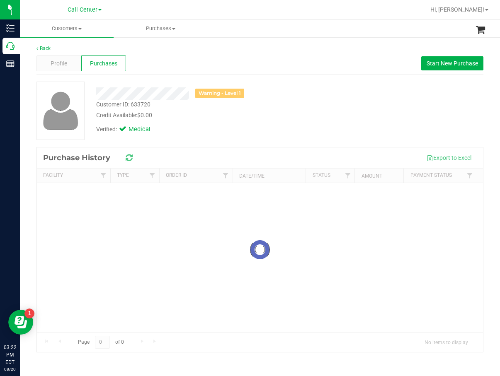
click at [244, 75] on div "Profile Purchases Start New Purchase" at bounding box center [259, 63] width 447 height 23
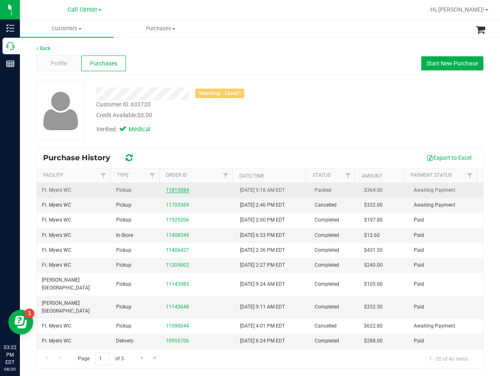
click at [172, 192] on link "11815084" at bounding box center [177, 190] width 23 height 6
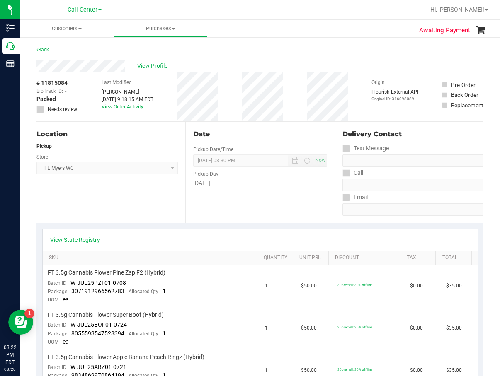
click at [217, 254] on th "SKU" at bounding box center [150, 258] width 214 height 15
click at [281, 161] on span "[DATE] 08:30 PM Now" at bounding box center [259, 161] width 133 height 12
click at [235, 194] on div "Date Pickup Date/Time [DATE] Now [DATE] 08:30 PM Now Pickup Day [DATE]" at bounding box center [259, 173] width 149 height 102
click at [170, 204] on div "Location Pickup Store Ft. [PERSON_NAME] Select Store [PERSON_NAME][GEOGRAPHIC_D…" at bounding box center [110, 173] width 149 height 102
click at [192, 208] on div "Date Pickup Date/Time [DATE] Now [DATE] 08:30 PM Now Pickup Day [DATE]" at bounding box center [259, 173] width 149 height 102
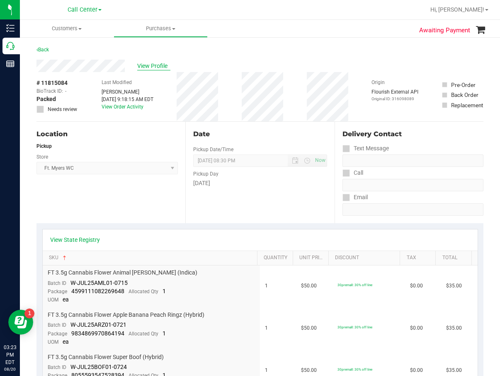
click at [152, 68] on span "View Profile" at bounding box center [153, 66] width 33 height 9
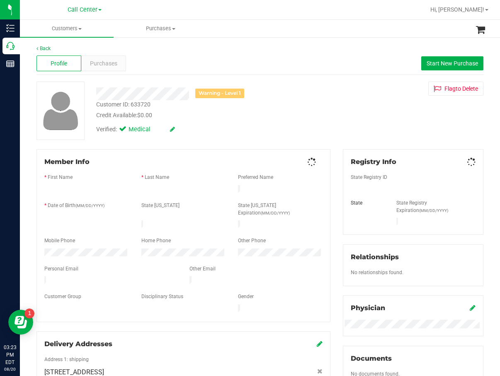
click at [118, 64] on div "Purchases" at bounding box center [103, 64] width 45 height 16
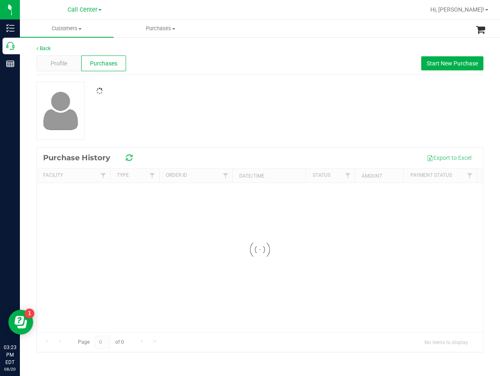
click at [205, 94] on div at bounding box center [205, 90] width 230 height 7
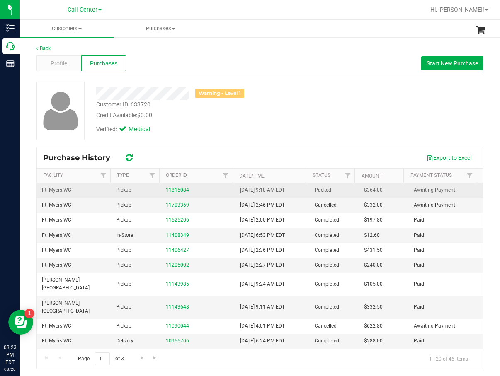
click at [179, 189] on link "11815084" at bounding box center [177, 190] width 23 height 6
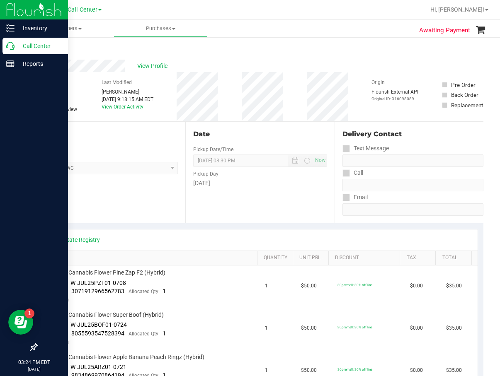
click at [22, 47] on p "Call Center" at bounding box center [40, 46] width 50 height 10
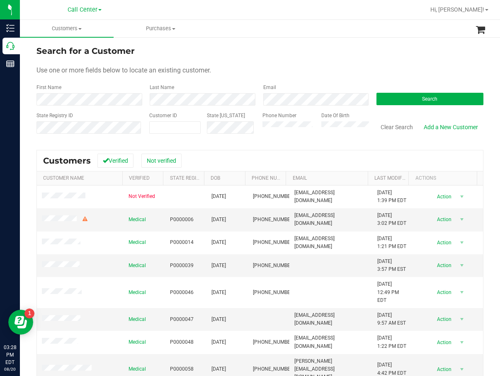
drag, startPoint x: 389, startPoint y: 31, endPoint x: 375, endPoint y: 20, distance: 18.6
click at [389, 31] on ul "Customers All customers Add a new customer All physicians Purchases All purchas…" at bounding box center [270, 29] width 500 height 18
click at [427, 94] on button "Search" at bounding box center [429, 99] width 107 height 12
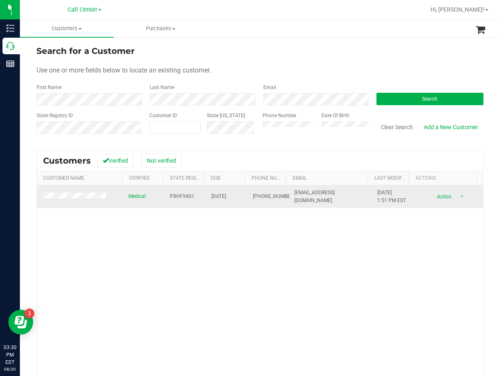
click at [185, 196] on span "P8HF9401" at bounding box center [182, 197] width 24 height 8
copy span "P8HF9401"
click at [222, 197] on span "[DATE]" at bounding box center [218, 197] width 15 height 8
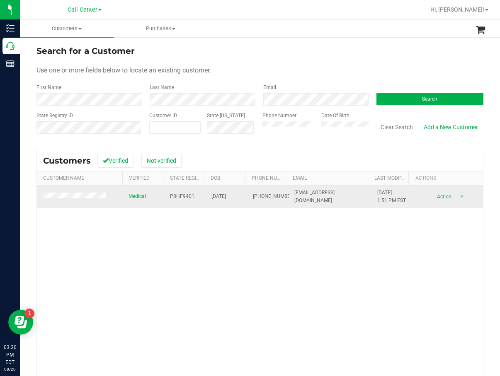
click at [222, 197] on span "[DATE]" at bounding box center [218, 197] width 15 height 8
copy span "[DATE]"
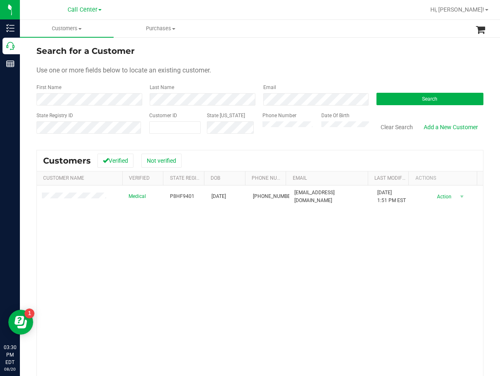
click at [185, 261] on div "Medical P8HF9401 [DATE] (305) 834-6640 [EMAIL_ADDRESS][DOMAIN_NAME] [DATE] 1:51…" at bounding box center [260, 304] width 446 height 237
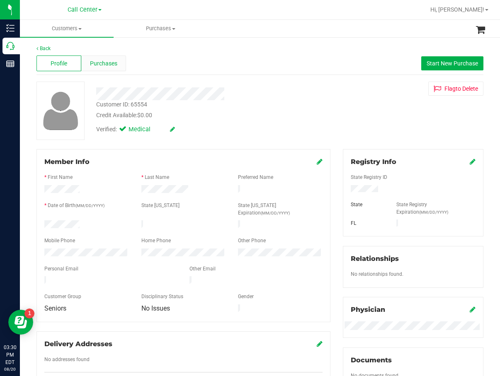
click at [93, 68] on div "Purchases" at bounding box center [103, 64] width 45 height 16
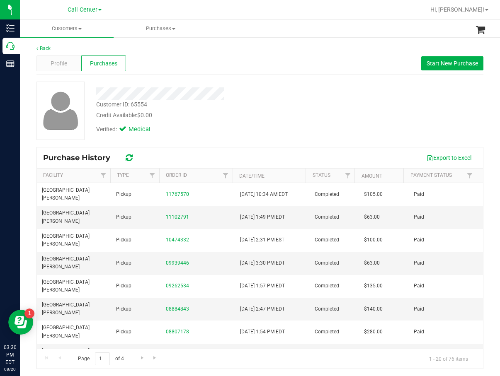
click at [218, 111] on div "Credit Available: $0.00" at bounding box center [204, 115] width 217 height 9
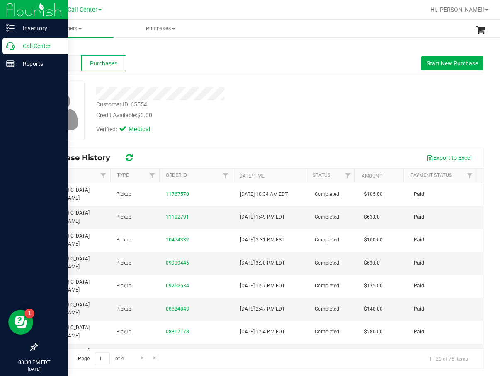
click at [11, 51] on div "Call Center" at bounding box center [34, 46] width 65 height 17
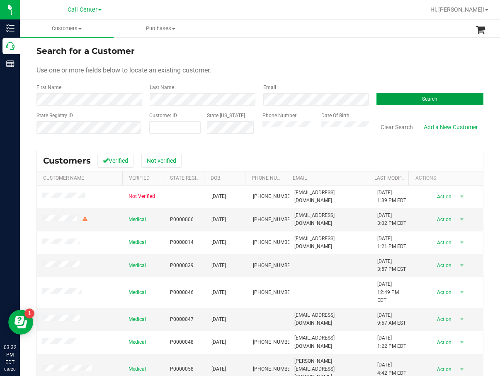
click at [409, 102] on button "Search" at bounding box center [429, 99] width 107 height 12
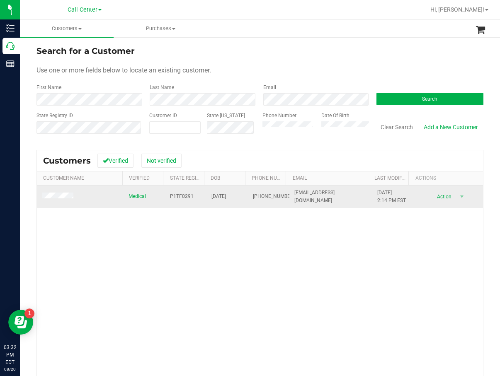
click at [175, 197] on span "P1TF0291" at bounding box center [182, 197] width 24 height 8
copy span "P1TF0291"
click at [221, 198] on span "[DATE]" at bounding box center [218, 197] width 15 height 8
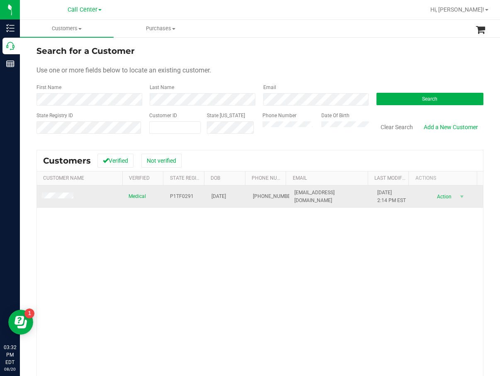
click at [221, 197] on span "[DATE]" at bounding box center [218, 197] width 15 height 8
copy span "[DATE]"
drag, startPoint x: 170, startPoint y: 222, endPoint x: 88, endPoint y: 186, distance: 88.9
click at [169, 222] on div "Medical P1TF0291 [DATE] (917) 783-1825 [EMAIL_ADDRESS][DOMAIN_NAME] [DATE] 2:14…" at bounding box center [260, 304] width 446 height 237
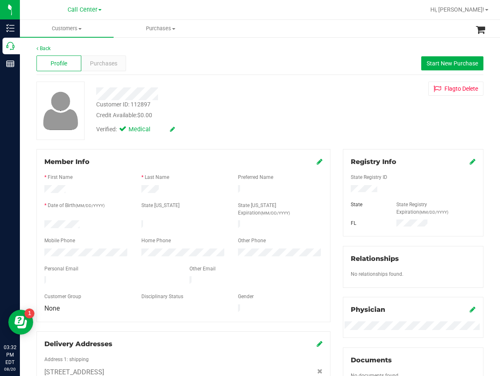
click at [336, 80] on div "Back Profile Purchases Start New Purchase Customer ID: 112897 Credit Available:…" at bounding box center [259, 337] width 447 height 584
click at [111, 60] on span "Purchases" at bounding box center [103, 63] width 27 height 9
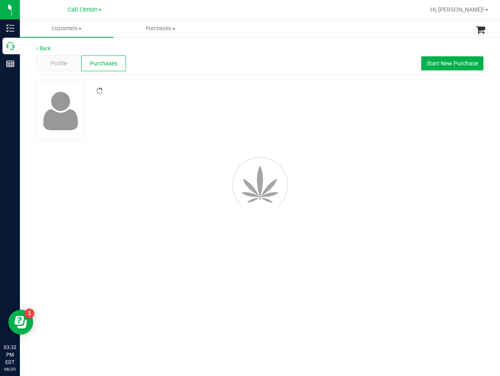
click at [230, 77] on div "Back Profile Purchases Start New Purchase" at bounding box center [259, 133] width 447 height 177
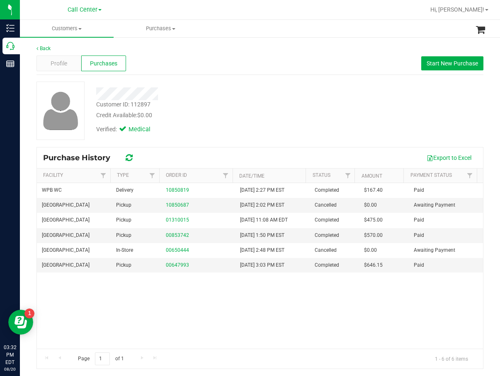
click at [304, 126] on div "Verified: Medical" at bounding box center [205, 129] width 230 height 18
click at [370, 296] on div "WPB WC Delivery 10850819 [DATE] 2:27 PM EST Completed $167.40 [GEOGRAPHIC_DATA]…" at bounding box center [260, 266] width 446 height 166
drag, startPoint x: 226, startPoint y: 121, endPoint x: 260, endPoint y: 107, distance: 36.6
click at [227, 120] on div "Verified: Medical" at bounding box center [205, 129] width 230 height 18
click at [468, 68] on button "Start New Purchase" at bounding box center [452, 63] width 62 height 14
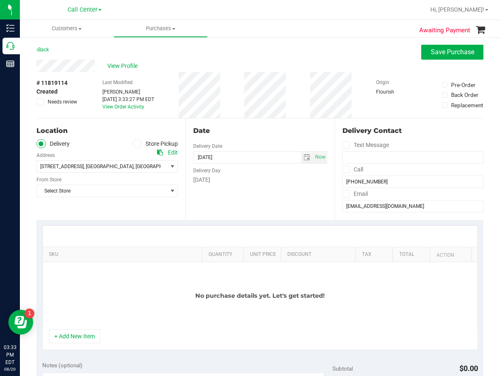
click at [319, 249] on th "Discount" at bounding box center [317, 254] width 75 height 15
click at [143, 145] on label "Store Pickup" at bounding box center [156, 144] width 46 height 10
click at [0, 0] on input "Store Pickup" at bounding box center [0, 0] width 0 height 0
click at [126, 169] on span "Select Store" at bounding box center [102, 167] width 130 height 12
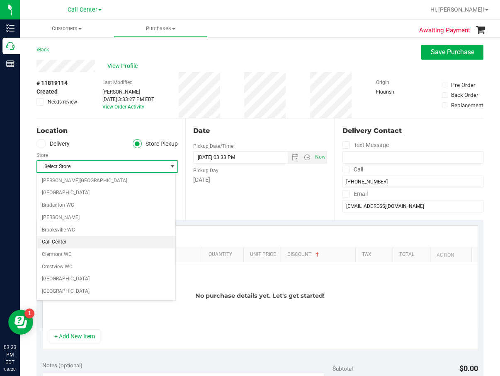
click at [89, 241] on li "Call Center" at bounding box center [106, 242] width 138 height 12
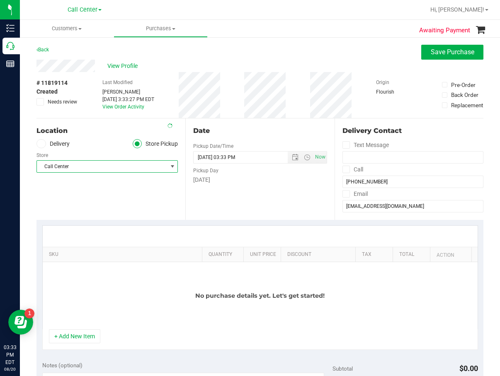
click at [94, 223] on div "SKU Quantity Unit Price Discount Tax Total Action No purchase details yet. Let'…" at bounding box center [259, 288] width 447 height 136
click at [212, 208] on div "Date Pickup Date/Time [DATE] Now [DATE] 03:33 PM Now Pickup Day [DATE]" at bounding box center [259, 169] width 149 height 102
click at [443, 61] on div "View Profile" at bounding box center [259, 66] width 447 height 12
click at [446, 57] on button "Save Purchase" at bounding box center [452, 52] width 62 height 15
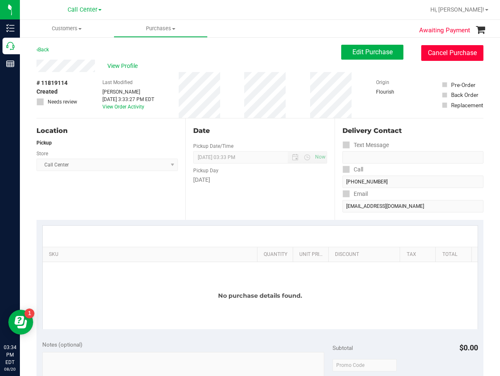
click at [457, 53] on button "Cancel Purchase" at bounding box center [452, 53] width 62 height 16
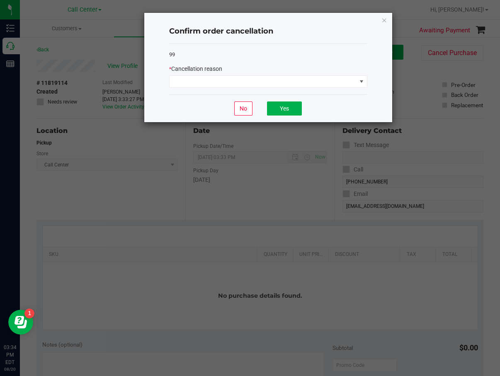
click at [353, 74] on div "* Cancellation reason" at bounding box center [268, 76] width 198 height 23
click at [342, 81] on span at bounding box center [262, 82] width 187 height 12
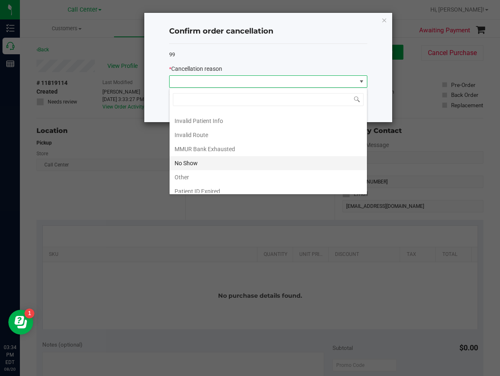
scroll to position [44, 0]
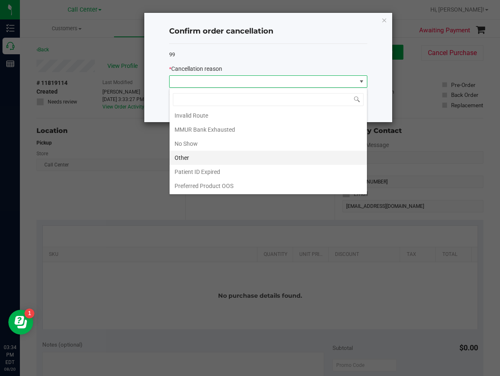
click at [241, 164] on li "Other" at bounding box center [267, 158] width 197 height 14
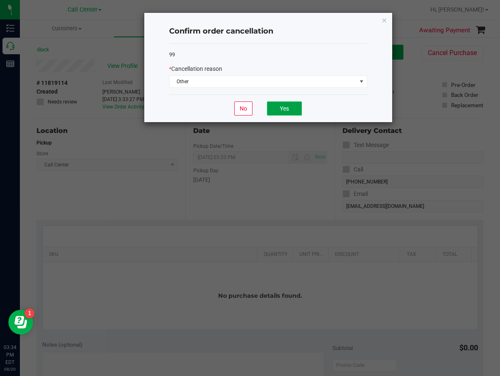
click at [297, 108] on button "Yes" at bounding box center [284, 109] width 35 height 14
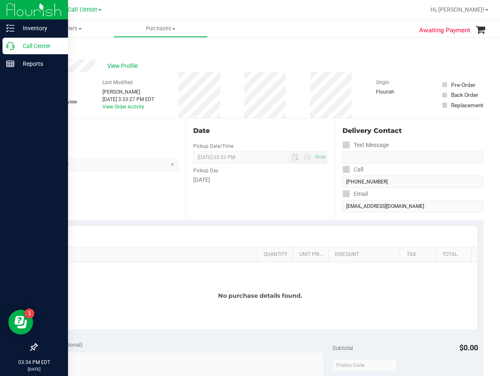
click at [12, 43] on icon at bounding box center [10, 46] width 8 height 8
